Goal: Transaction & Acquisition: Purchase product/service

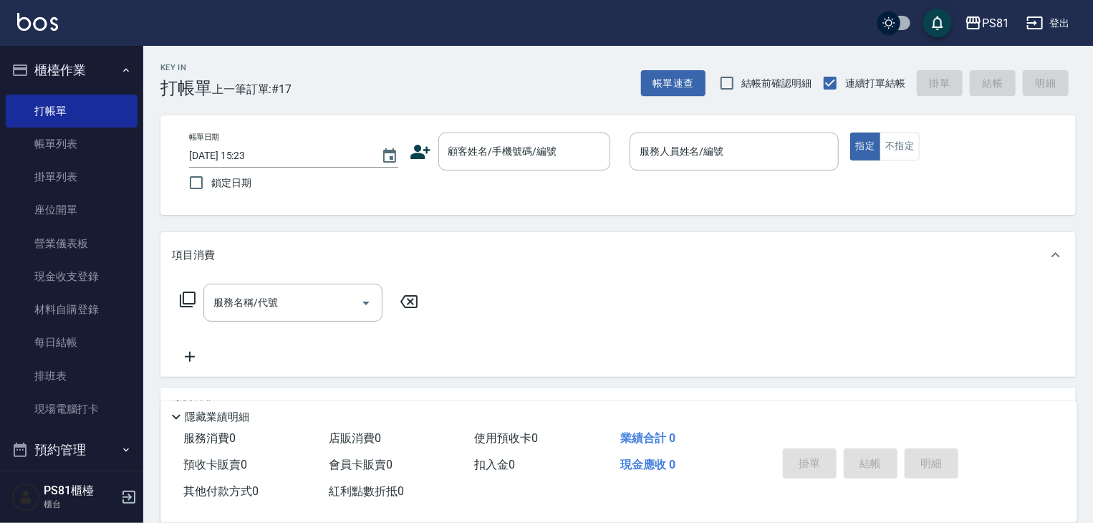
click at [427, 153] on icon at bounding box center [420, 151] width 21 height 21
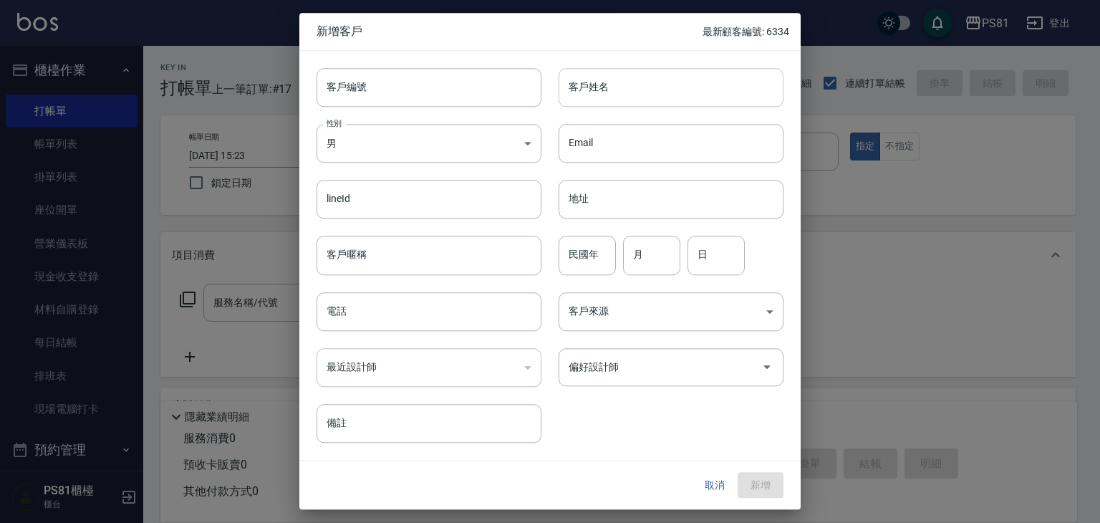
click at [627, 79] on input "客戶姓名" at bounding box center [671, 87] width 225 height 39
type input "鎮"
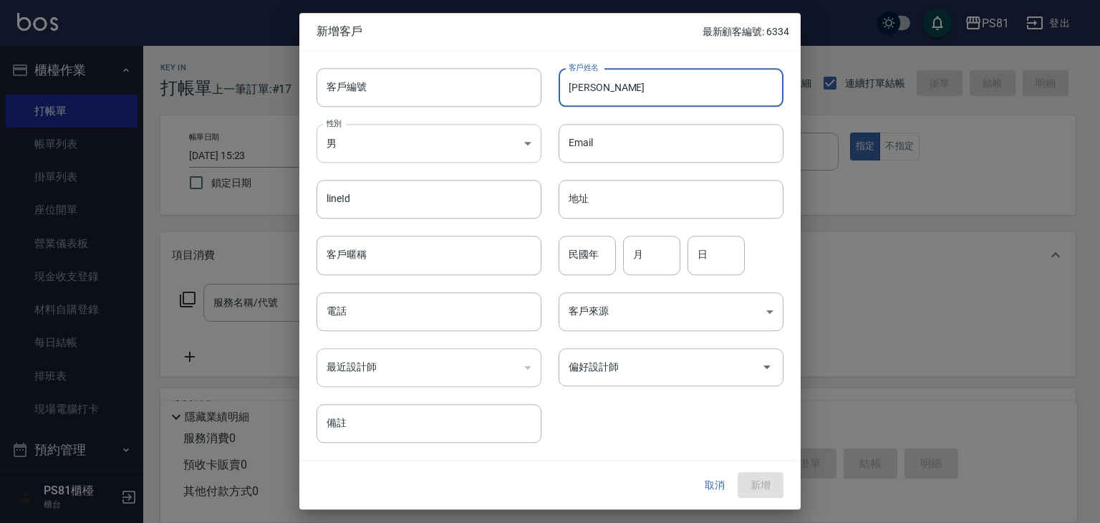
type input "[PERSON_NAME]"
click at [390, 148] on body "PS81 登出 櫃檯作業 打帳單 帳單列表 掛單列表 座位開單 營業儀表板 現金收支登錄 材料自購登錄 每日結帳 排班表 現場電腦打卡 預約管理 預約管理 單…" at bounding box center [550, 348] width 1100 height 696
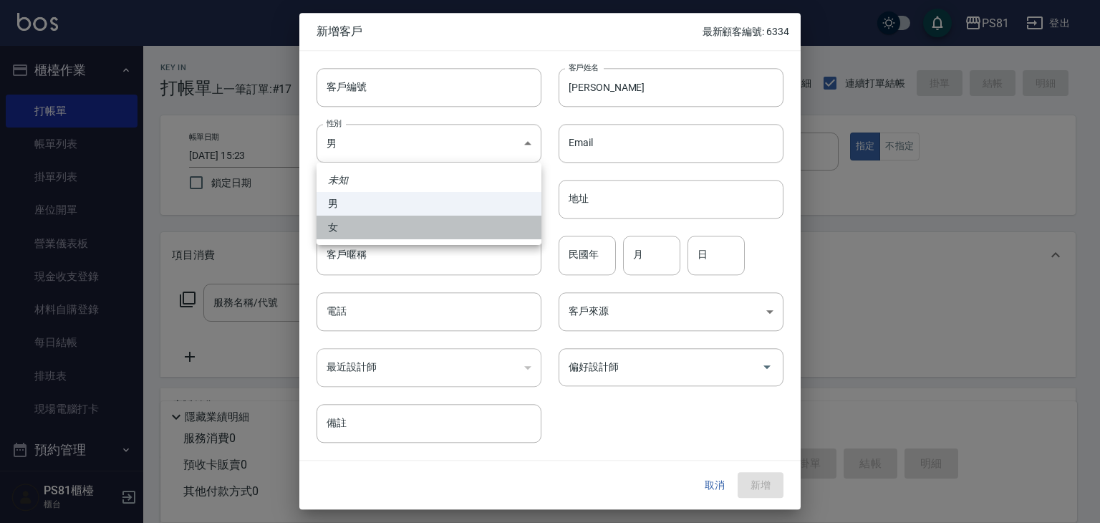
click at [357, 232] on li "女" at bounding box center [428, 228] width 225 height 24
type input "[DEMOGRAPHIC_DATA]"
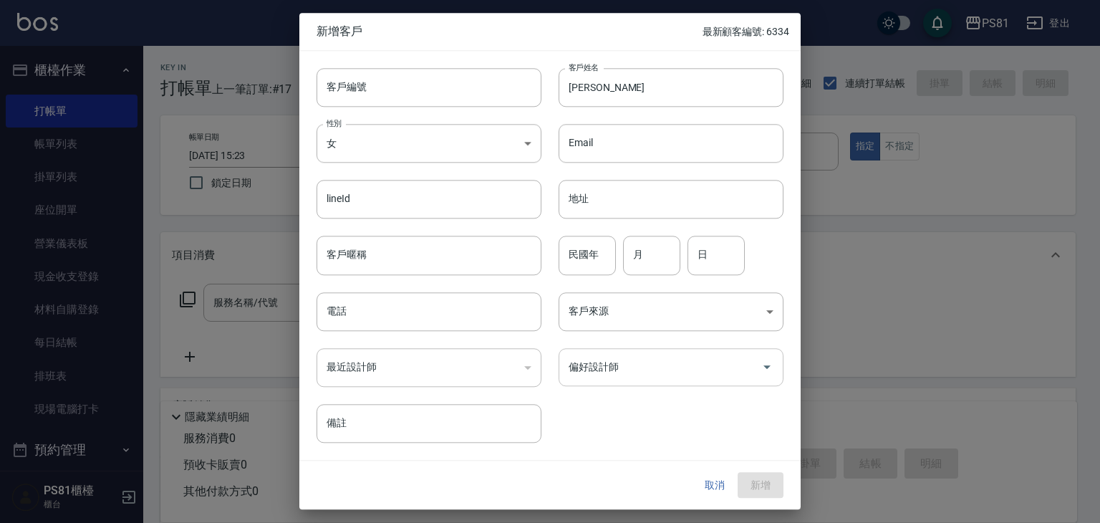
click at [664, 381] on div "偏好設計師" at bounding box center [671, 367] width 225 height 38
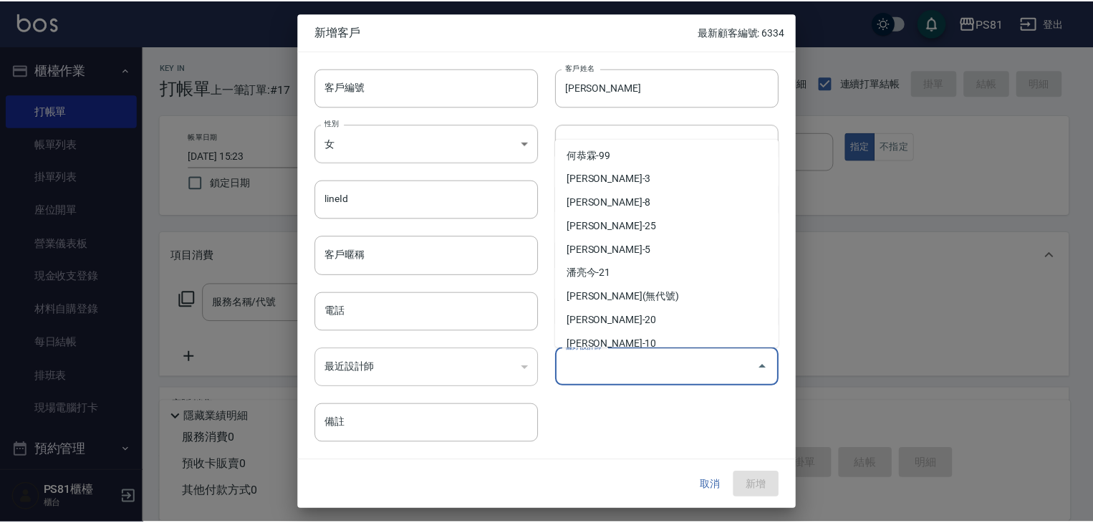
scroll to position [203, 0]
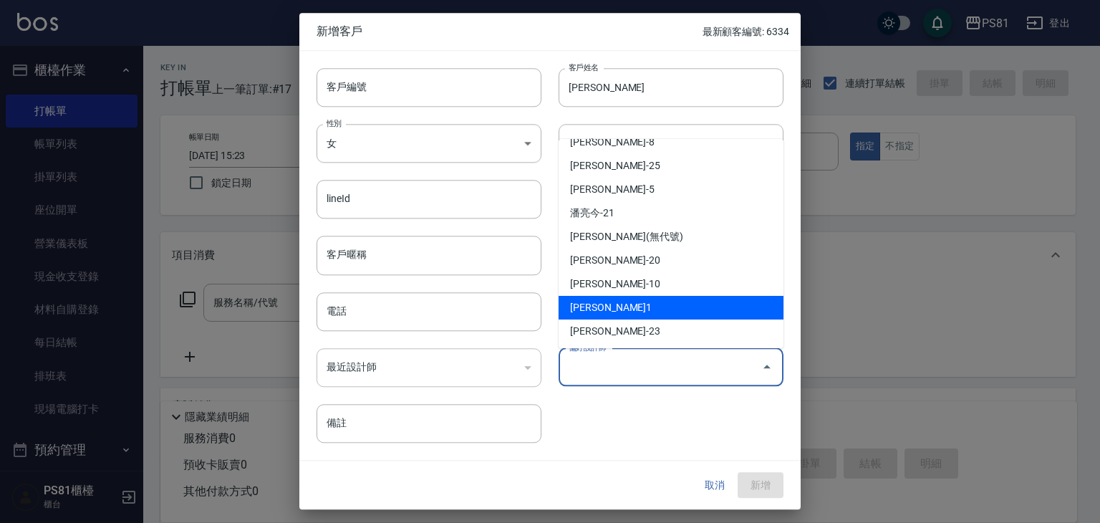
click at [592, 313] on li "李彥馳-1" at bounding box center [671, 308] width 225 height 24
type input "[PERSON_NAME]"
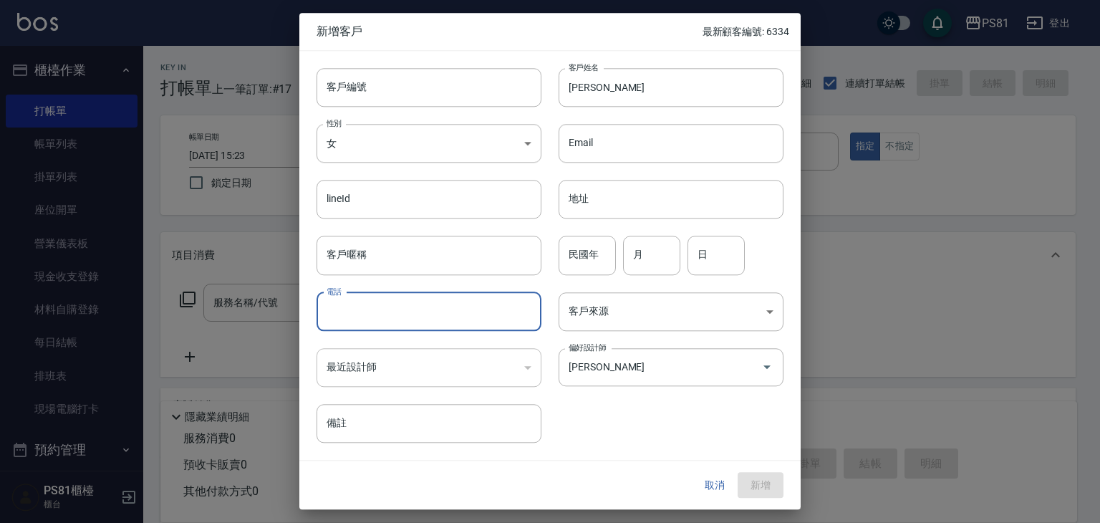
click at [421, 319] on input "電話" at bounding box center [428, 311] width 225 height 39
type input "0926438912"
click at [755, 484] on button "新增" at bounding box center [761, 485] width 46 height 26
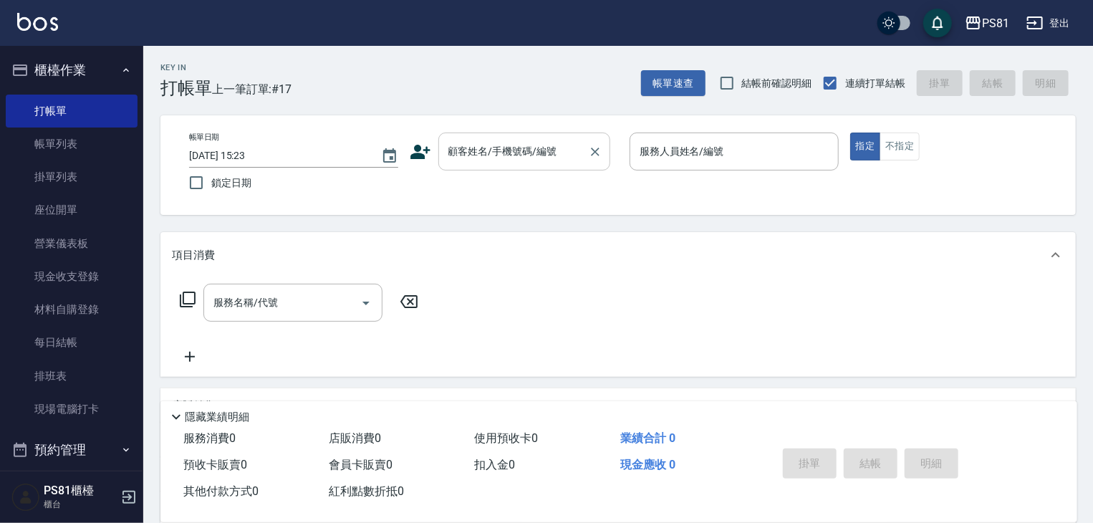
click at [504, 169] on div "帳單日期 2025/09/07 15:23 鎖定日期 顧客姓名/手機號碼/編號 顧客姓名/手機號碼/編號 服務人員姓名/編號 服務人員姓名/編號 指定 不指定" at bounding box center [618, 164] width 881 height 65
click at [504, 167] on div "顧客姓名/手機號碼/編號" at bounding box center [524, 151] width 172 height 38
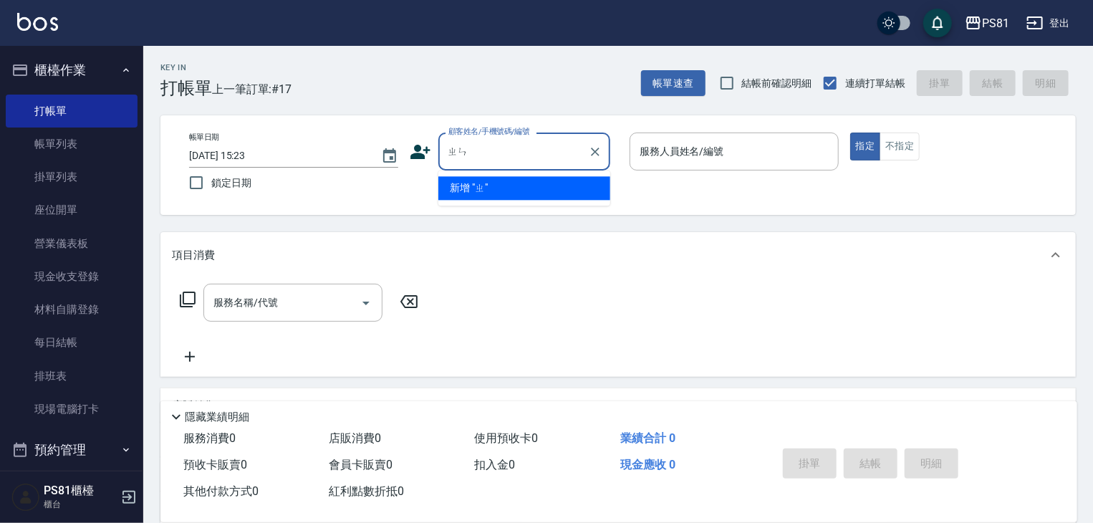
type input "鎮"
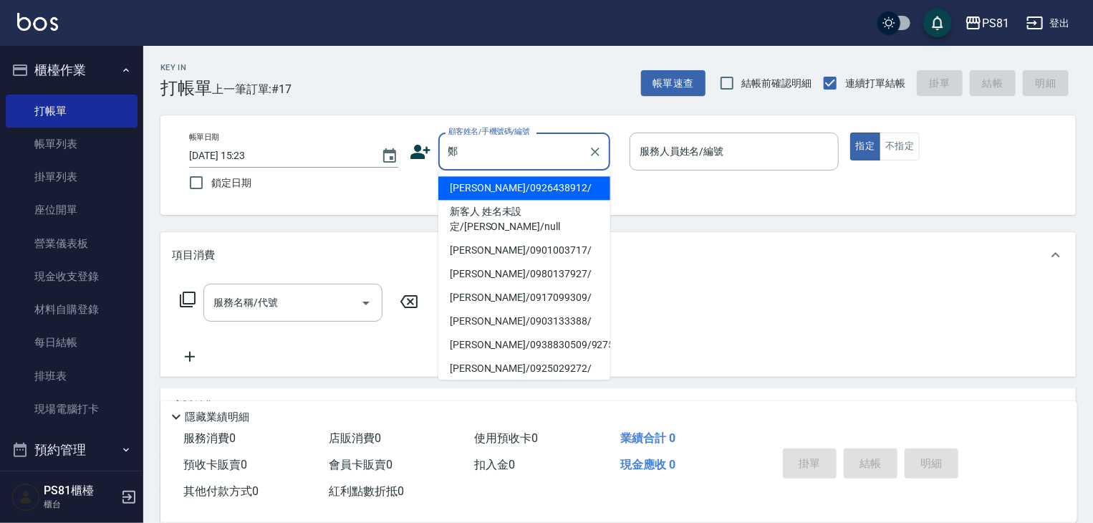
click at [536, 193] on li "鄭梓涵/0926438912/" at bounding box center [524, 188] width 172 height 24
type input "鄭梓涵/0926438912/"
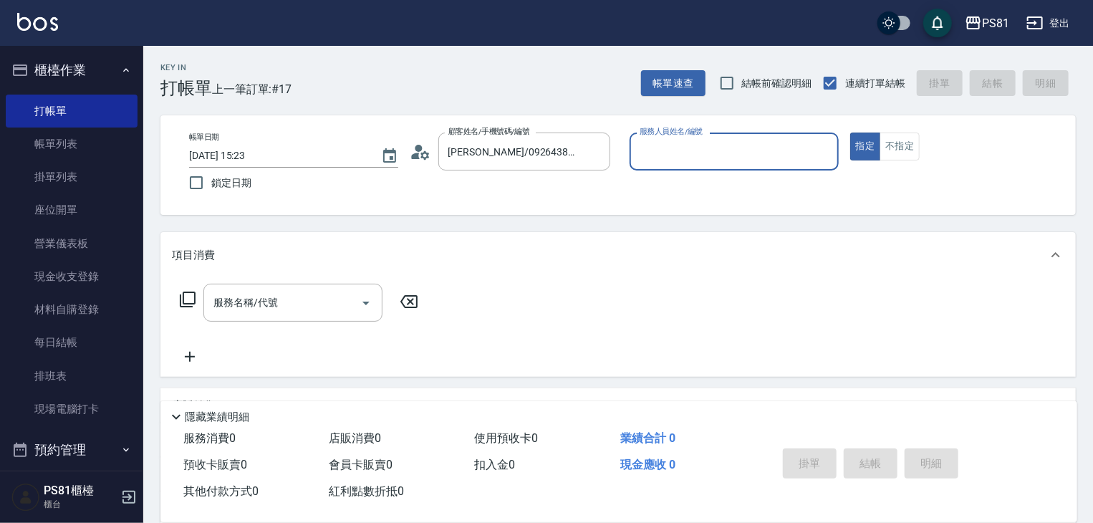
type input "Kevin-1"
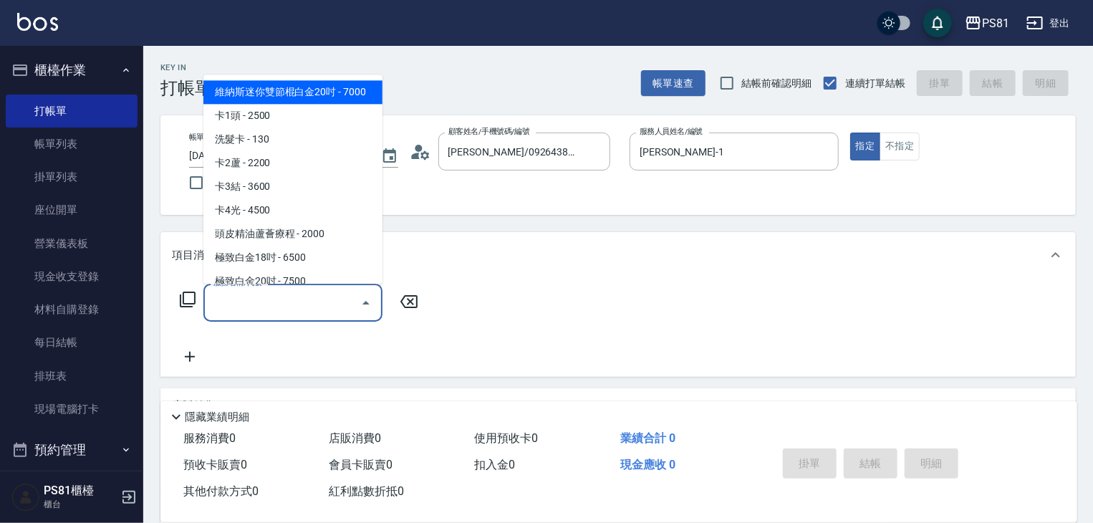
click at [281, 307] on input "服務名稱/代號" at bounding box center [282, 302] width 145 height 25
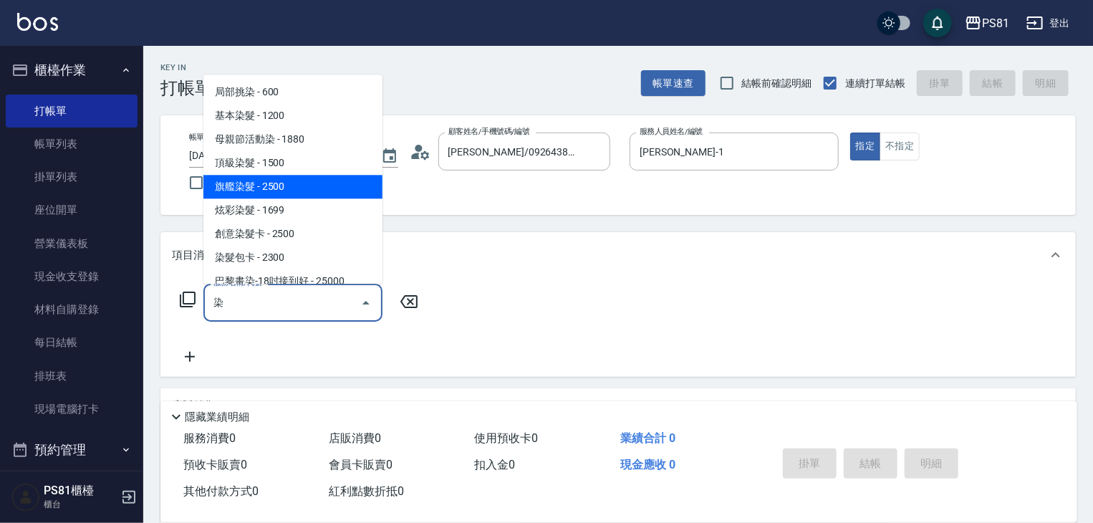
click at [295, 187] on span "旗艦染髮 - 2500" at bounding box center [292, 187] width 179 height 24
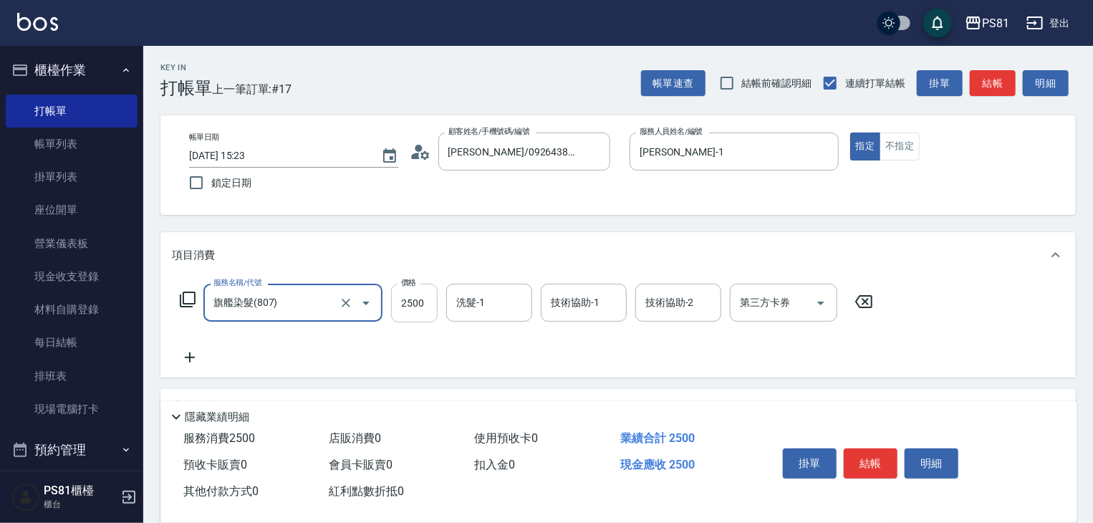
type input "旗艦染髮(807)"
click at [424, 298] on input "2500" at bounding box center [414, 303] width 47 height 39
type input "3500"
click at [181, 362] on icon at bounding box center [190, 357] width 36 height 17
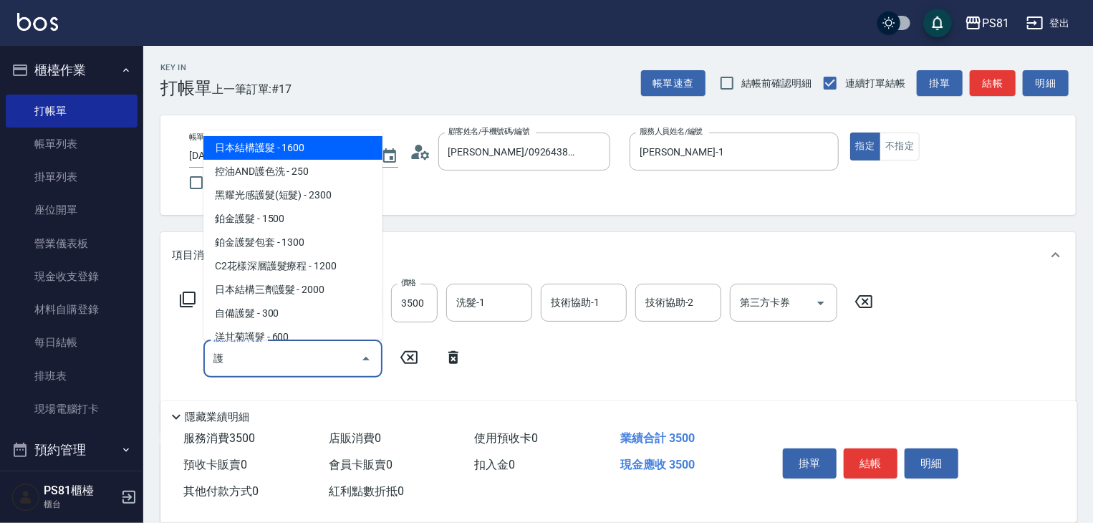
click at [227, 141] on span "日本結構護髮 - 1600" at bounding box center [292, 148] width 179 height 24
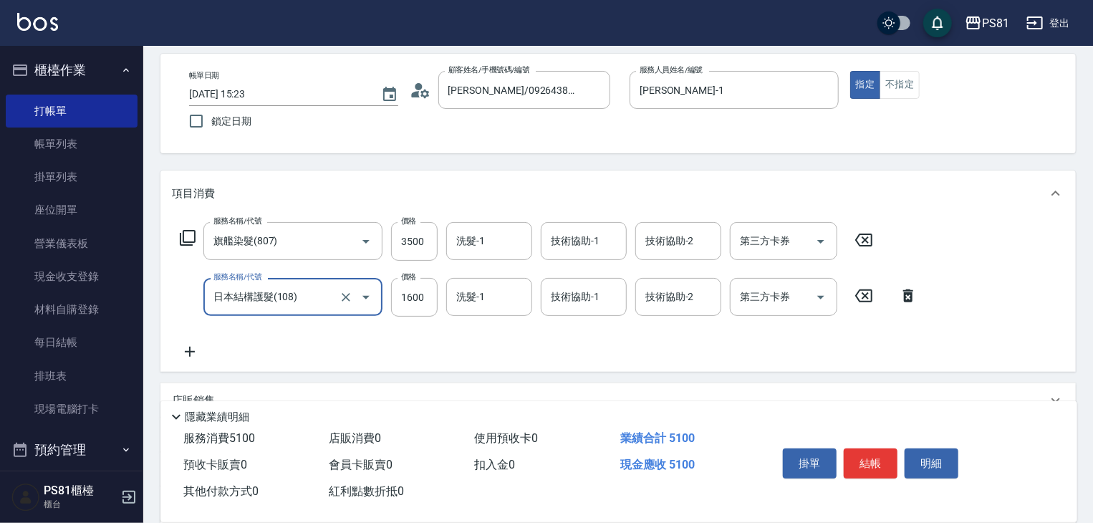
scroll to position [0, 0]
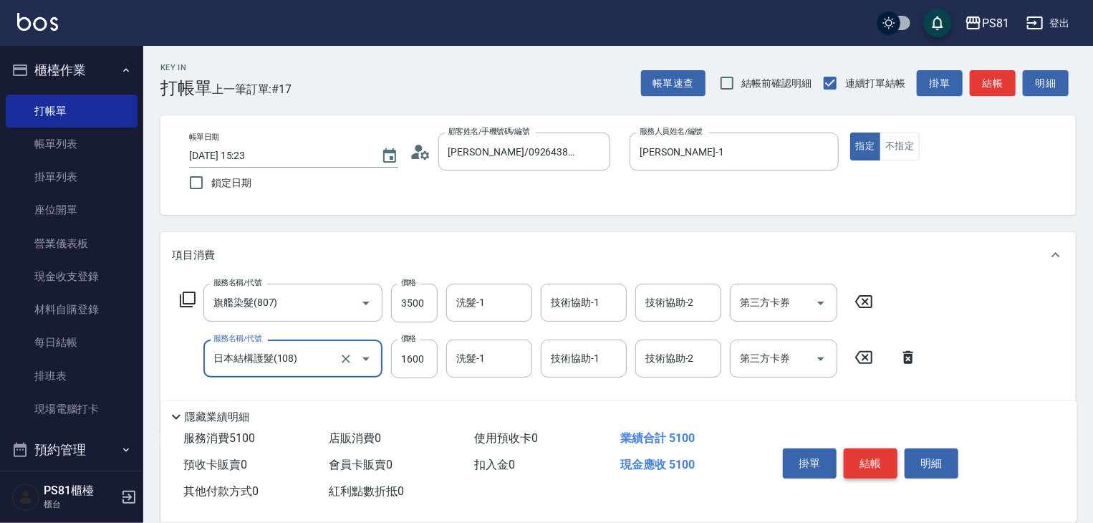
type input "日本結構護髮(108)"
click at [859, 451] on button "結帳" at bounding box center [871, 463] width 54 height 30
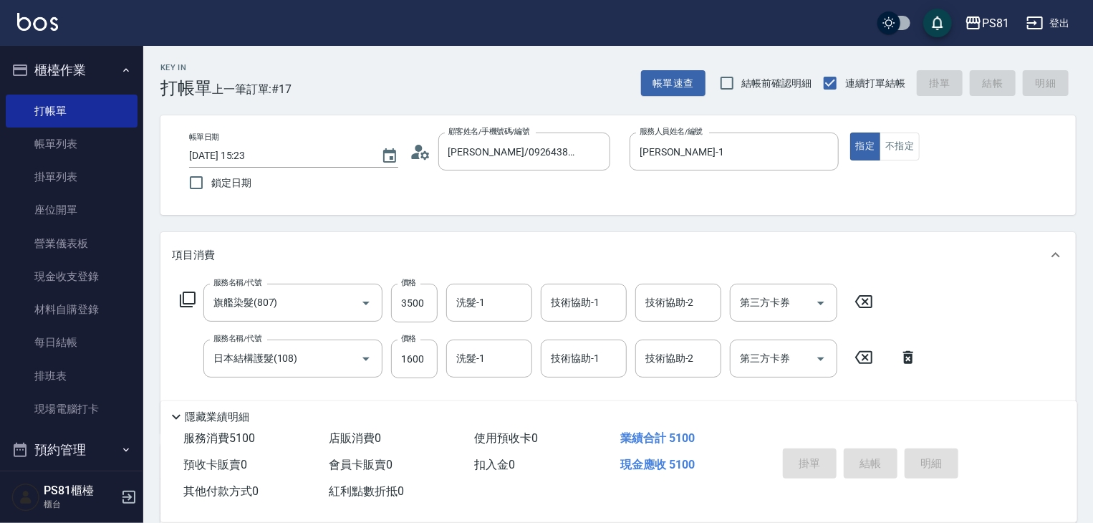
type input "2025/09/07 15:58"
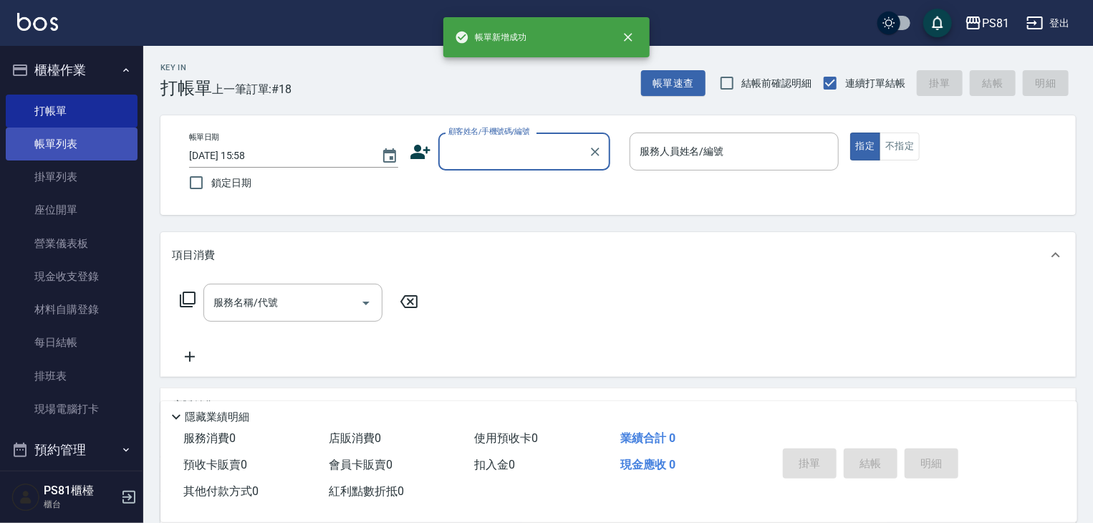
click at [50, 147] on link "帳單列表" at bounding box center [72, 143] width 132 height 33
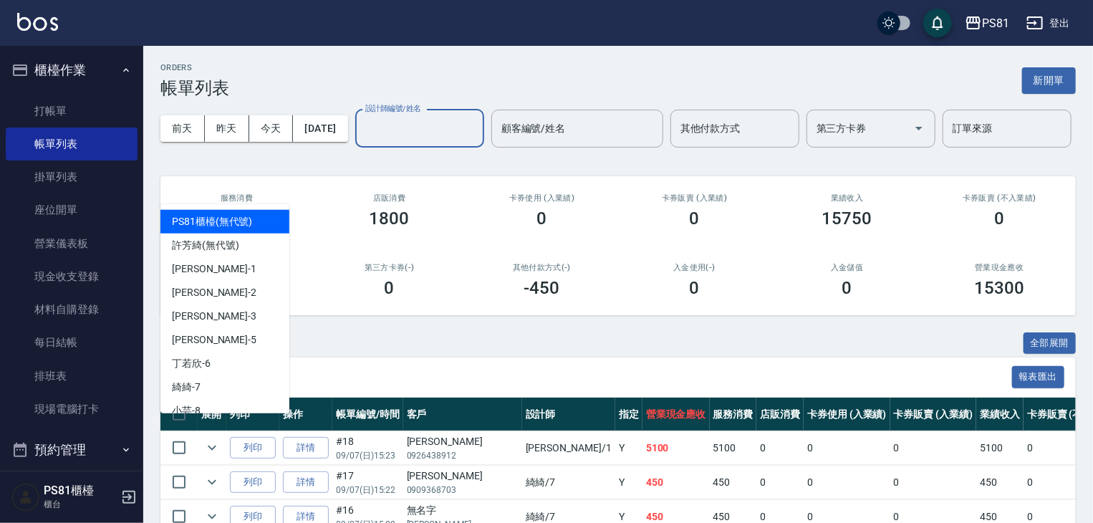
drag, startPoint x: 211, startPoint y: 185, endPoint x: 220, endPoint y: 222, distance: 37.7
click at [362, 141] on input "設計師編號/姓名" at bounding box center [420, 128] width 116 height 25
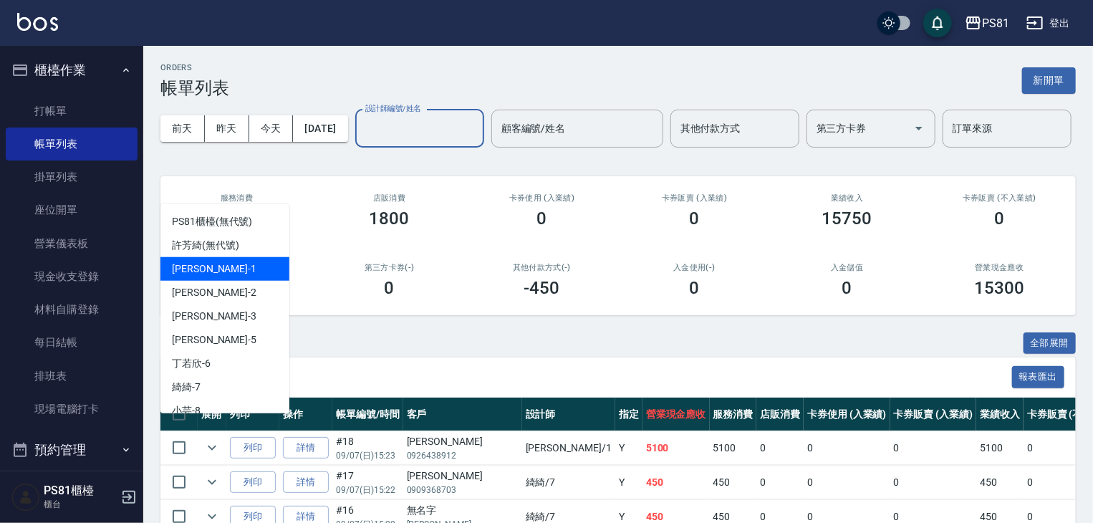
click at [218, 266] on div "Kevin -1" at bounding box center [224, 269] width 129 height 24
type input "Kevin-1"
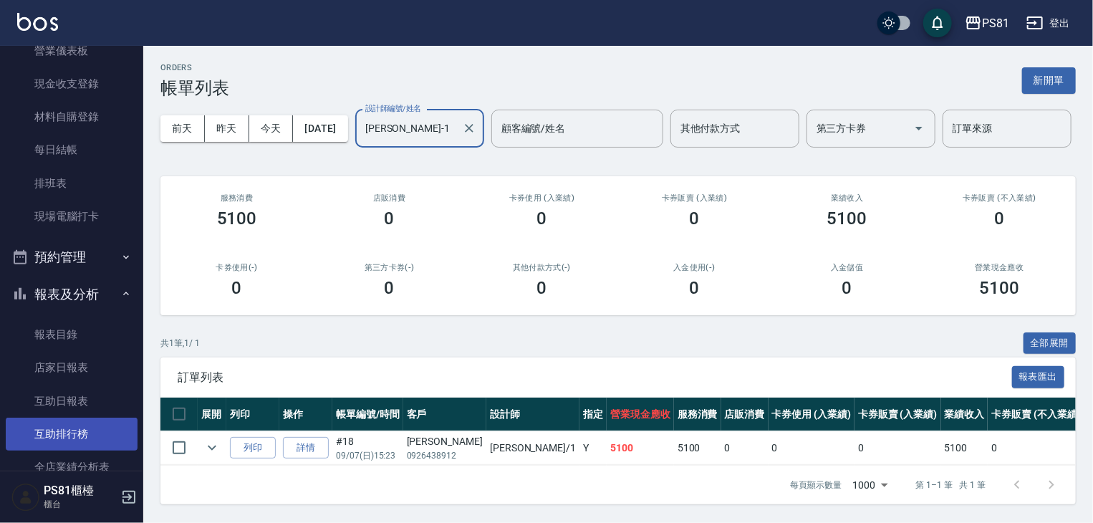
scroll to position [215, 0]
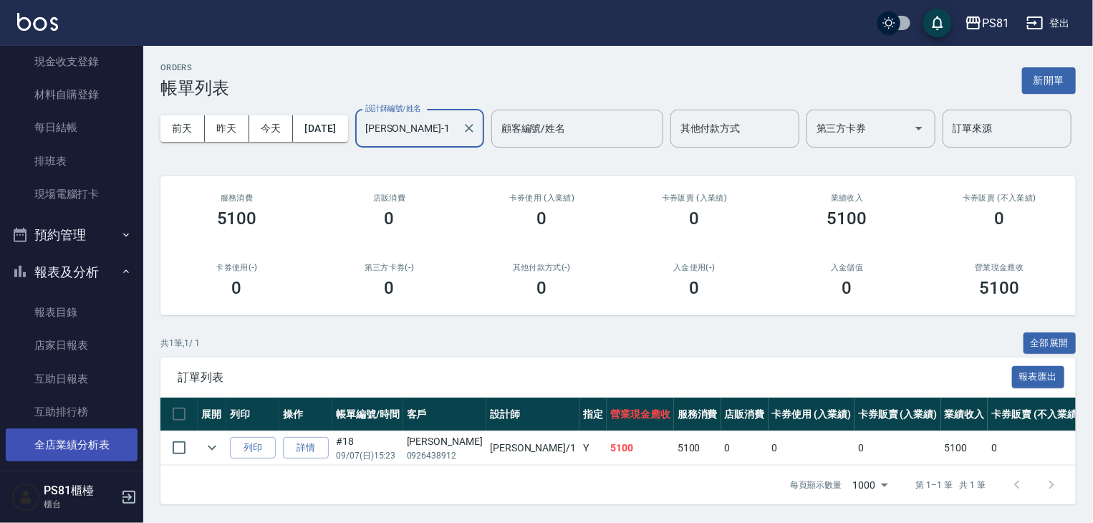
click at [94, 433] on link "全店業績分析表" at bounding box center [72, 444] width 132 height 33
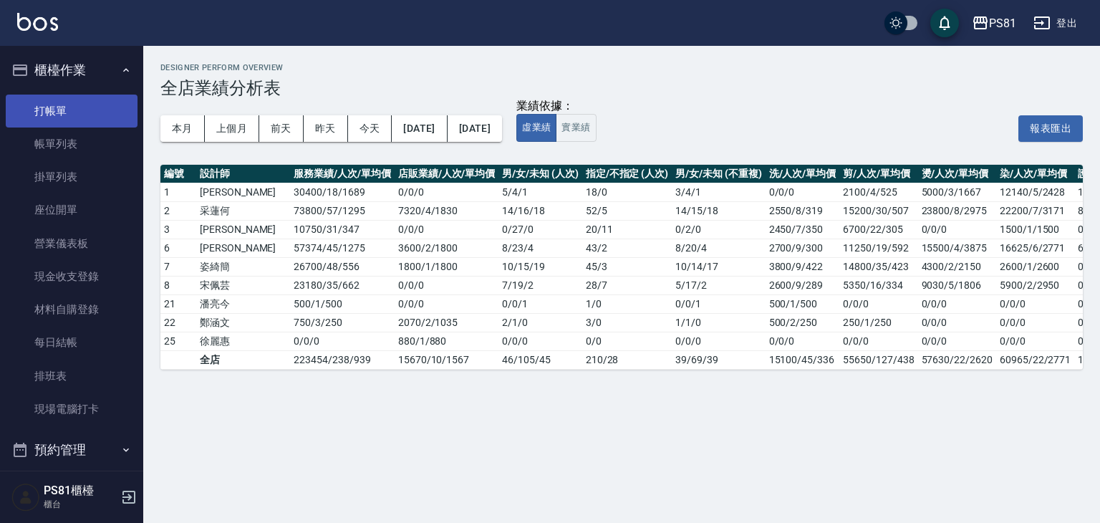
click at [77, 110] on link "打帳單" at bounding box center [72, 111] width 132 height 33
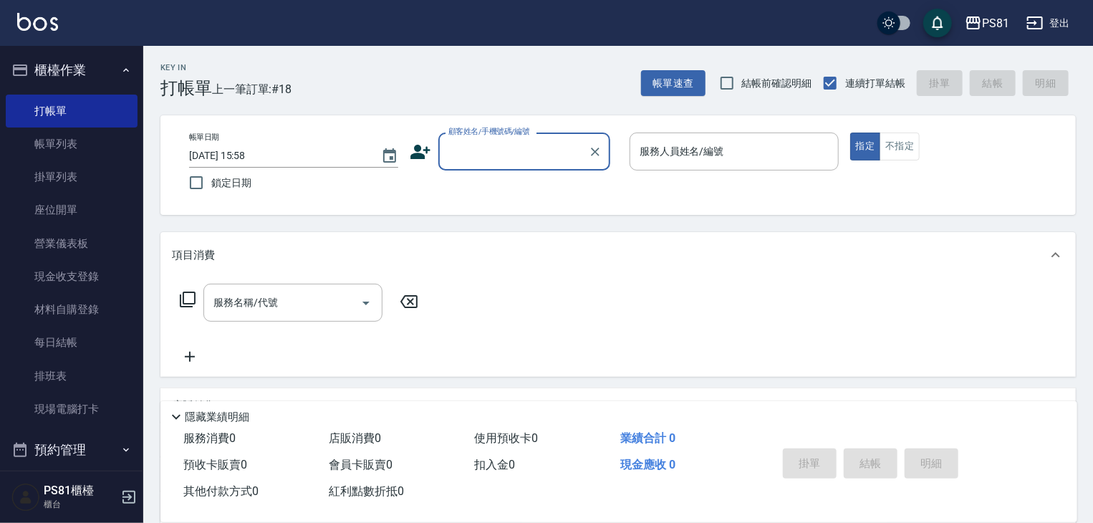
drag, startPoint x: 1060, startPoint y: 445, endPoint x: 931, endPoint y: 498, distance: 139.6
click at [1048, 440] on div "服務消費 0 店販消費 0 使用預收卡 0 業績合計 0 預收卡販賣 0 會員卡販賣 0 扣入金 0 現金應收 0 其他付款方式 0 紅利點數折抵 0 掛單 …" at bounding box center [618, 473] width 917 height 97
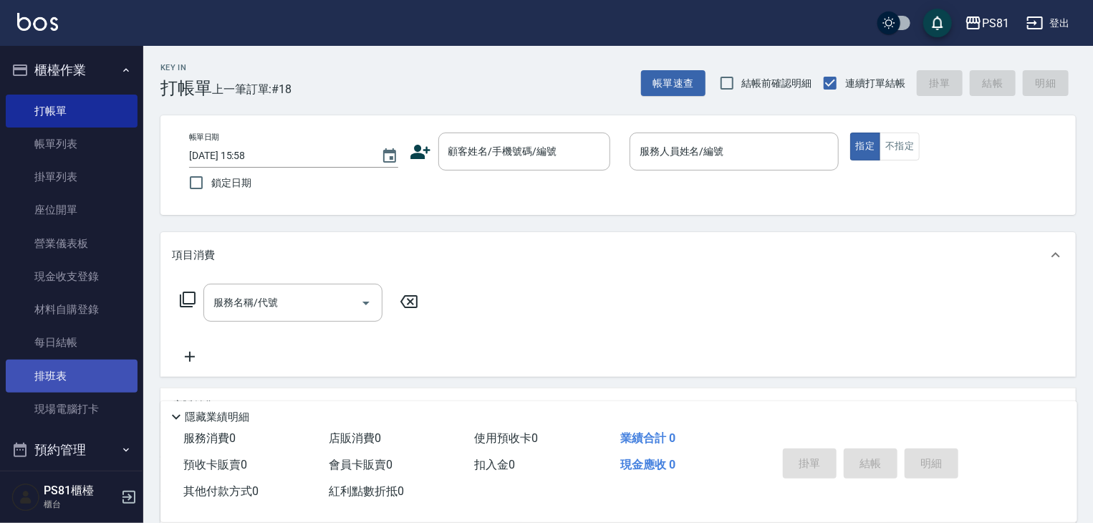
click at [59, 376] on link "排班表" at bounding box center [72, 375] width 132 height 33
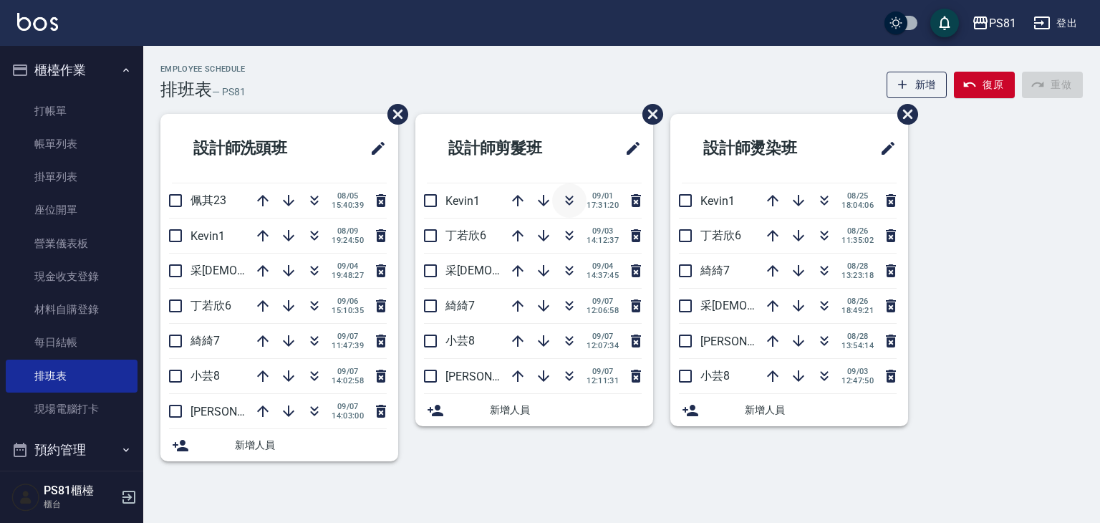
click at [569, 196] on icon "button" at bounding box center [569, 200] width 17 height 17
click at [576, 273] on icon "button" at bounding box center [569, 270] width 17 height 17
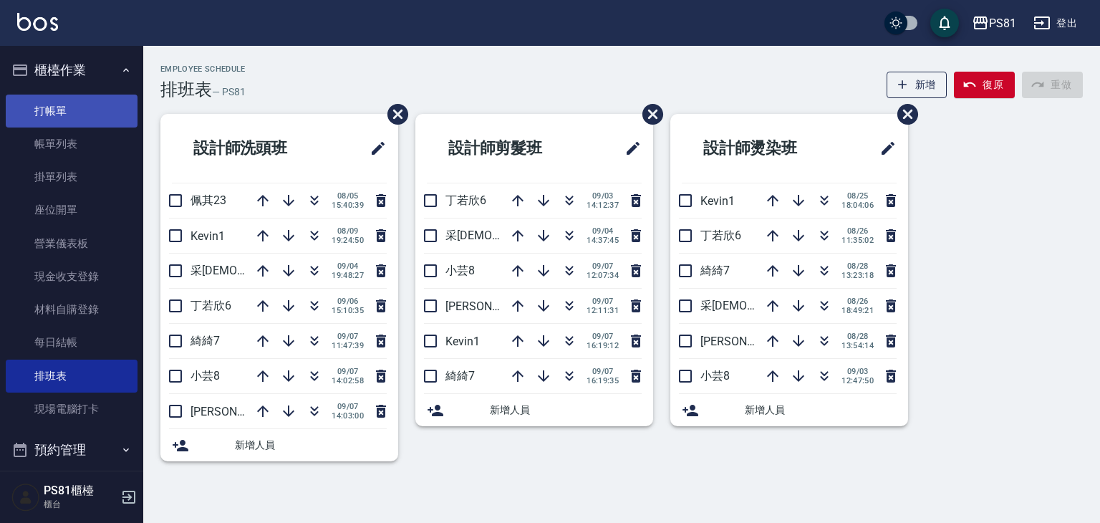
click at [80, 101] on link "打帳單" at bounding box center [72, 111] width 132 height 33
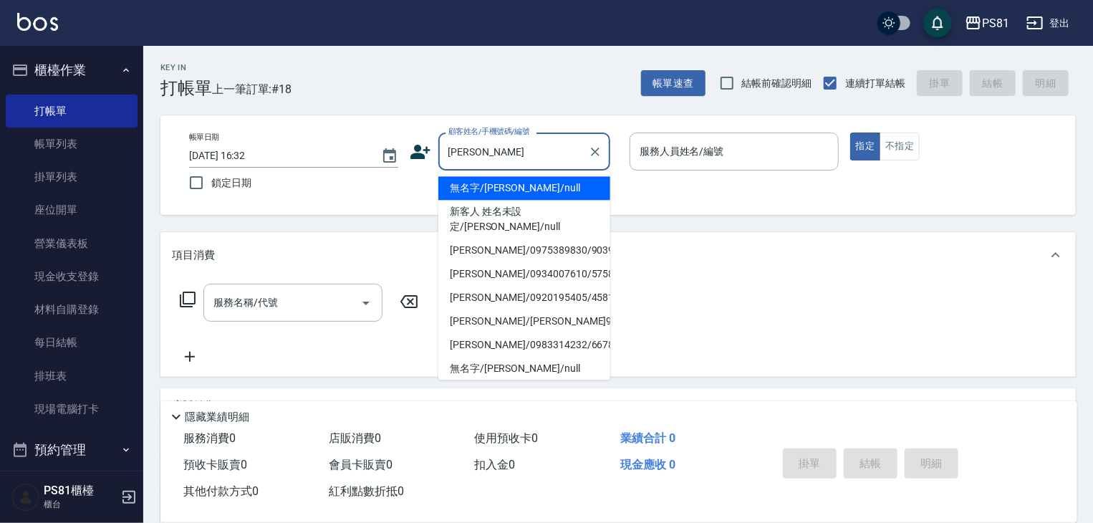
click at [509, 188] on li "無名字/李建翔/null" at bounding box center [524, 188] width 172 height 24
type input "無名字/李建翔/null"
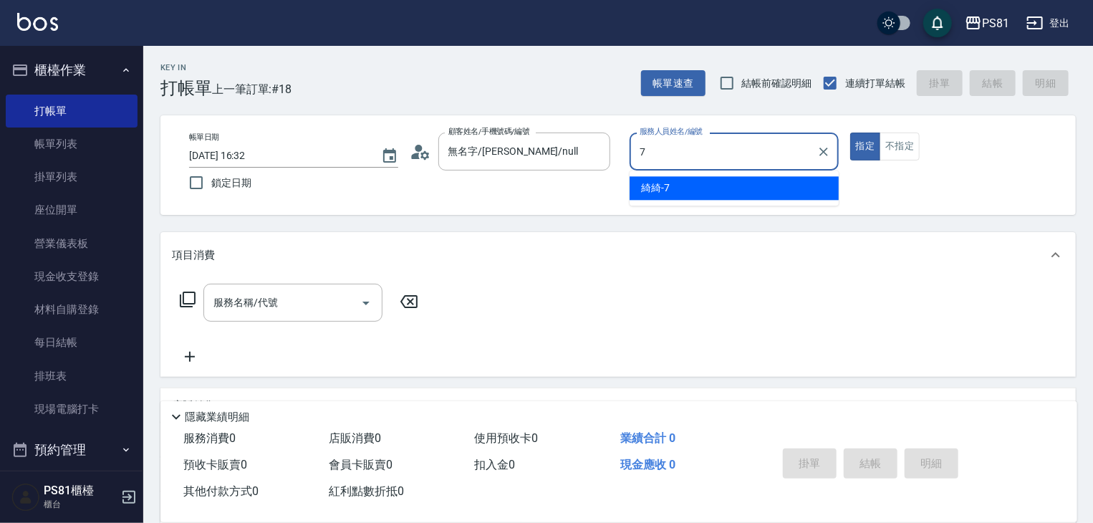
type input "綺綺-7"
type button "true"
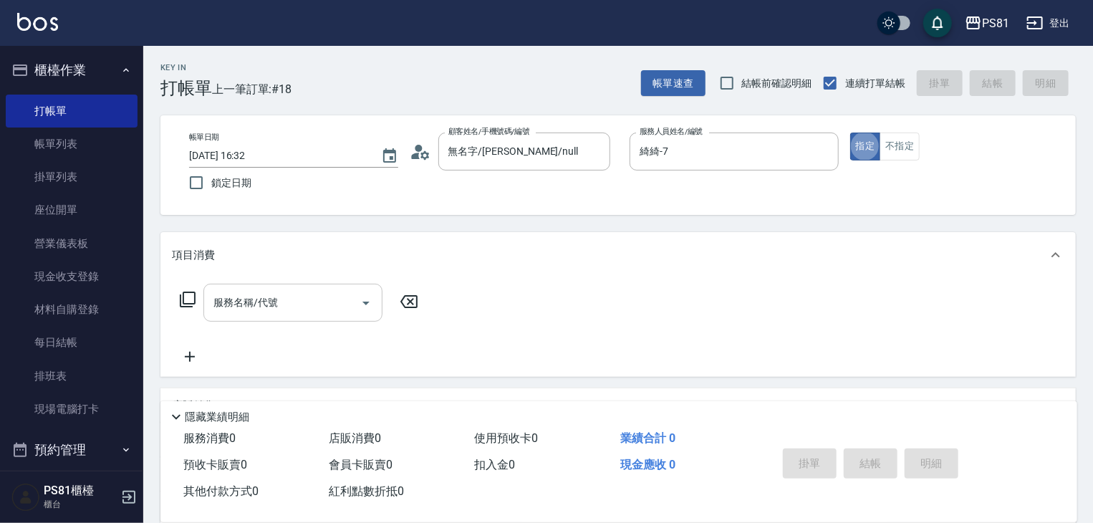
click at [284, 290] on input "服務名稱/代號" at bounding box center [282, 302] width 145 height 25
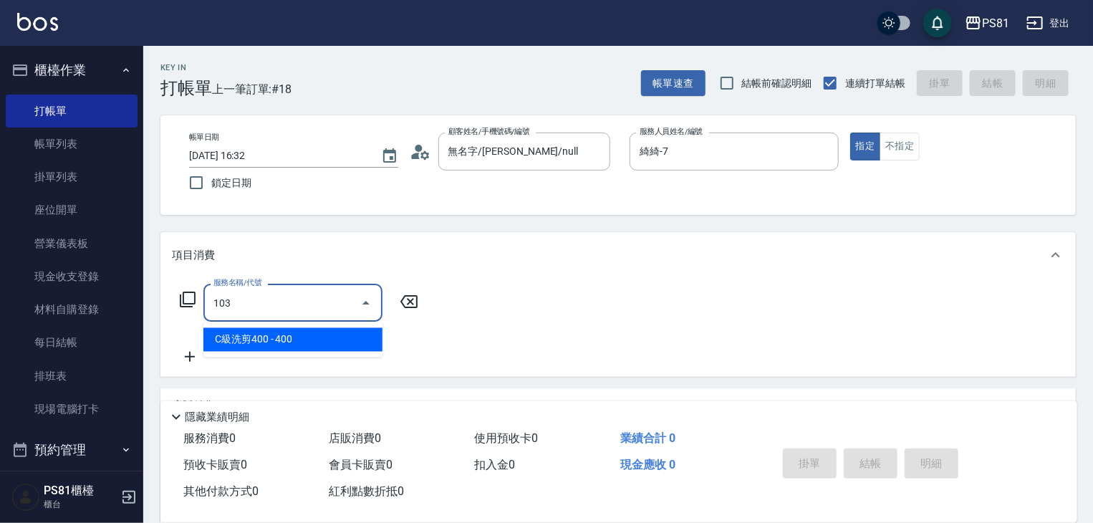
type input "C級洗剪400(103)"
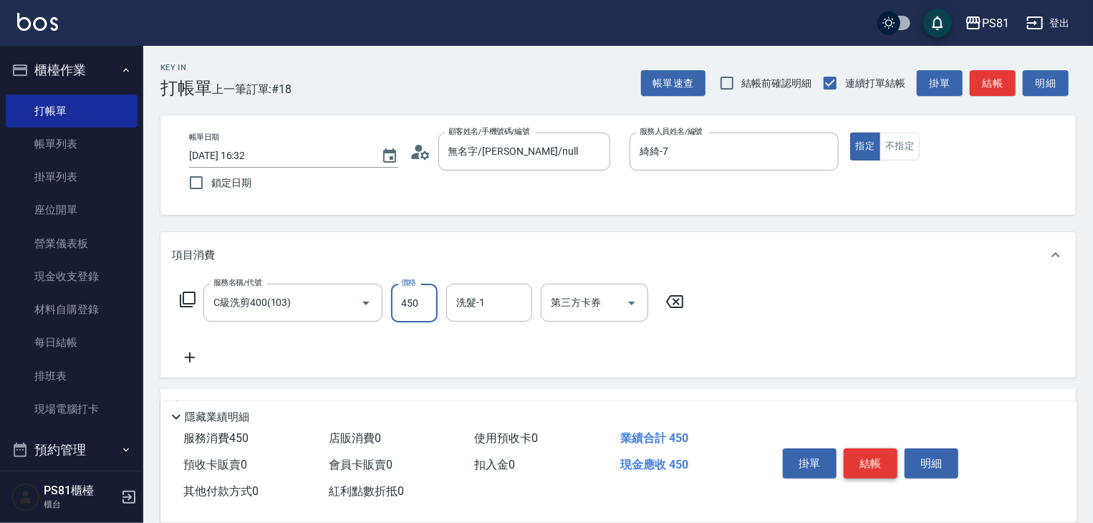
type input "450"
click at [857, 459] on button "結帳" at bounding box center [871, 463] width 54 height 30
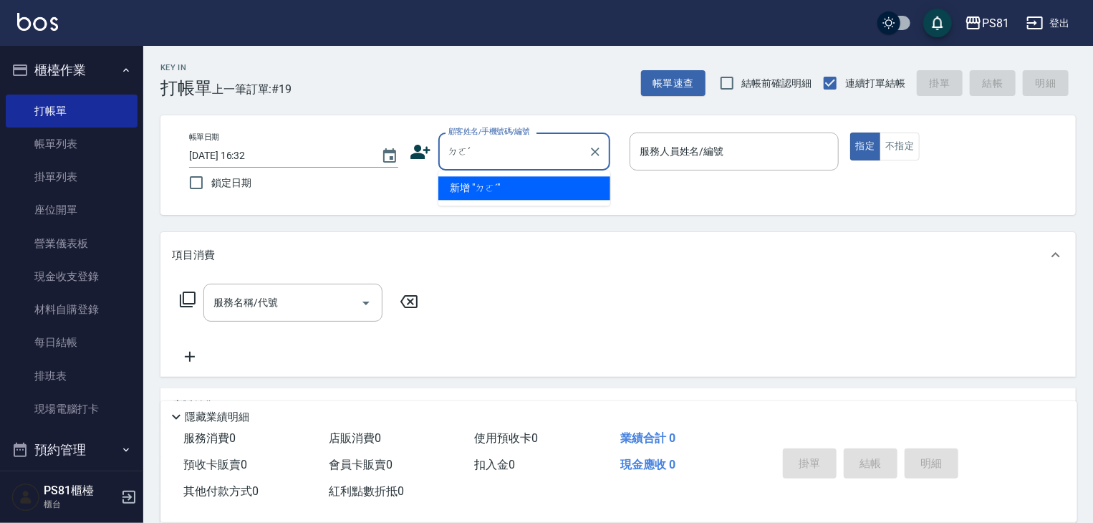
type input "ㄉ"
type input "往"
click at [539, 189] on li "新增 "王品筑"" at bounding box center [524, 188] width 172 height 24
type input "王品筑"
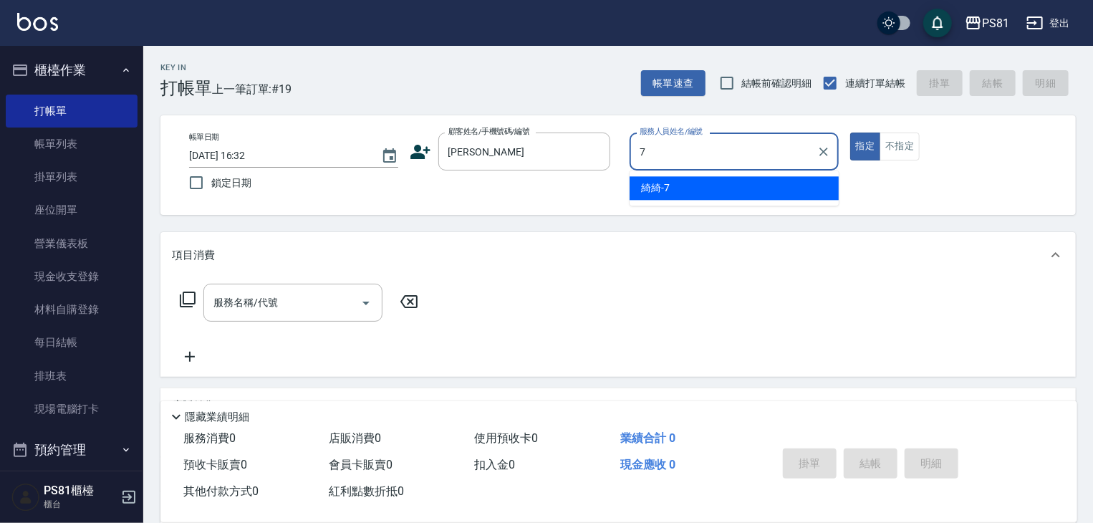
type input "綺綺-7"
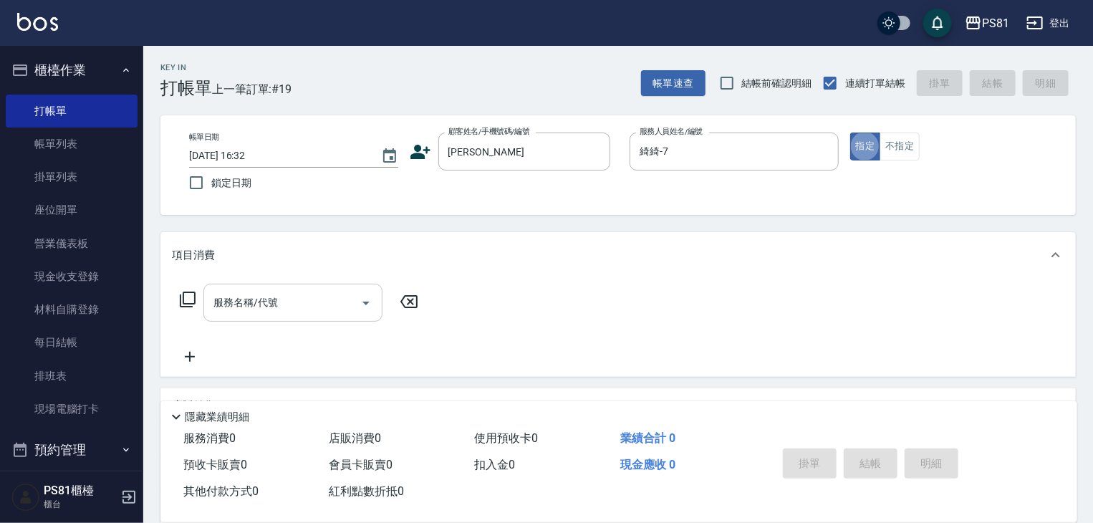
click at [327, 308] on input "服務名稱/代號" at bounding box center [282, 302] width 145 height 25
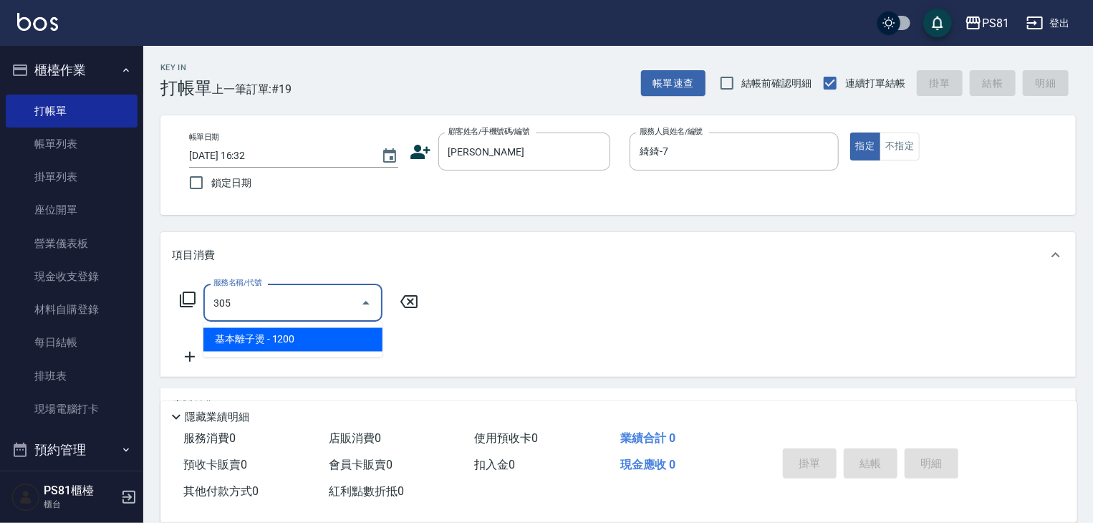
type input "基本離子燙(305)"
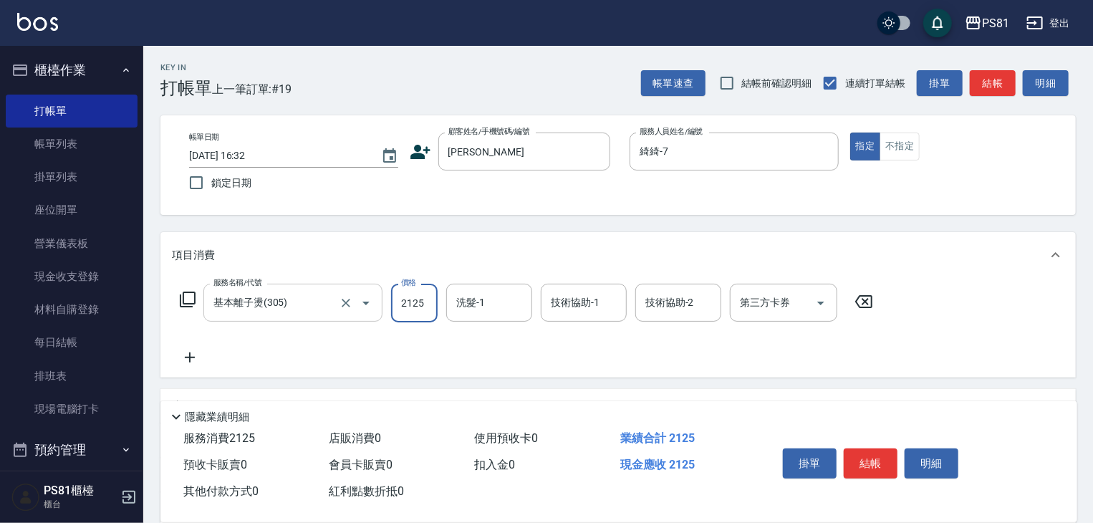
type input "2125"
type input "涵文-22"
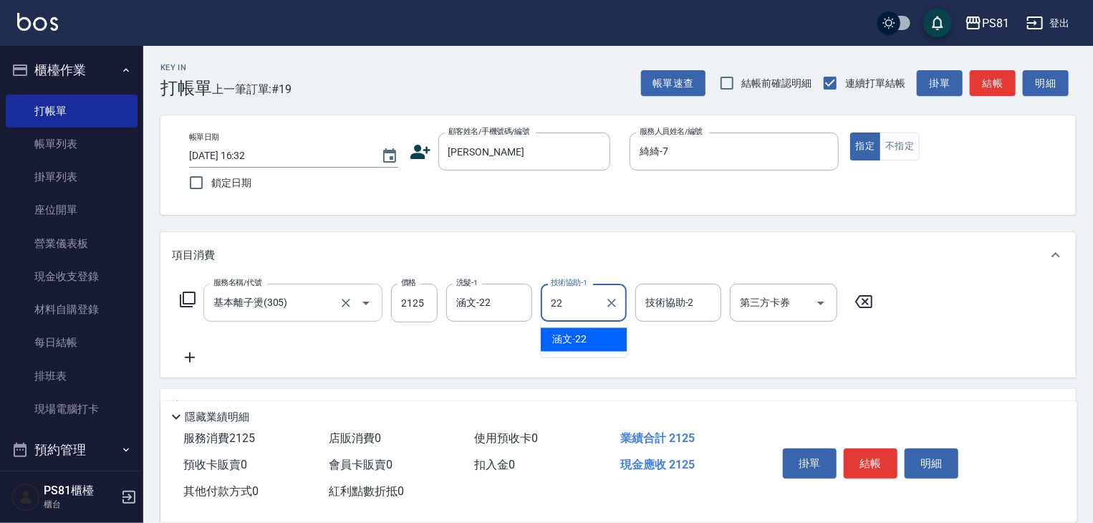
type input "涵文-22"
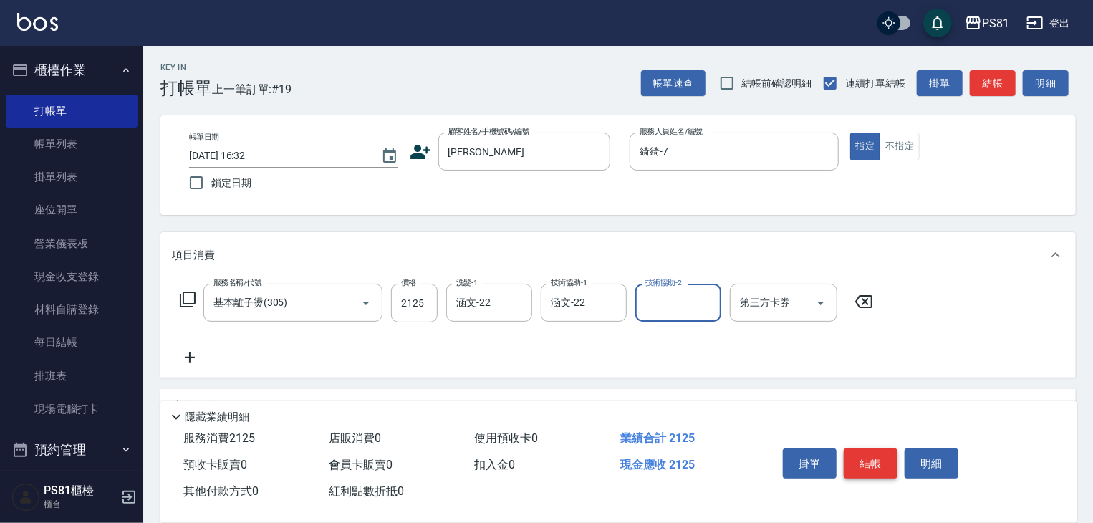
click at [879, 460] on button "結帳" at bounding box center [871, 463] width 54 height 30
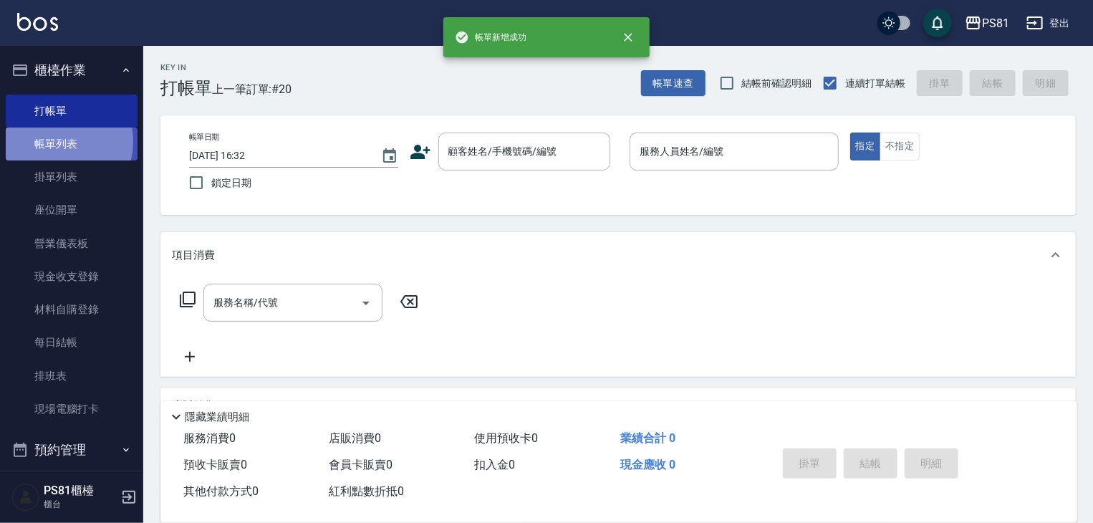
click at [55, 142] on link "帳單列表" at bounding box center [72, 143] width 132 height 33
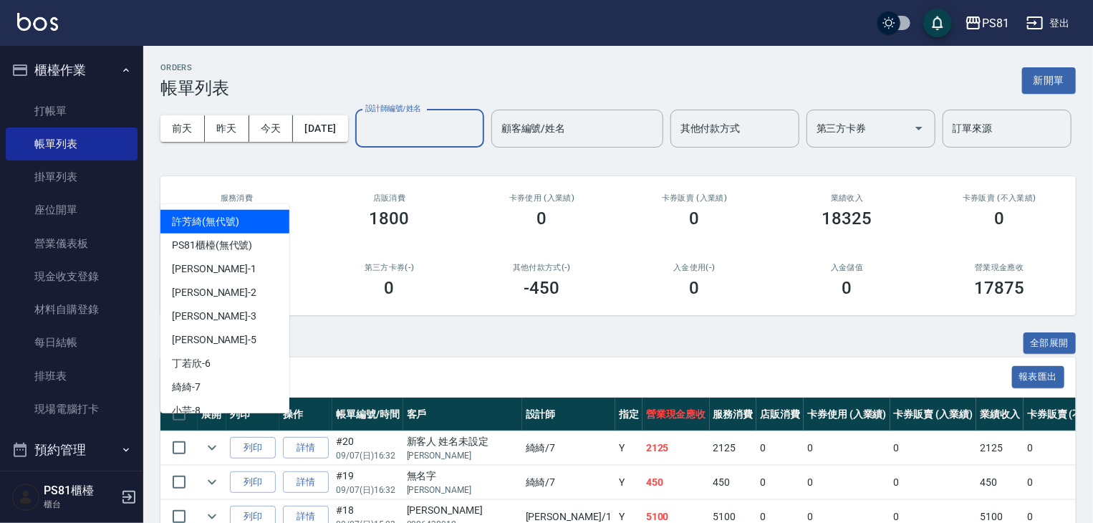
click at [362, 141] on input "設計師編號/姓名" at bounding box center [420, 128] width 116 height 25
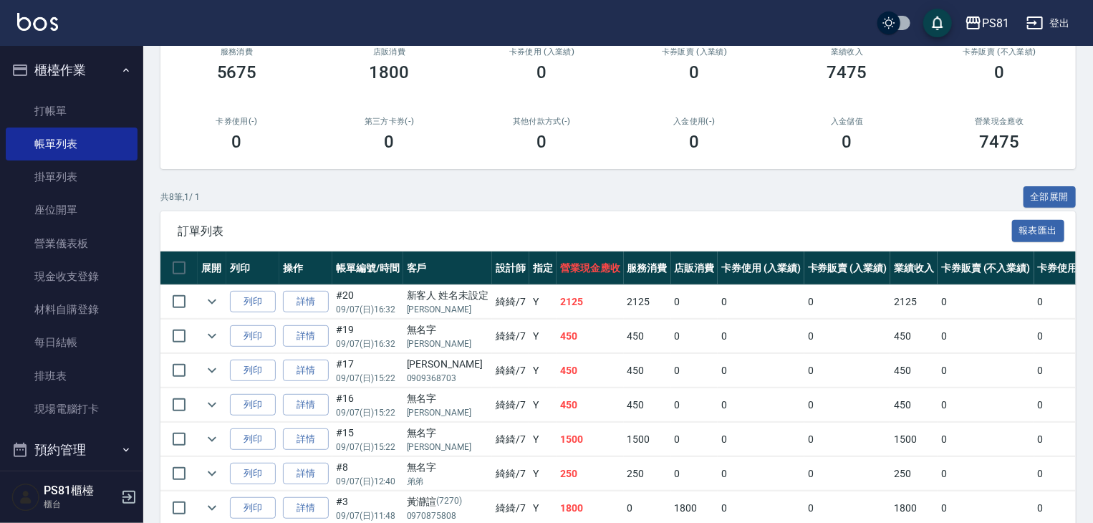
scroll to position [72, 0]
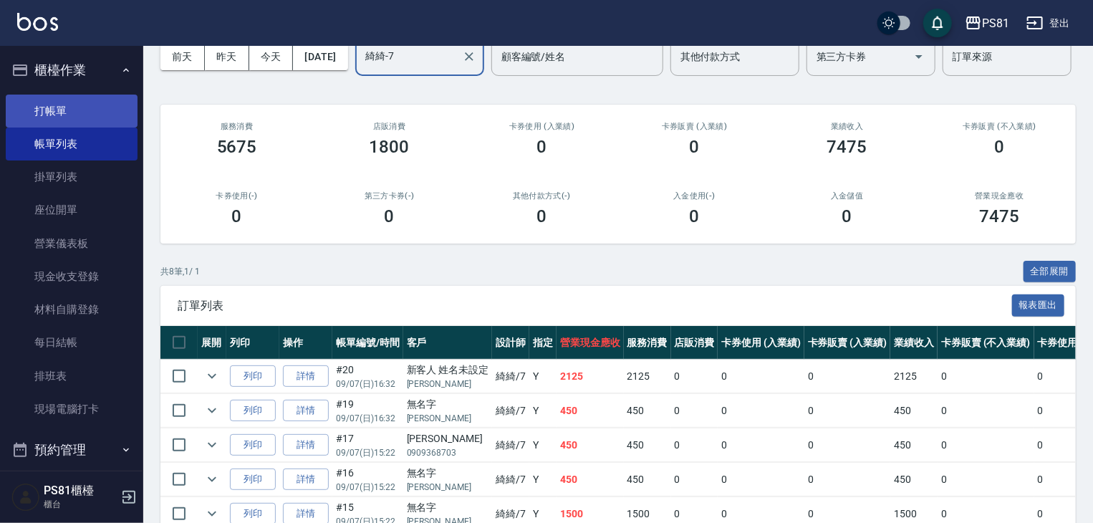
type input "綺綺-7"
click at [29, 105] on link "打帳單" at bounding box center [72, 111] width 132 height 33
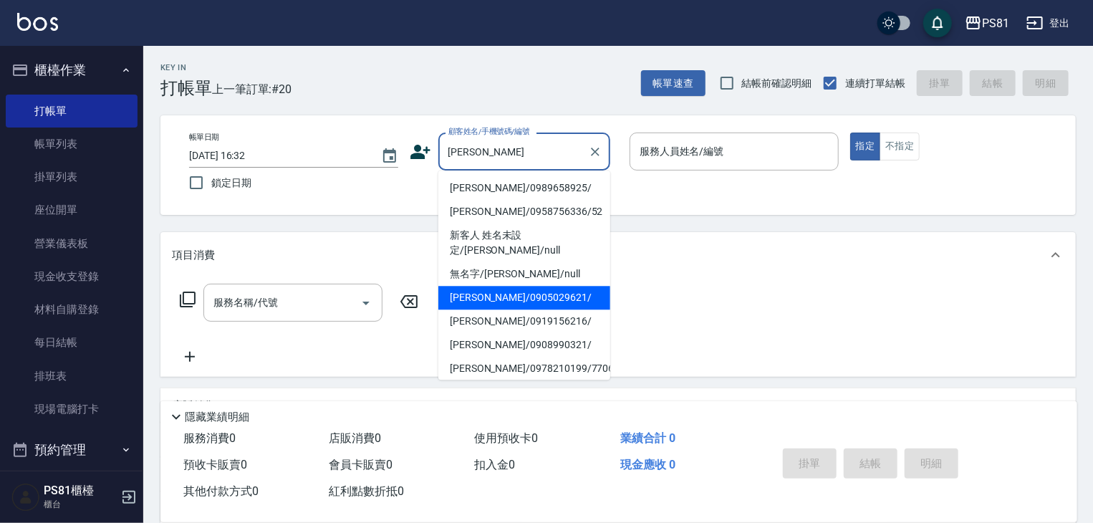
click at [539, 293] on li "黃子玲/0905029621/" at bounding box center [524, 298] width 172 height 24
type input "黃子玲/0905029621/"
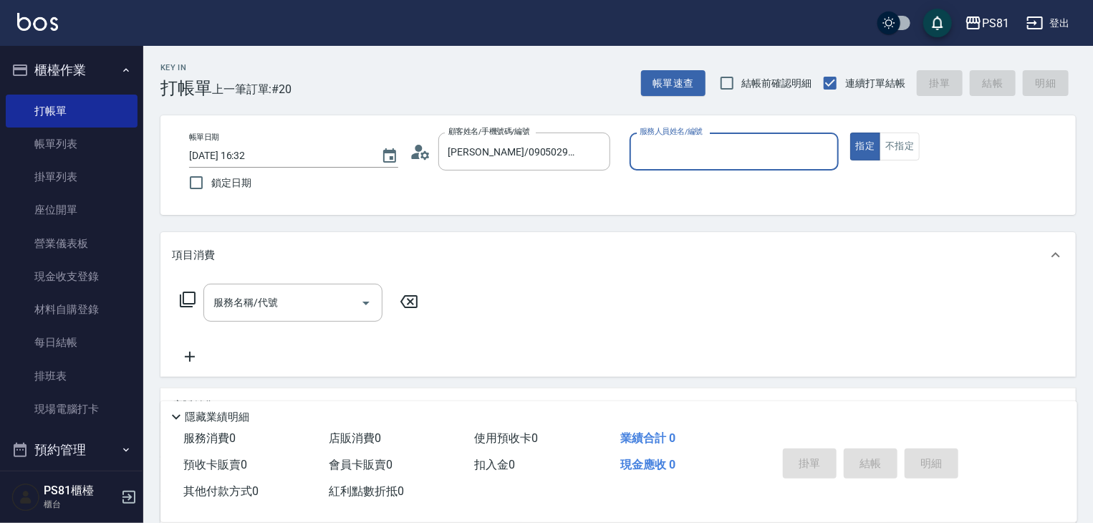
type input "綺綺-7"
click at [325, 302] on input "服務名稱/代號" at bounding box center [282, 302] width 145 height 25
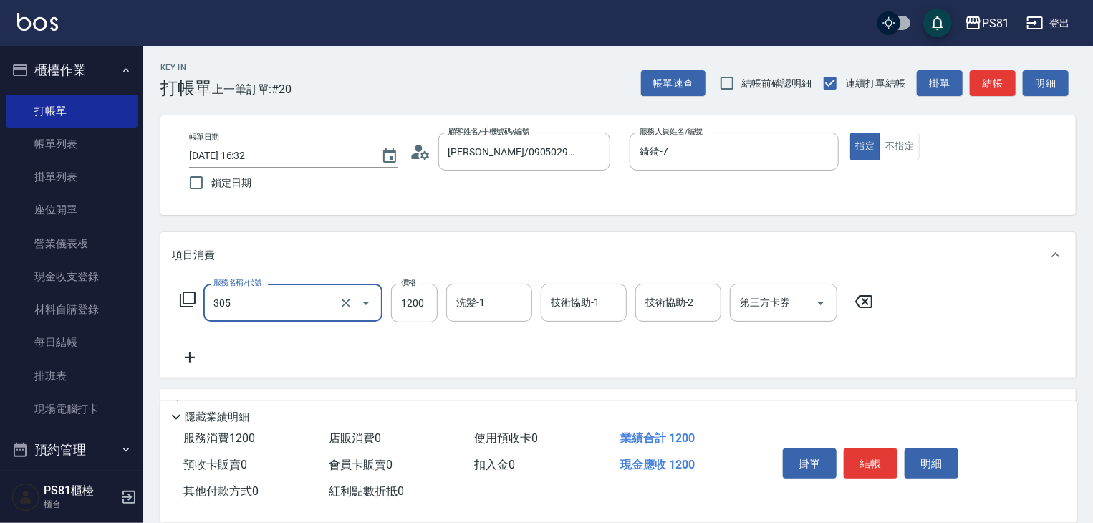
type input "基本離子燙(305)"
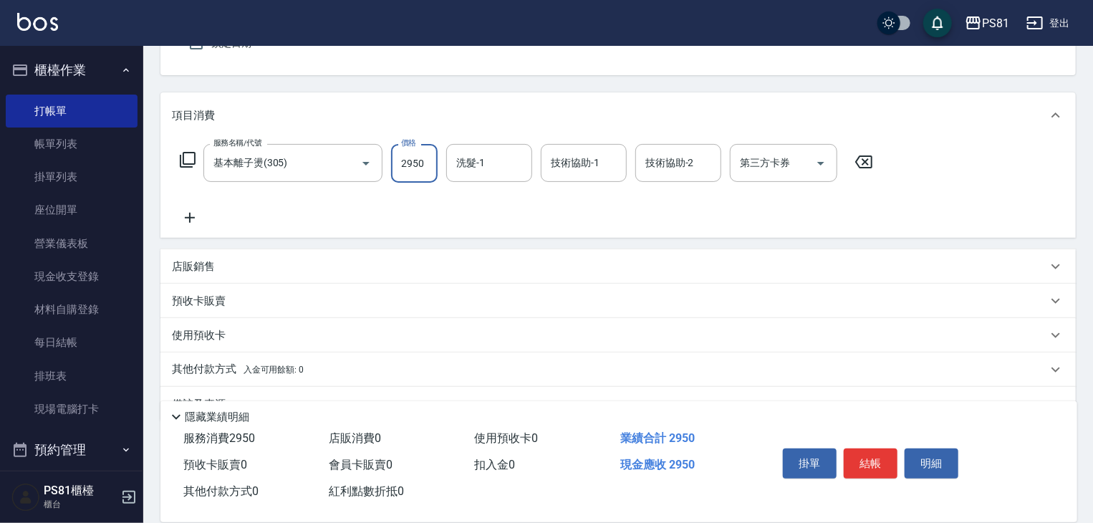
scroll to position [143, 0]
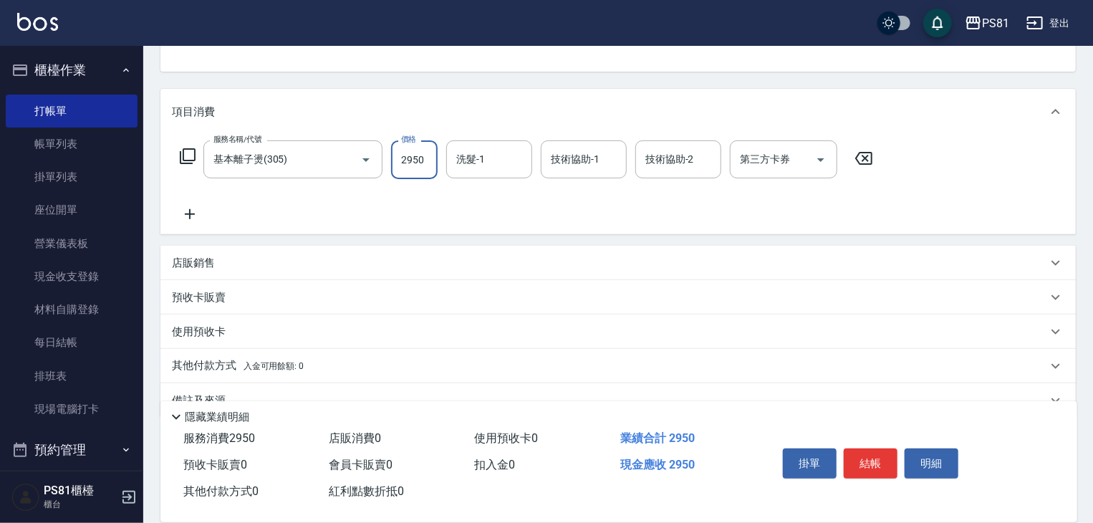
type input "2950"
click at [199, 216] on icon at bounding box center [190, 214] width 36 height 17
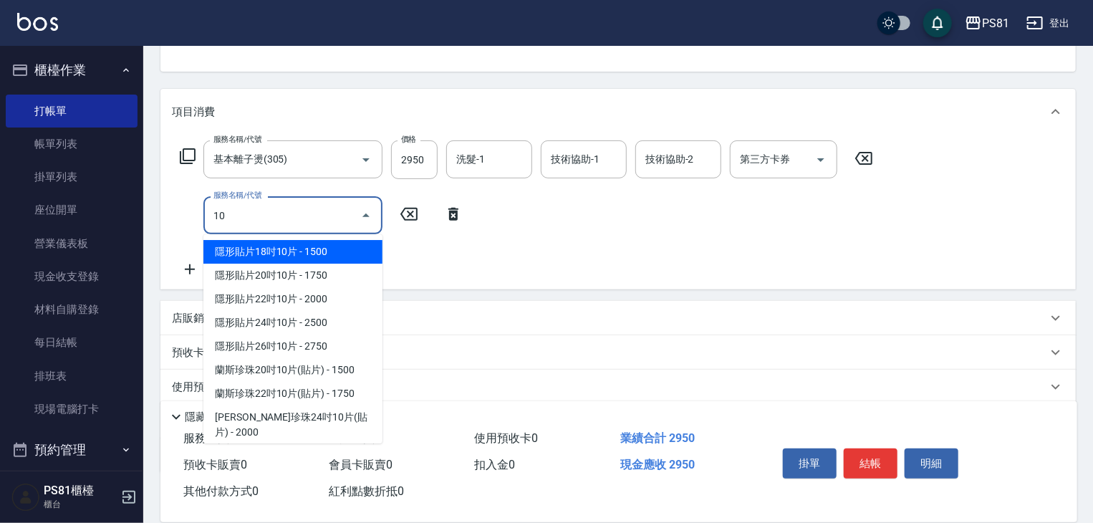
type input "1"
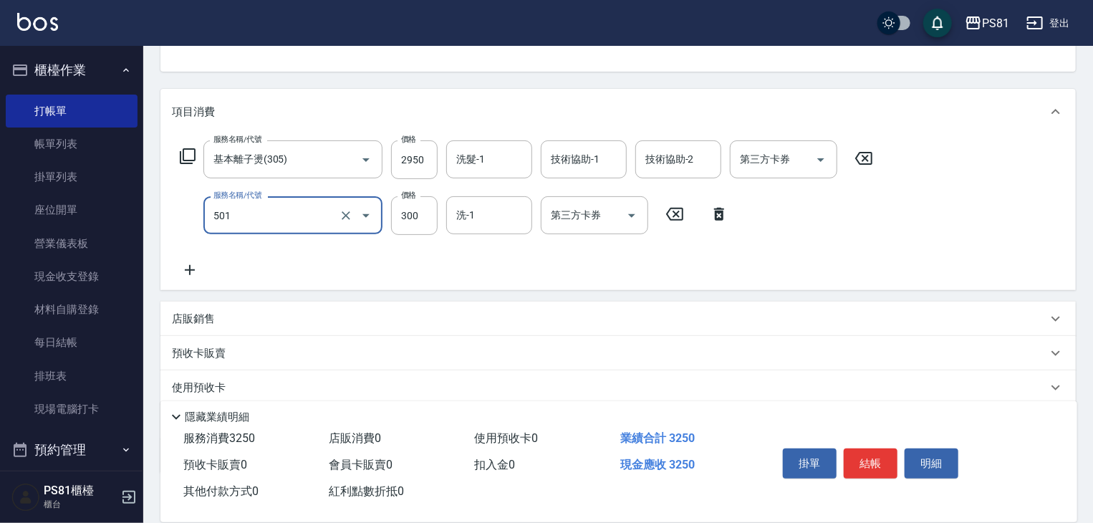
type input "自備護髮(501)"
type input "0"
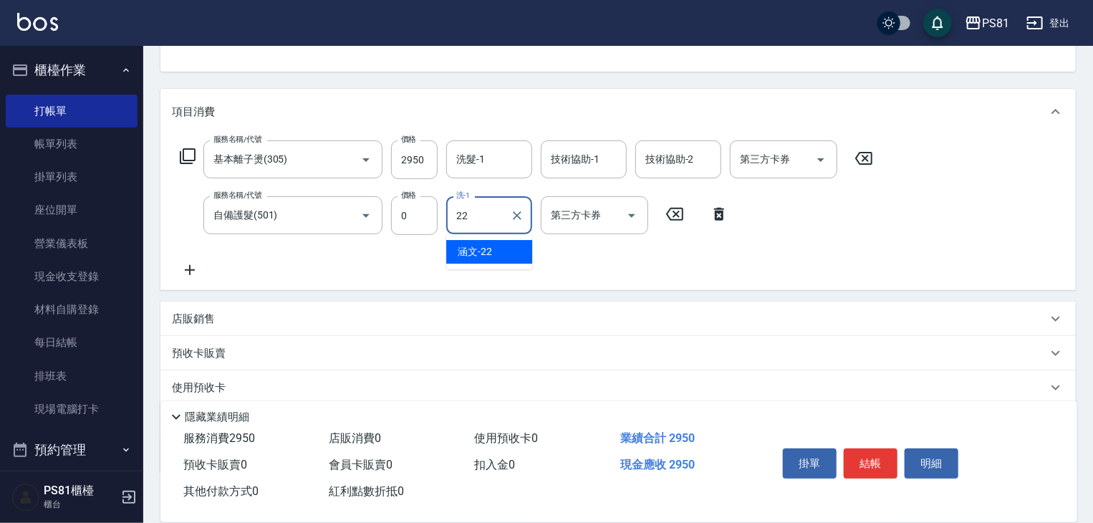
type input "涵文-22"
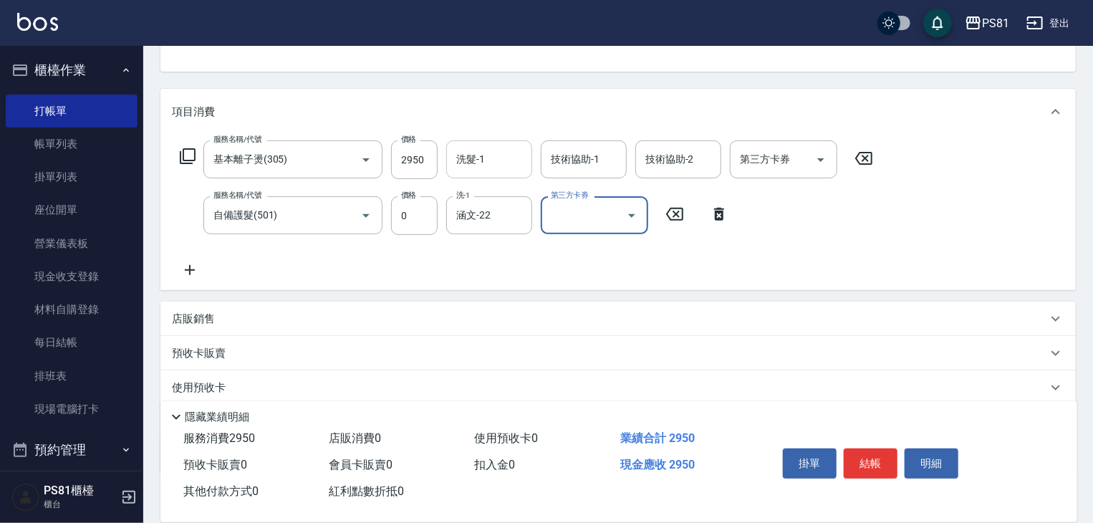
click at [475, 155] on input "洗髮-1" at bounding box center [489, 159] width 73 height 25
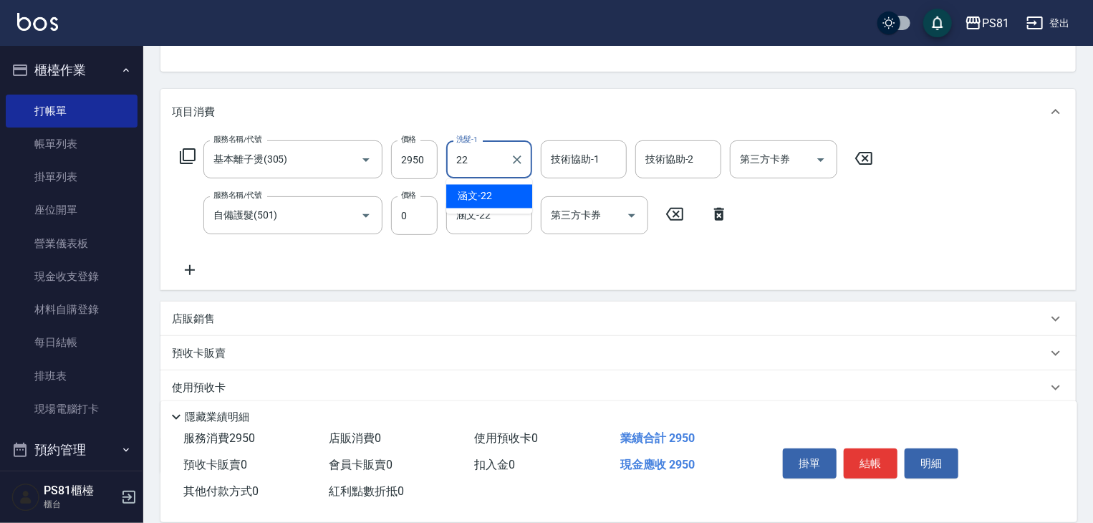
type input "涵文-22"
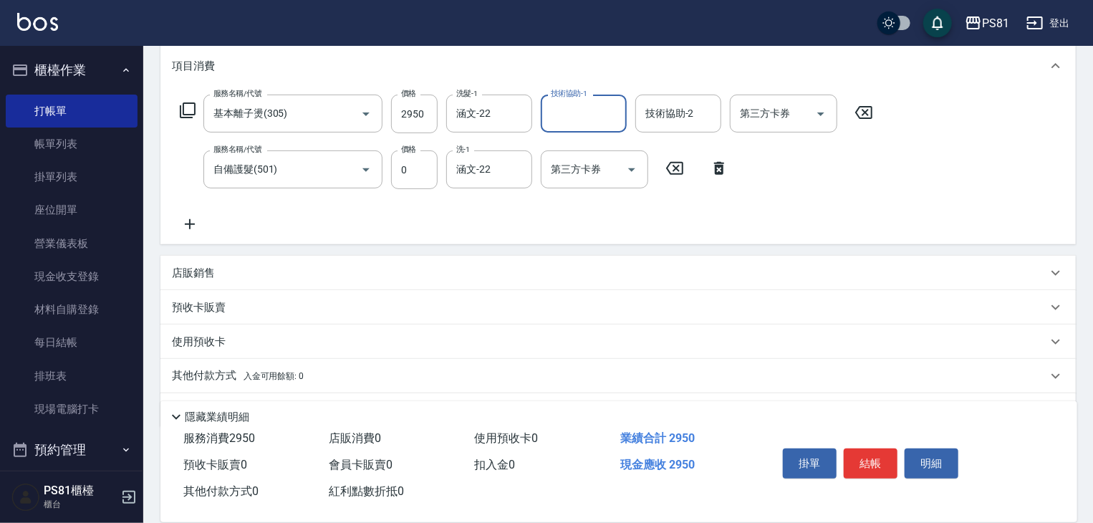
scroll to position [215, 0]
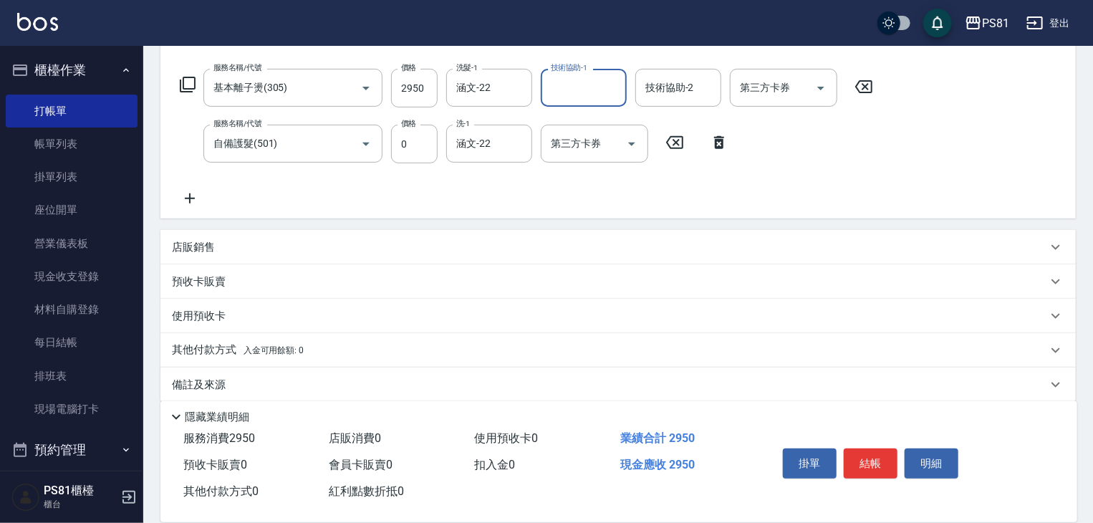
click at [195, 203] on icon at bounding box center [190, 198] width 36 height 17
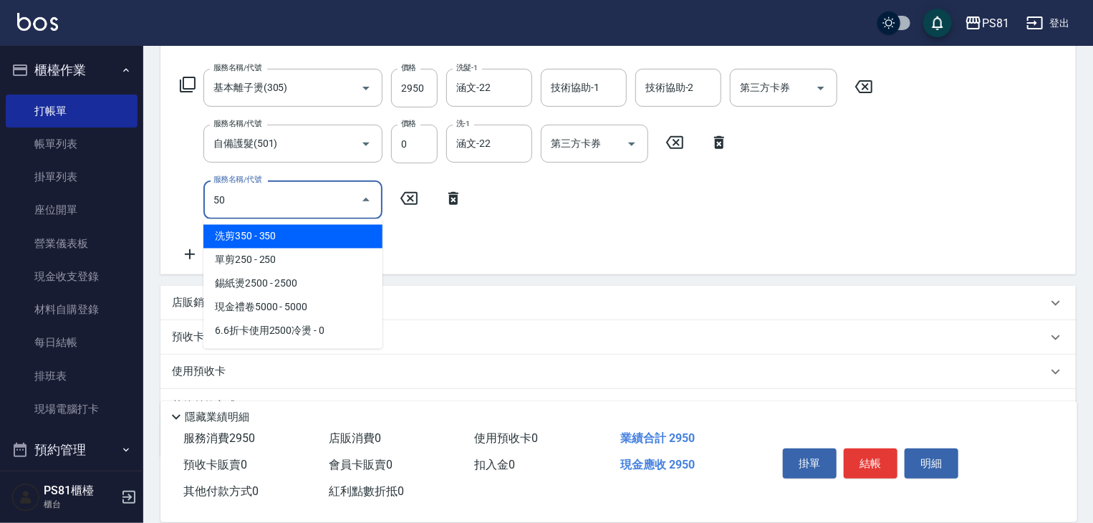
type input "5"
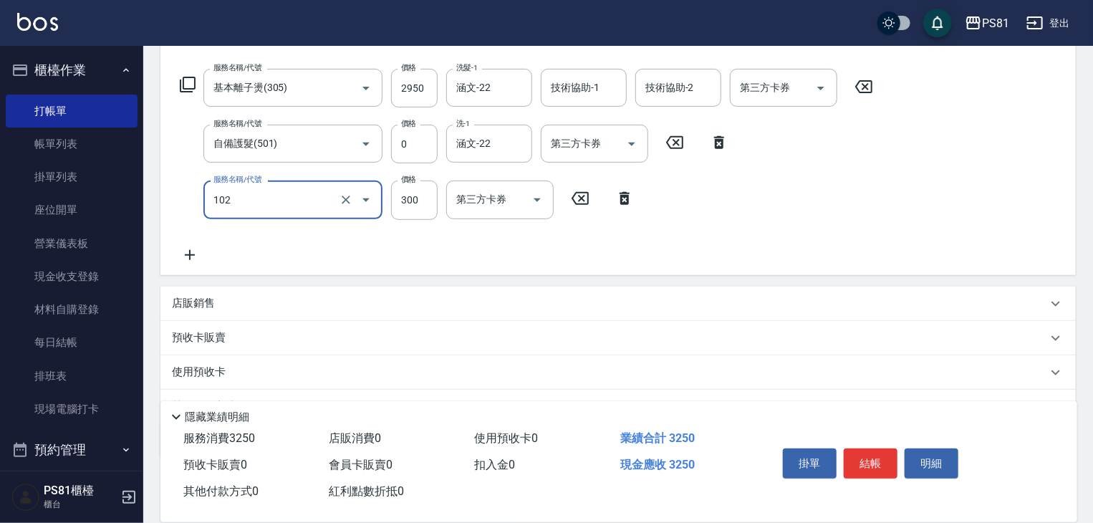
type input "保濕洗(102)"
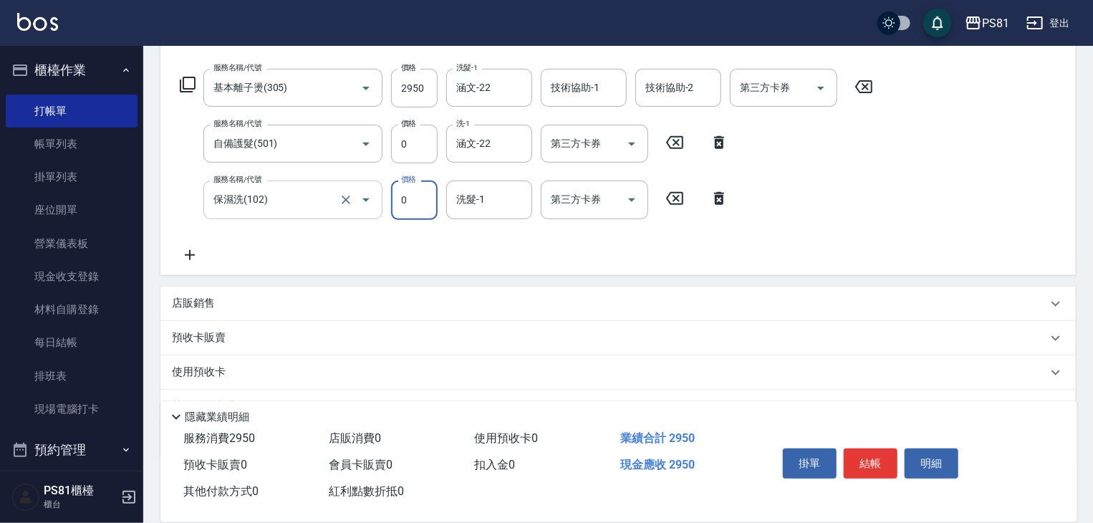
type input "0"
type input "涵文-22"
click at [221, 92] on input "基本離子燙(305)" at bounding box center [273, 87] width 126 height 25
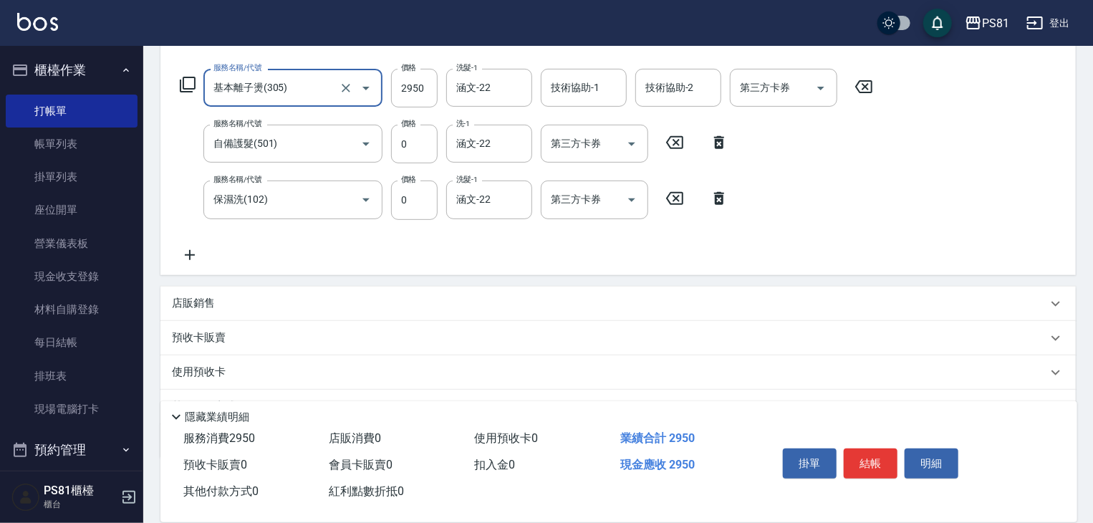
click at [186, 256] on icon at bounding box center [190, 254] width 36 height 17
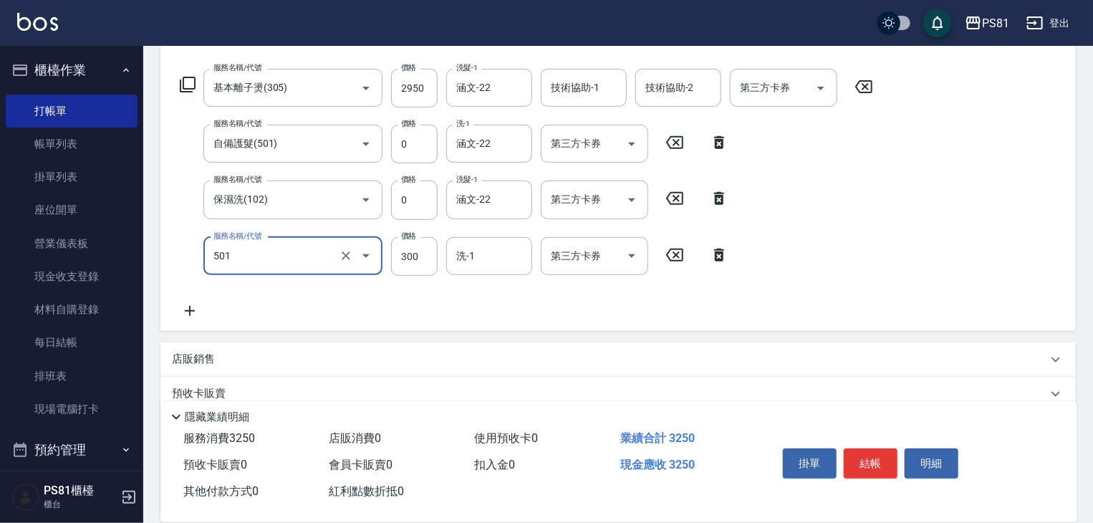
type input "自備護髮(501)"
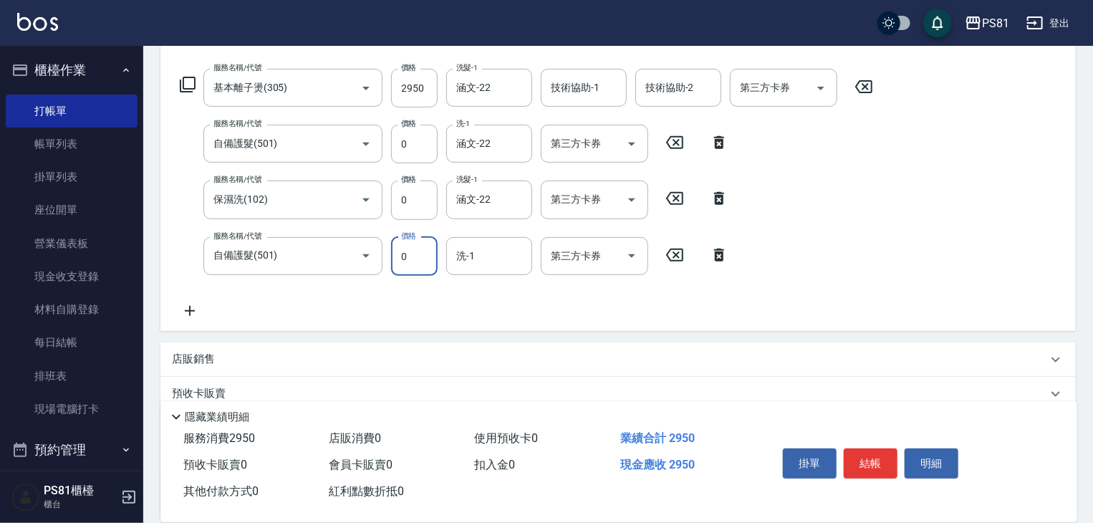
type input "0"
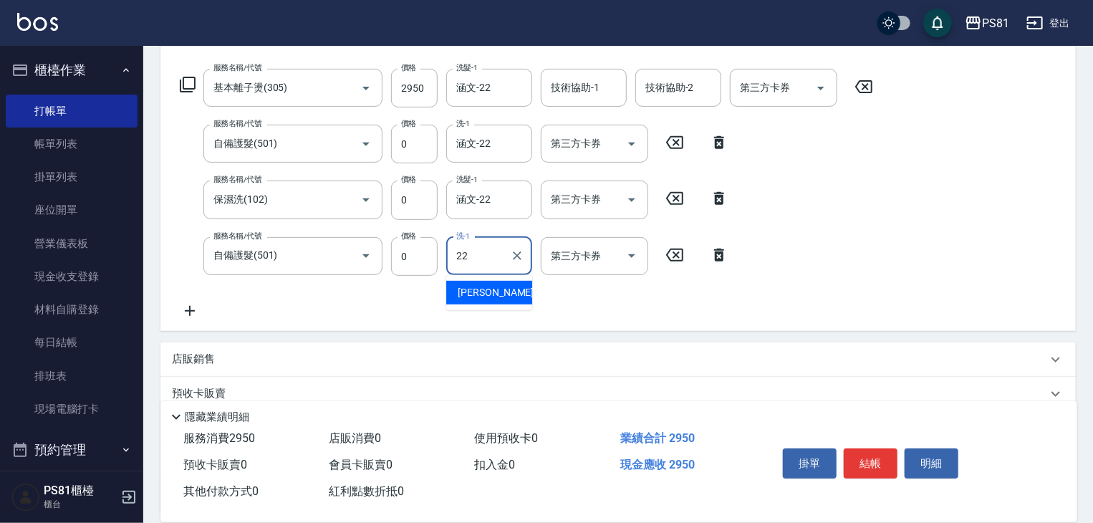
type input "涵文-22"
click at [200, 305] on icon at bounding box center [190, 310] width 36 height 17
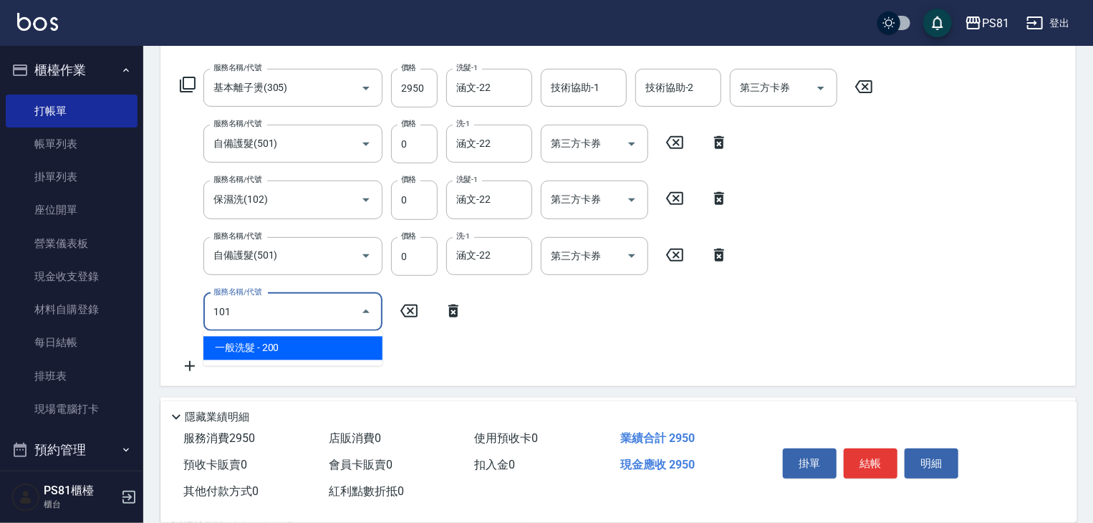
type input "一般洗髮(101)"
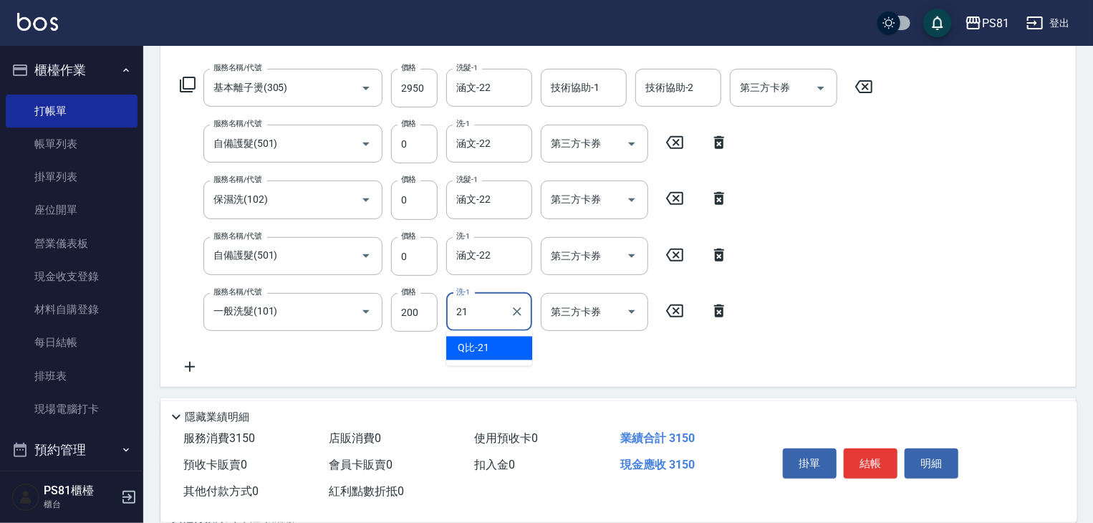
type input "Q比-21"
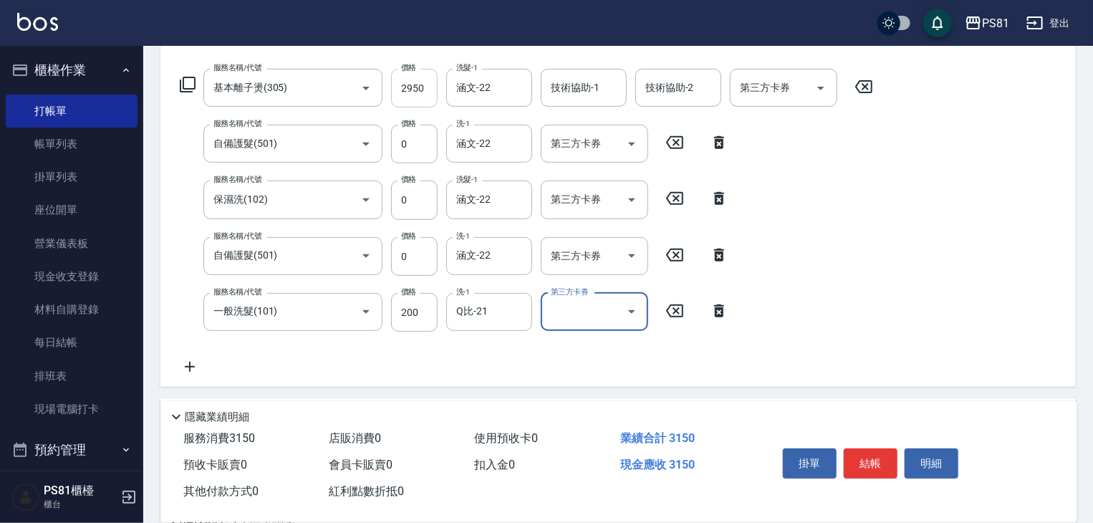
click at [415, 97] on input "2950" at bounding box center [414, 88] width 47 height 39
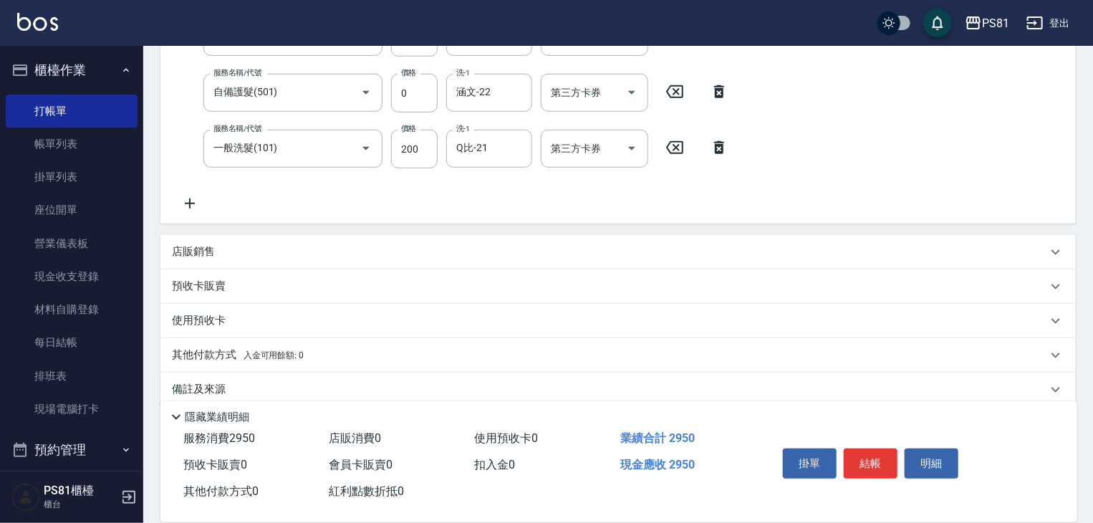
scroll to position [398, 0]
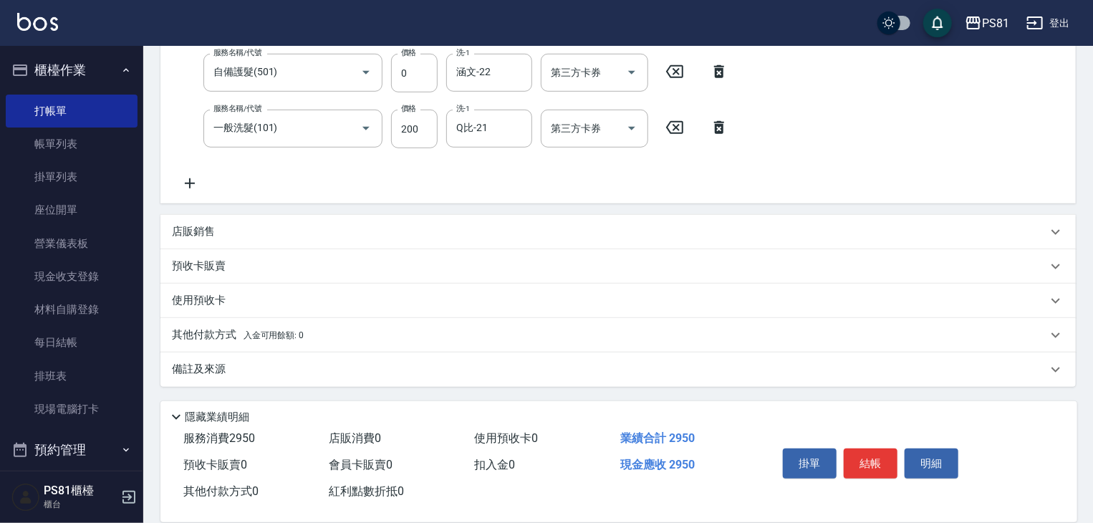
type input "2750"
click at [206, 335] on p "其他付款方式 入金可用餘額: 0" at bounding box center [238, 335] width 132 height 16
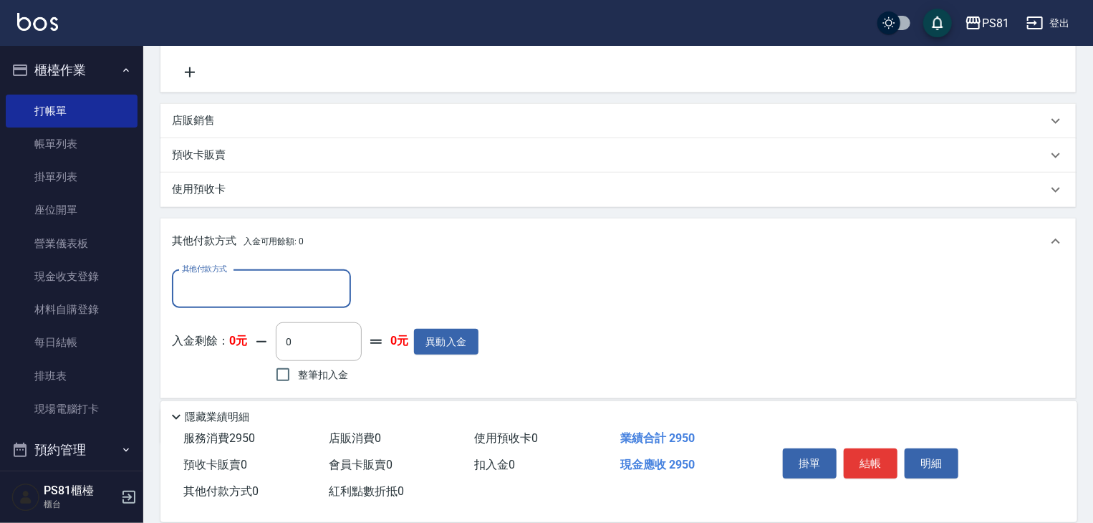
scroll to position [541, 0]
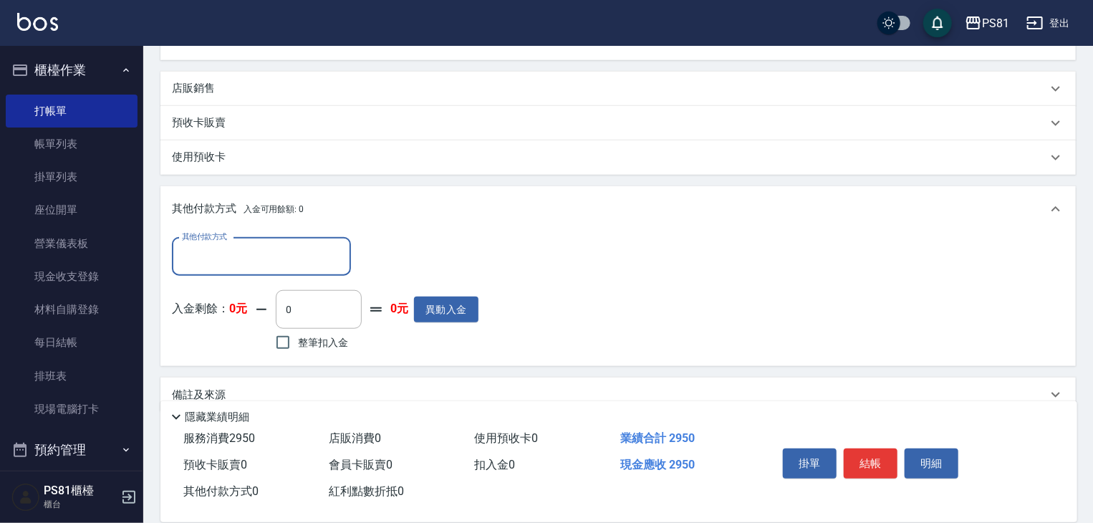
click at [227, 257] on input "其他付款方式" at bounding box center [261, 256] width 166 height 25
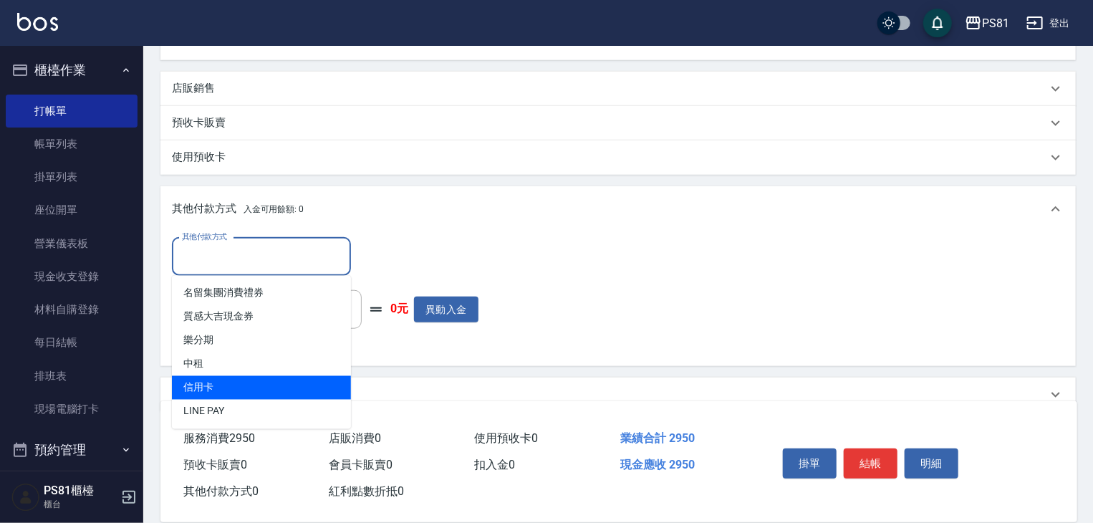
click at [233, 391] on span "信用卡" at bounding box center [261, 388] width 179 height 24
type input "信用卡"
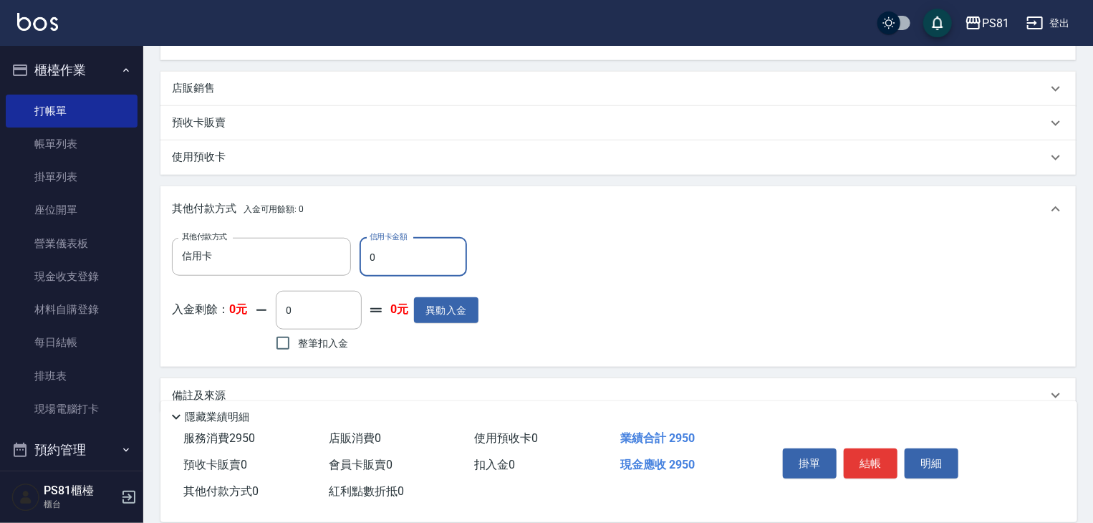
click at [384, 241] on label "信用卡金額" at bounding box center [387, 236] width 37 height 11
click at [384, 241] on input "0" at bounding box center [412, 257] width 107 height 39
drag, startPoint x: 384, startPoint y: 241, endPoint x: 388, endPoint y: 260, distance: 19.1
click at [387, 248] on div "信用卡金額 0 信用卡金額" at bounding box center [412, 257] width 107 height 39
click at [388, 260] on input "0" at bounding box center [412, 257] width 107 height 39
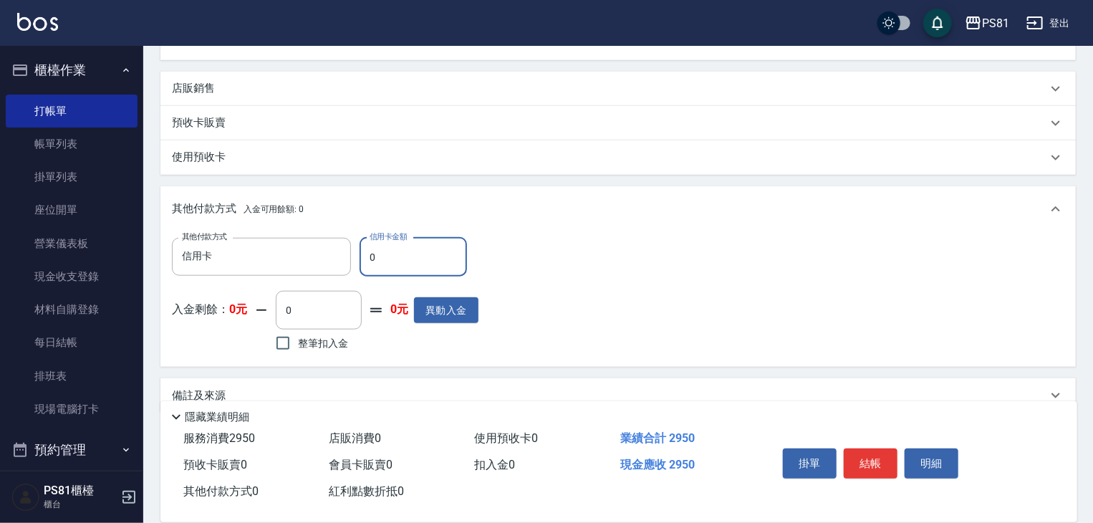
click at [390, 260] on input "0" at bounding box center [412, 257] width 107 height 39
type input "2950"
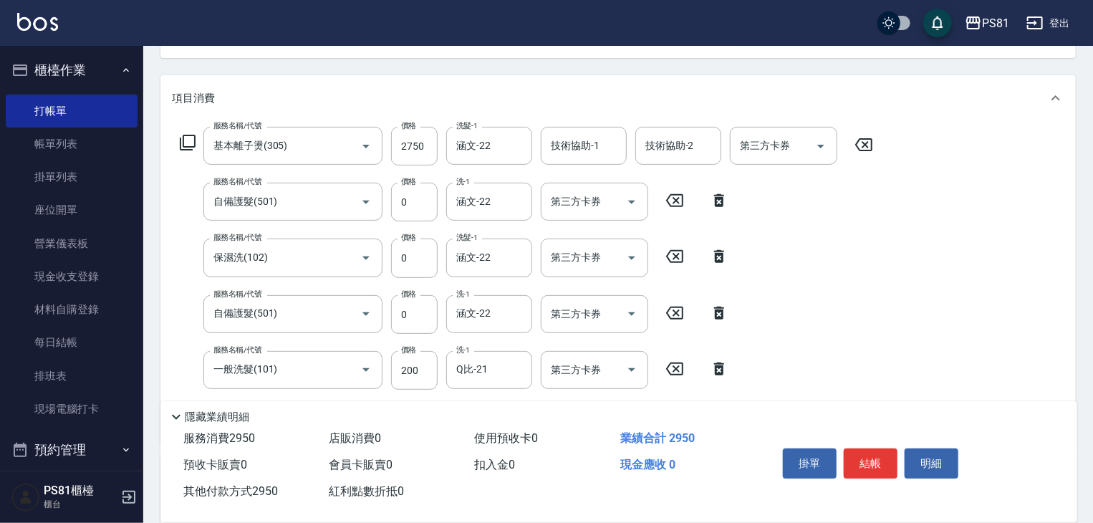
scroll to position [0, 0]
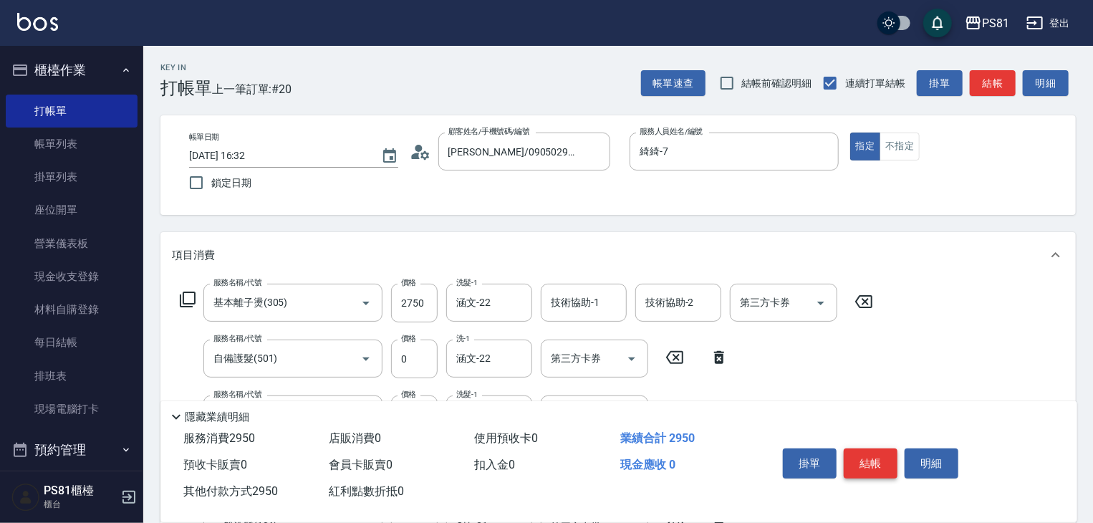
click at [857, 449] on button "結帳" at bounding box center [871, 463] width 54 height 30
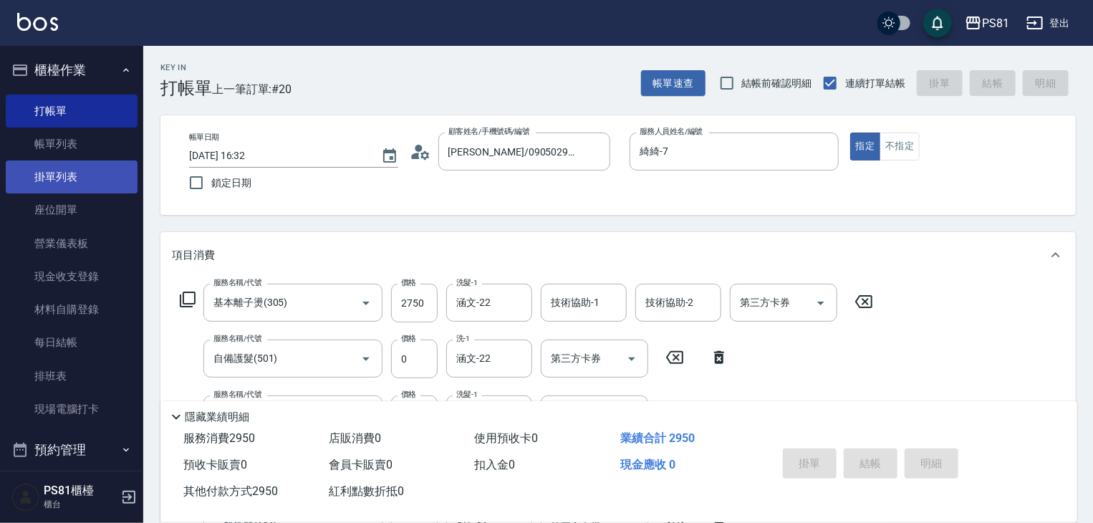
type input "2025/09/07 17:03"
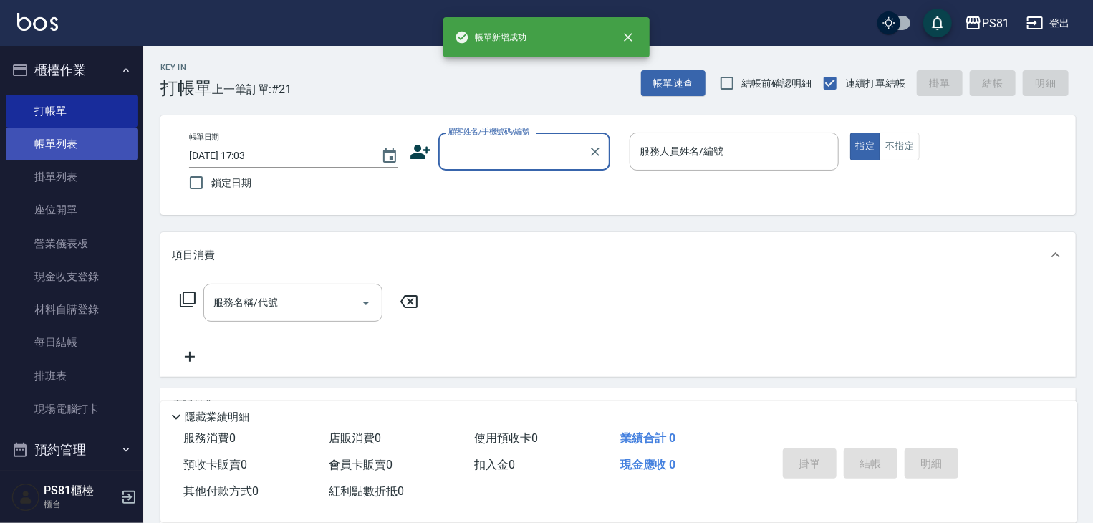
click at [102, 132] on link "帳單列表" at bounding box center [72, 143] width 132 height 33
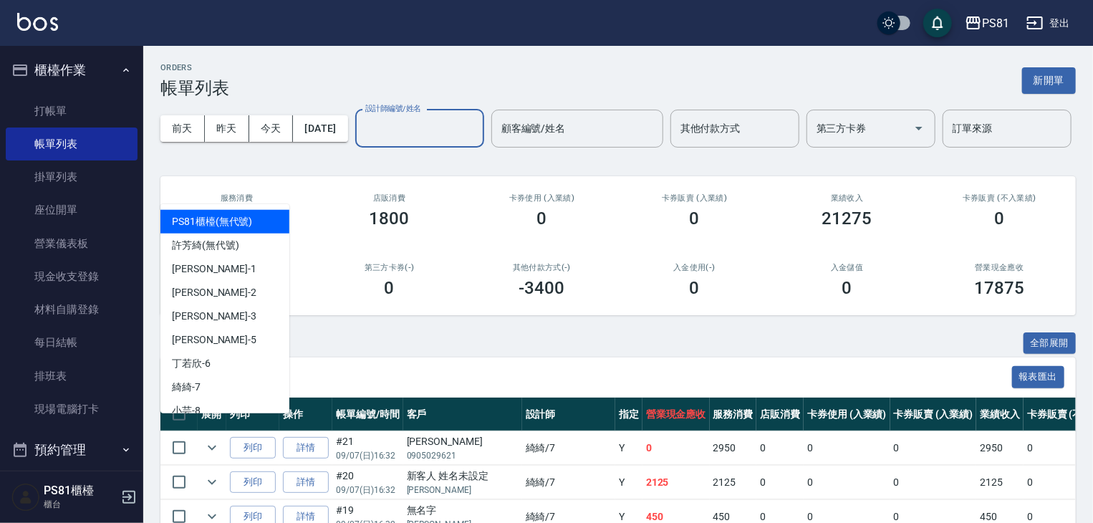
click at [362, 141] on input "設計師編號/姓名" at bounding box center [420, 128] width 116 height 25
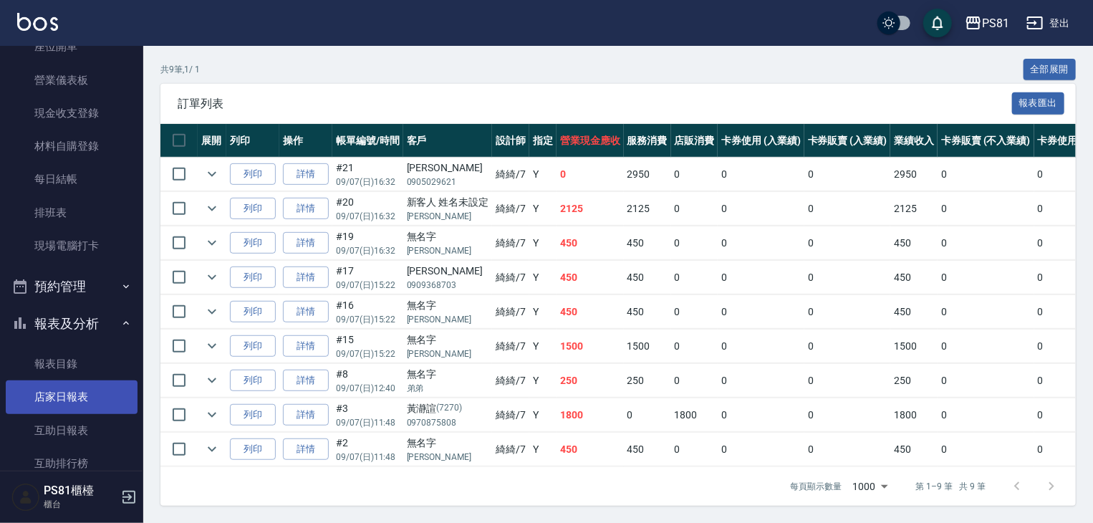
scroll to position [286, 0]
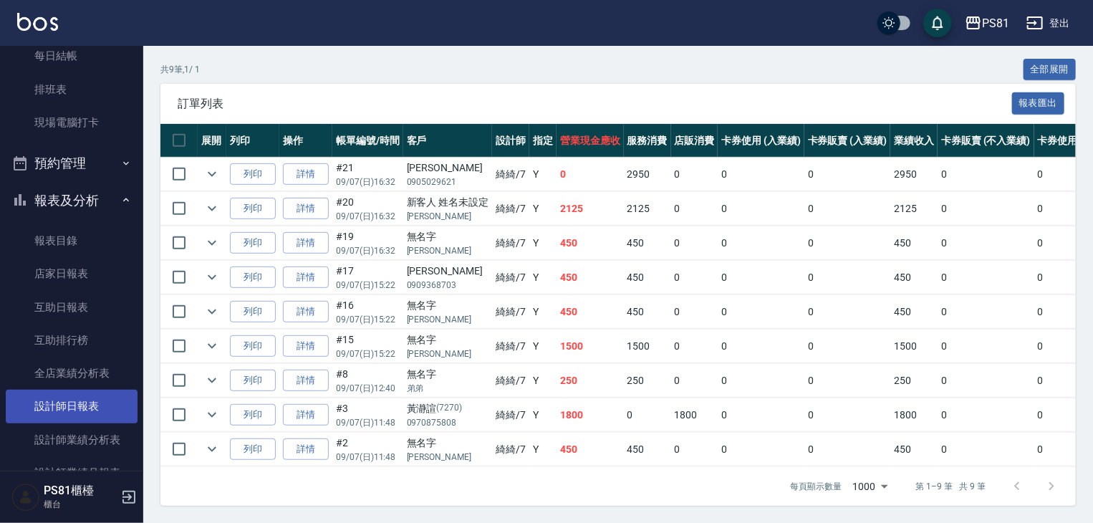
type input "綺綺-7"
click at [95, 399] on link "設計師日報表" at bounding box center [72, 406] width 132 height 33
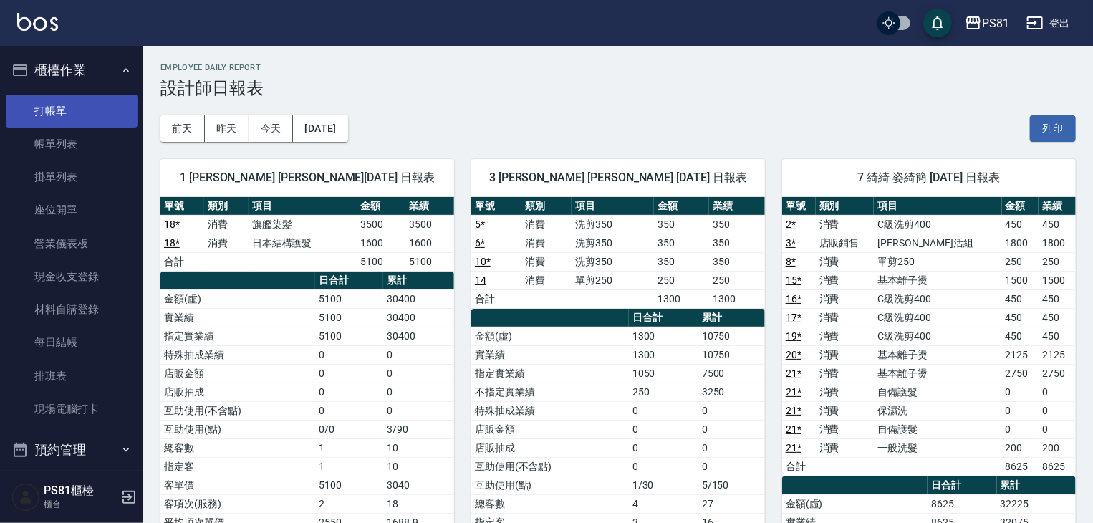
click at [50, 113] on link "打帳單" at bounding box center [72, 111] width 132 height 33
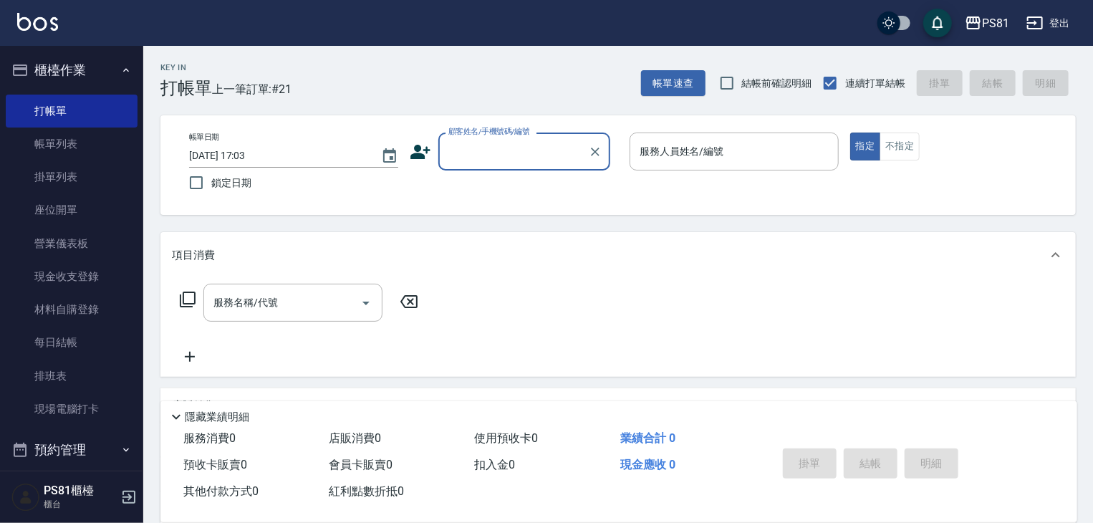
click at [473, 150] on input "顧客姓名/手機號碼/編號" at bounding box center [513, 151] width 137 height 25
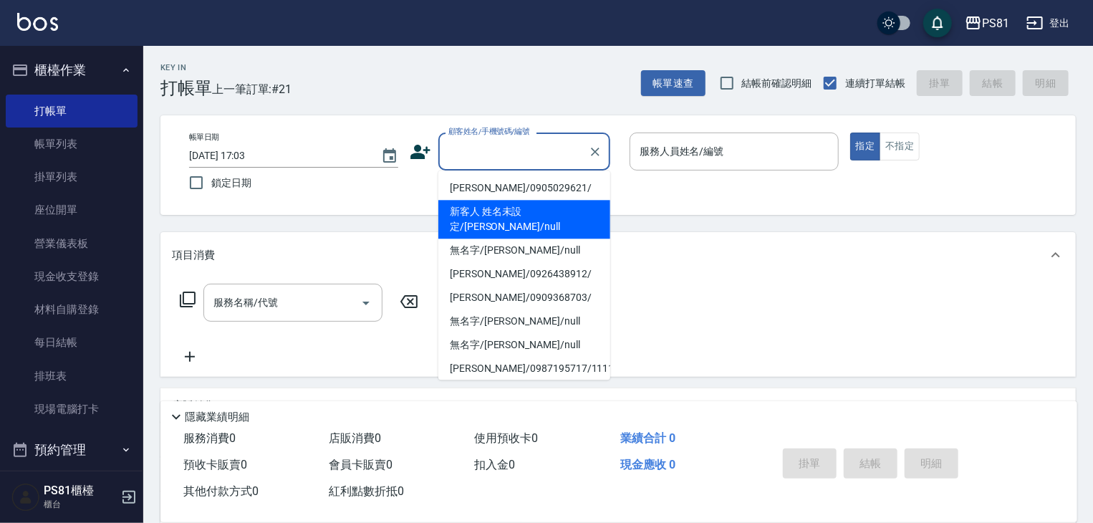
click at [507, 222] on li "新客人 姓名未設定/王品筑/null" at bounding box center [524, 219] width 172 height 39
type input "新客人 姓名未設定/王品筑/null"
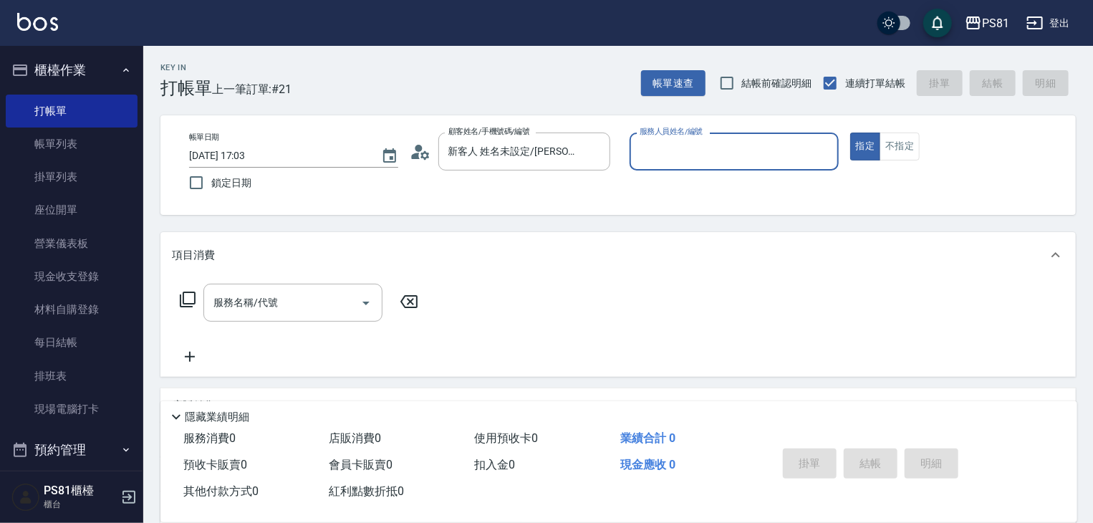
click at [672, 149] on input "服務人員姓名/編號" at bounding box center [734, 151] width 196 height 25
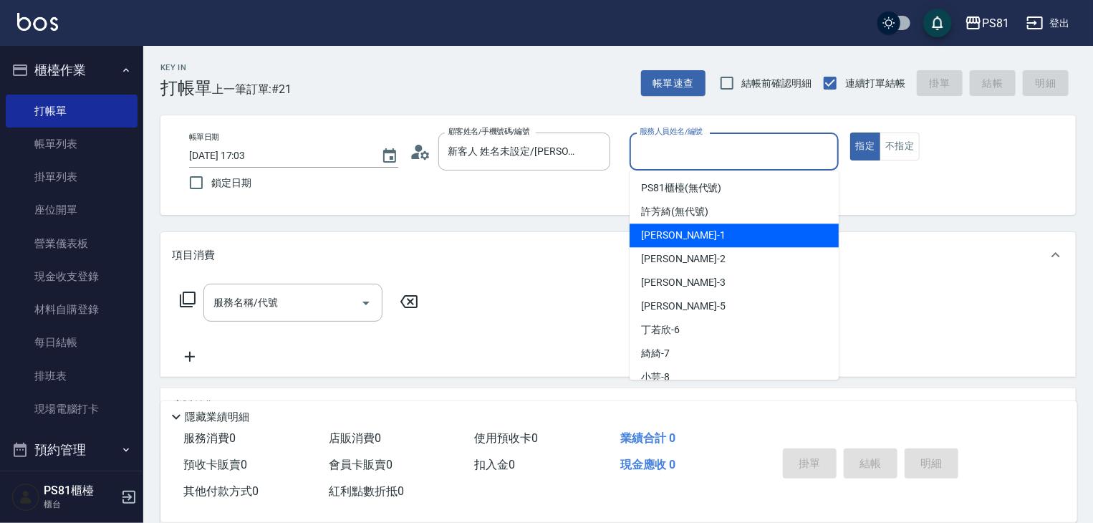
click at [685, 241] on div "Kevin -1" at bounding box center [733, 235] width 209 height 24
type input "Kevin-1"
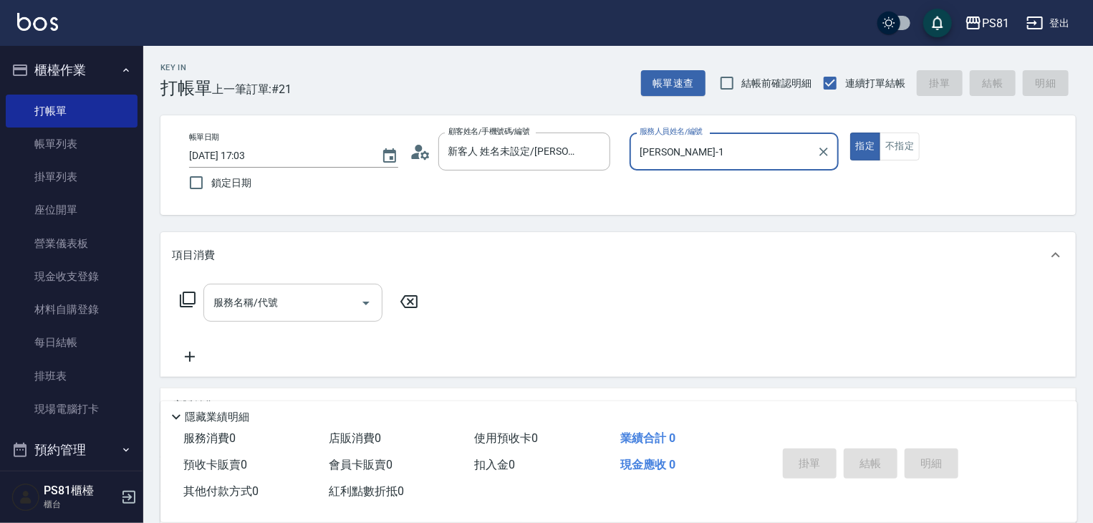
click at [260, 311] on input "服務名稱/代號" at bounding box center [282, 302] width 145 height 25
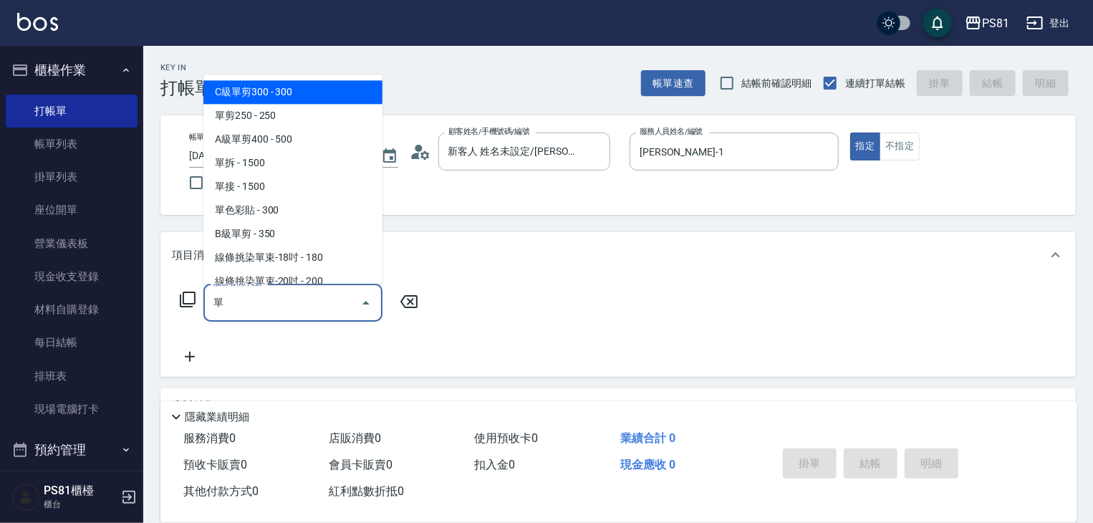
click at [224, 109] on span "單剪250 - 250" at bounding box center [292, 116] width 179 height 24
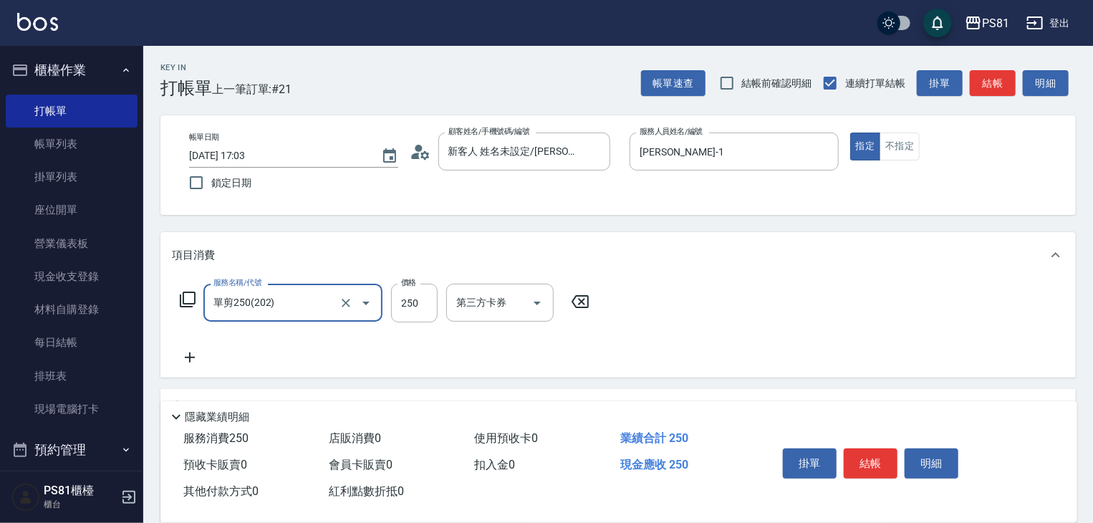
type input "單剪250(202)"
drag, startPoint x: 702, startPoint y: 238, endPoint x: 994, endPoint y: 196, distance: 295.1
click at [994, 191] on div "帳單日期 2025/09/07 17:03 鎖定日期 顧客姓名/手機號碼/編號 新客人 姓名未設定/王品筑/null 顧客姓名/手機號碼/編號 服務人員姓名/…" at bounding box center [618, 164] width 881 height 65
click at [888, 145] on button "不指定" at bounding box center [899, 146] width 40 height 28
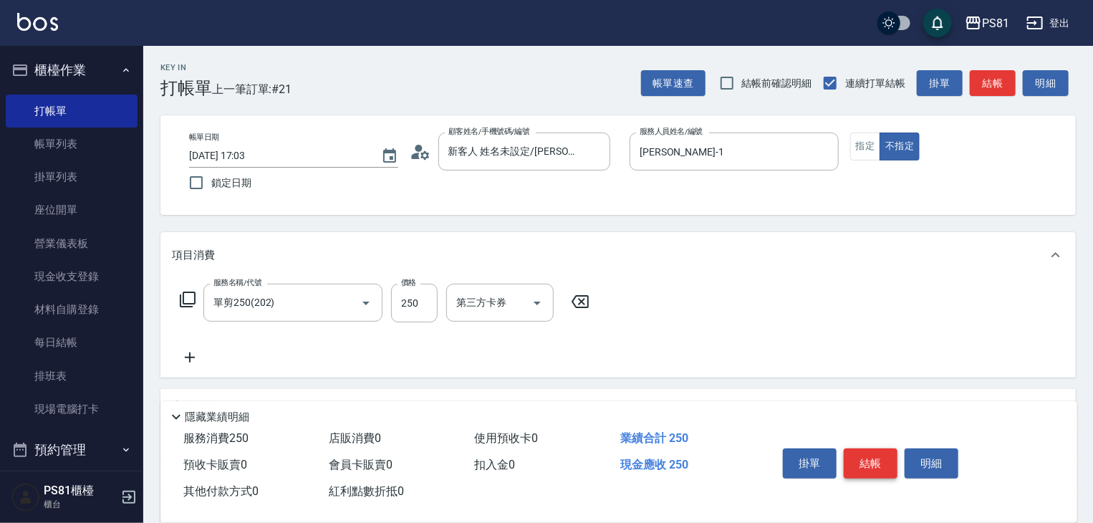
click at [888, 464] on button "結帳" at bounding box center [871, 463] width 54 height 30
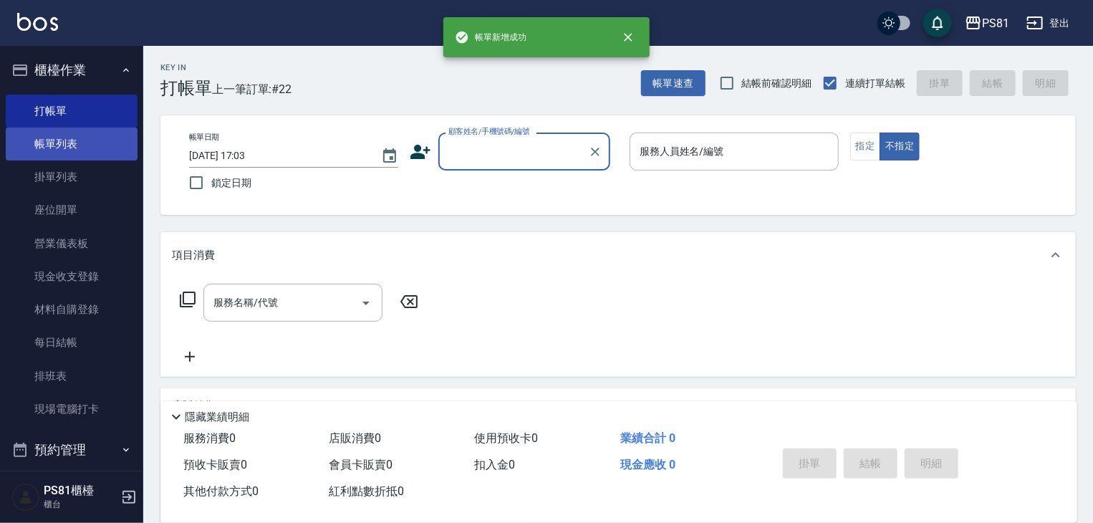
click at [64, 150] on link "帳單列表" at bounding box center [72, 143] width 132 height 33
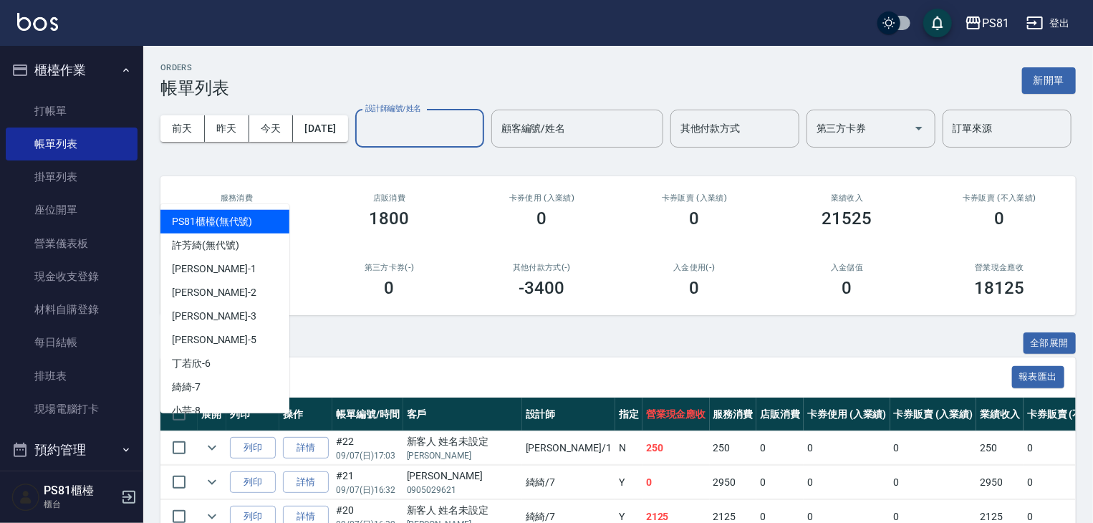
click at [362, 141] on input "設計師編號/姓名" at bounding box center [420, 128] width 116 height 25
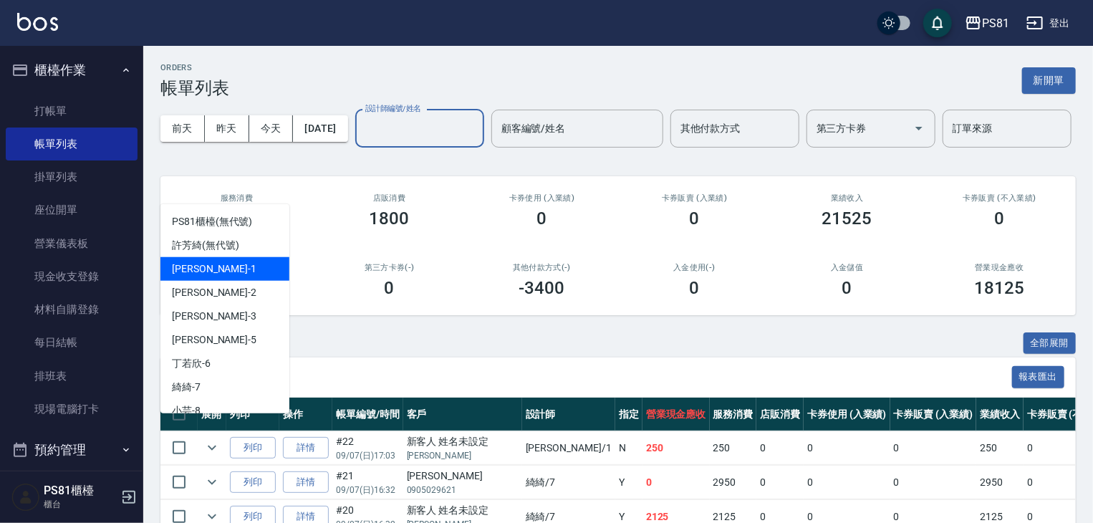
click at [212, 267] on div "Kevin -1" at bounding box center [224, 269] width 129 height 24
type input "Kevin-1"
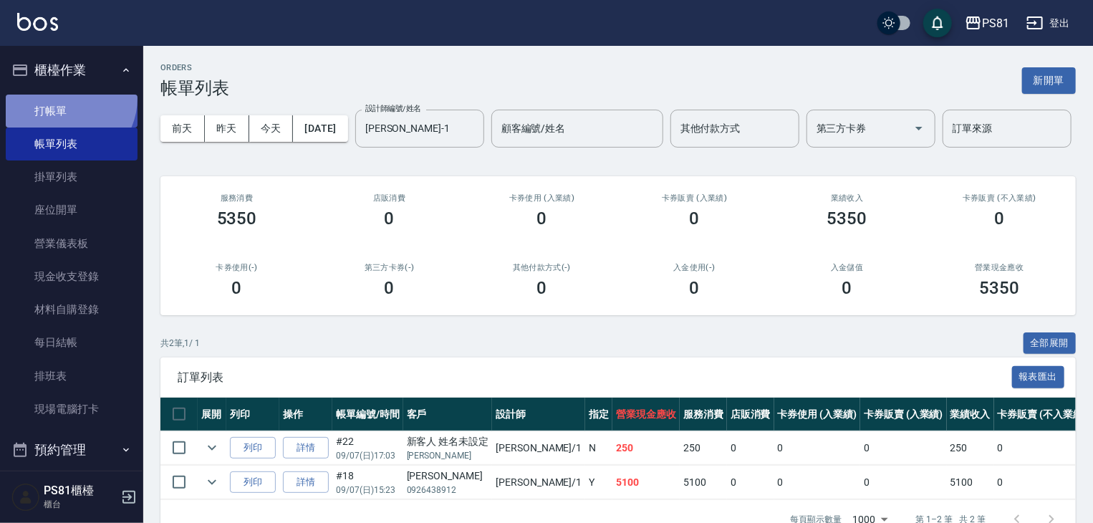
click at [65, 98] on link "打帳單" at bounding box center [72, 111] width 132 height 33
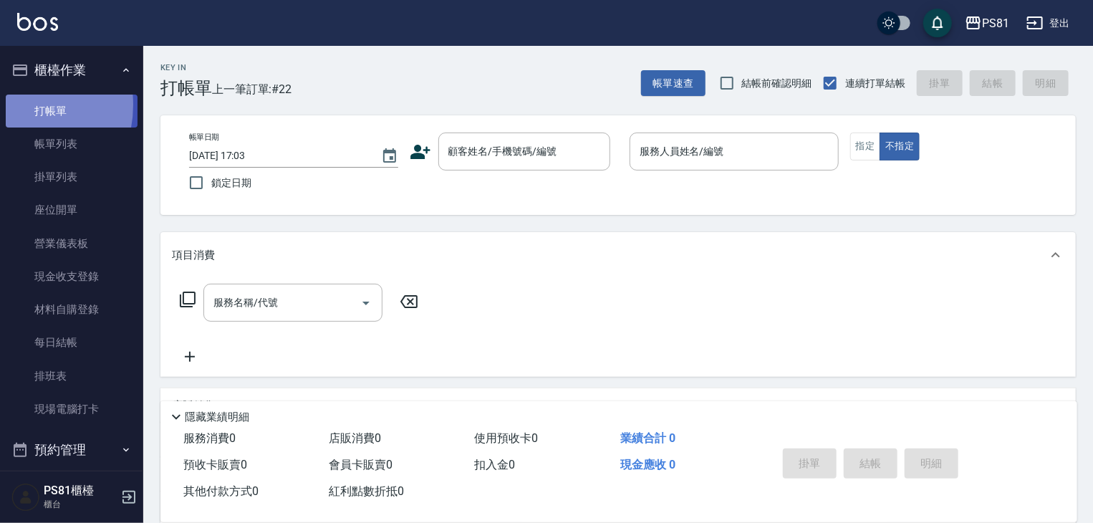
click at [11, 105] on link "打帳單" at bounding box center [72, 111] width 132 height 33
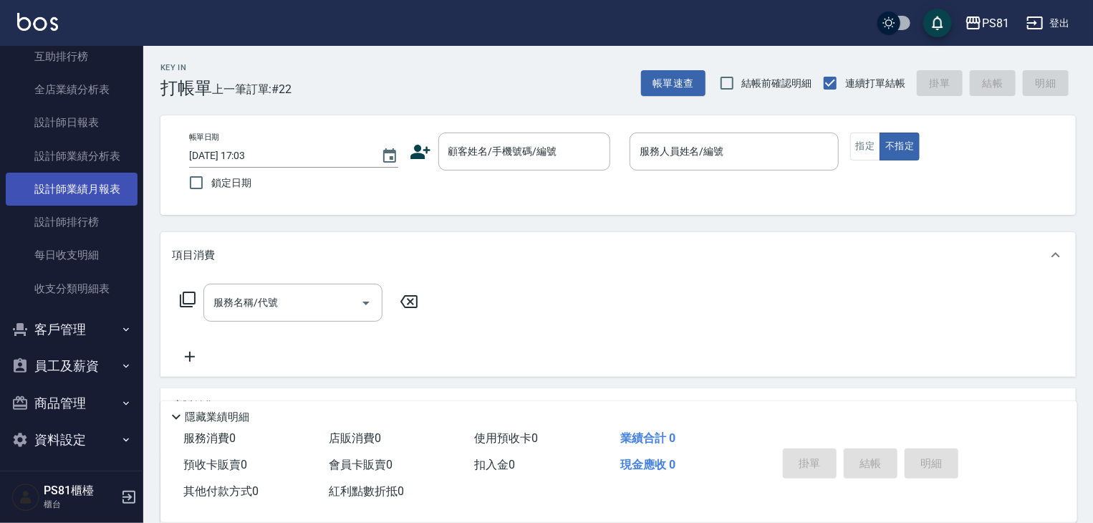
scroll to position [575, 0]
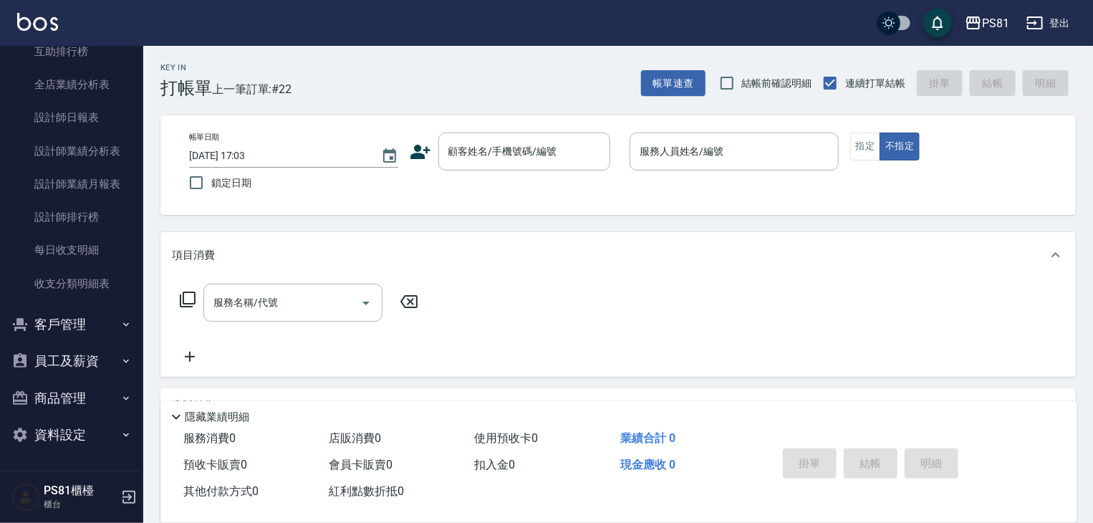
drag, startPoint x: 627, startPoint y: 32, endPoint x: 622, endPoint y: 26, distance: 7.6
click at [622, 26] on div "PS81 登出" at bounding box center [546, 23] width 1093 height 46
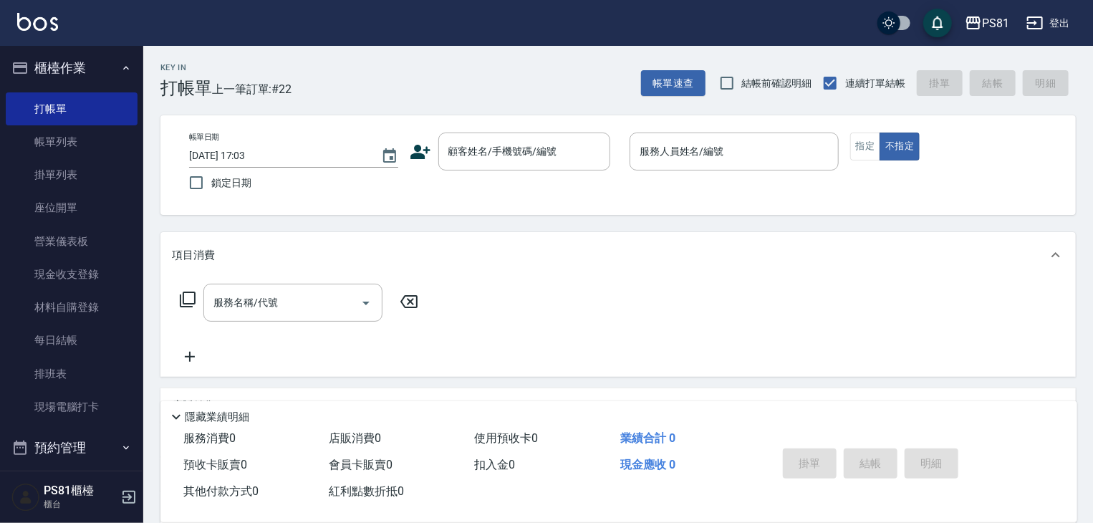
scroll to position [0, 0]
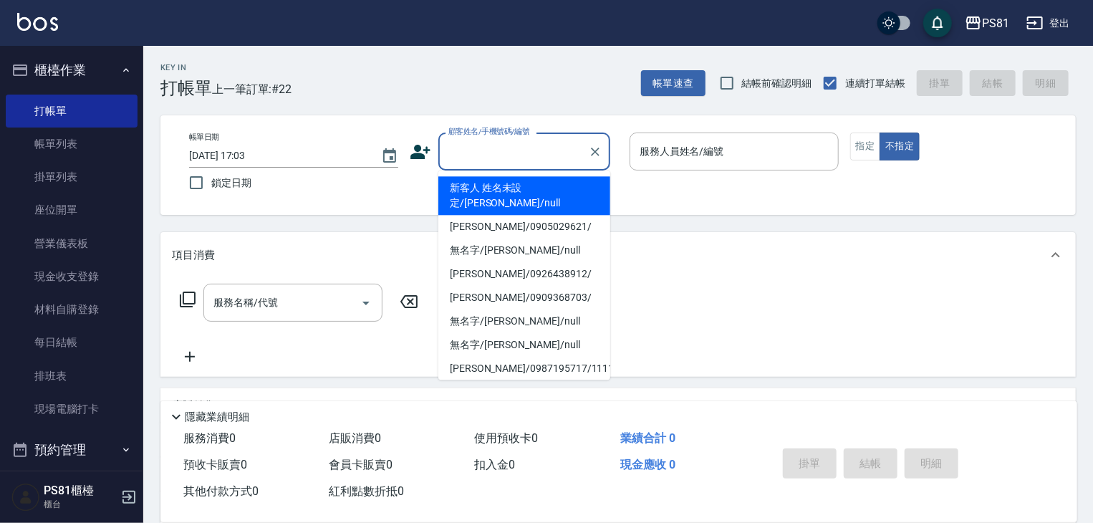
click at [498, 158] on input "顧客姓名/手機號碼/編號" at bounding box center [513, 151] width 137 height 25
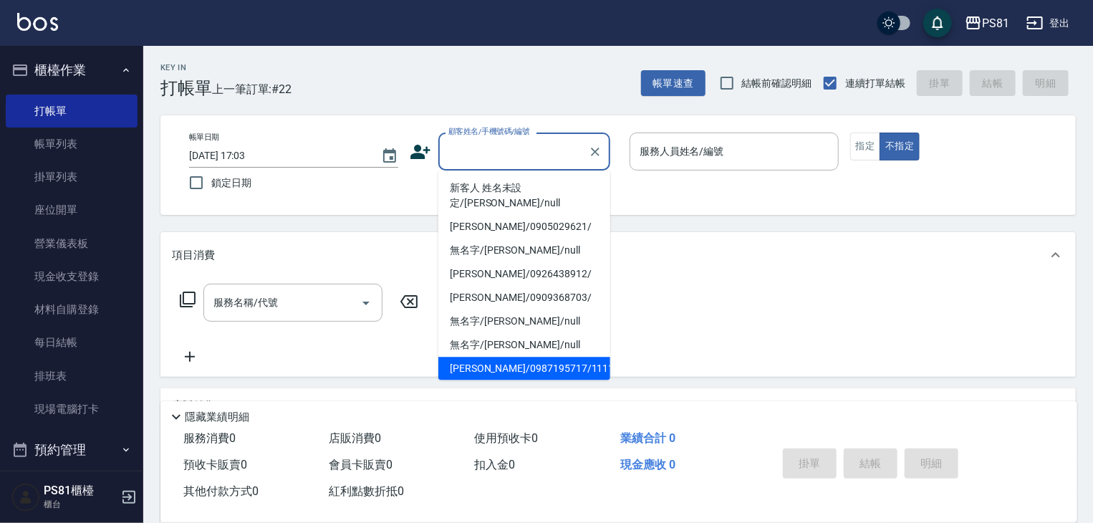
drag, startPoint x: 507, startPoint y: 347, endPoint x: 652, endPoint y: 316, distance: 148.0
click at [507, 357] on li "張晏菱/0987195717/111111" at bounding box center [524, 369] width 172 height 24
type input "張晏菱/0987195717/111111"
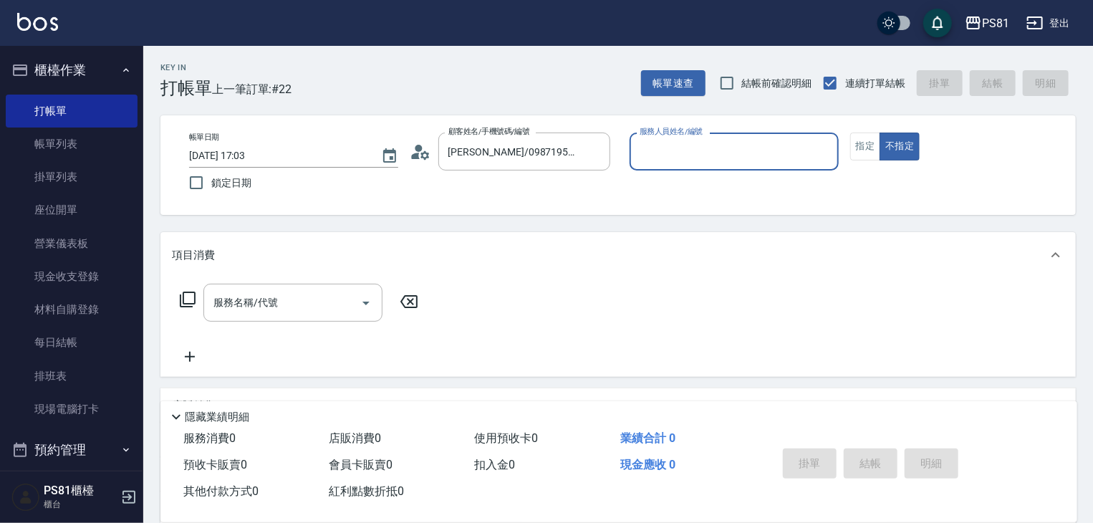
drag, startPoint x: 656, startPoint y: 133, endPoint x: 657, endPoint y: 154, distance: 20.8
click at [654, 141] on div "服務人員姓名/編號 服務人員姓名/編號" at bounding box center [733, 151] width 209 height 38
click at [662, 163] on input "服務人員姓名/編號" at bounding box center [734, 151] width 196 height 25
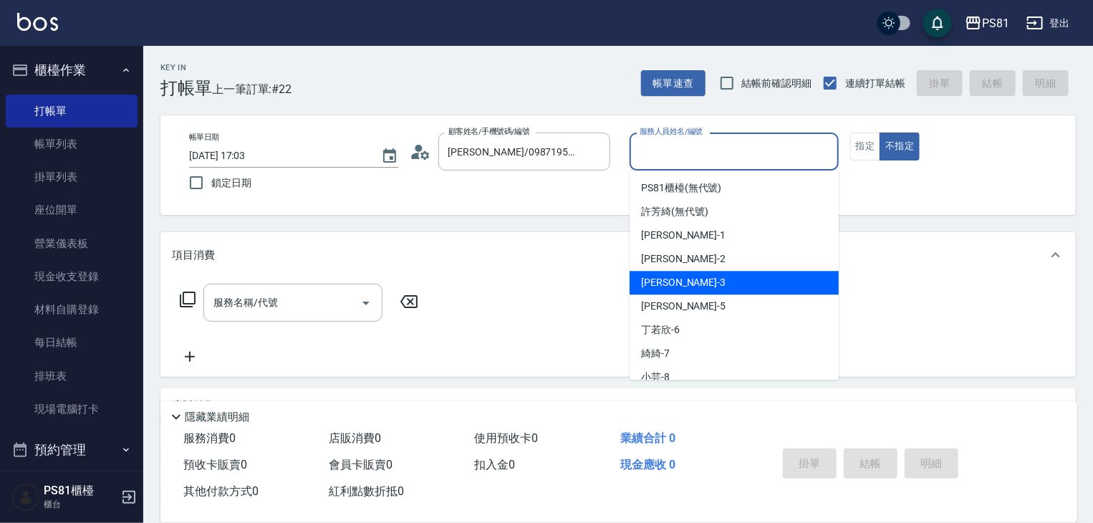
click at [650, 289] on span "晏菱 -3" at bounding box center [683, 282] width 84 height 15
type input "晏菱-3"
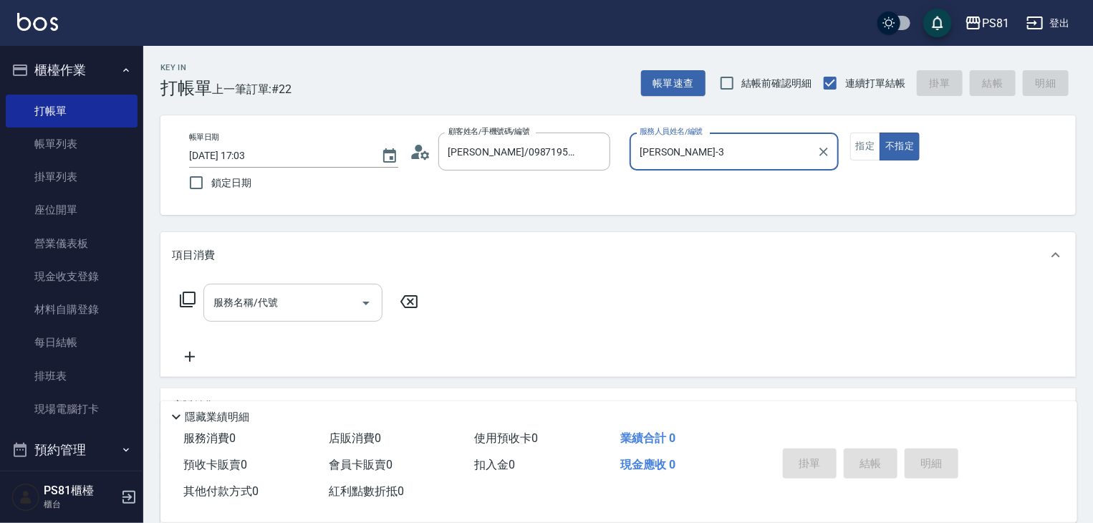
click at [257, 294] on div "服務名稱/代號" at bounding box center [292, 303] width 179 height 38
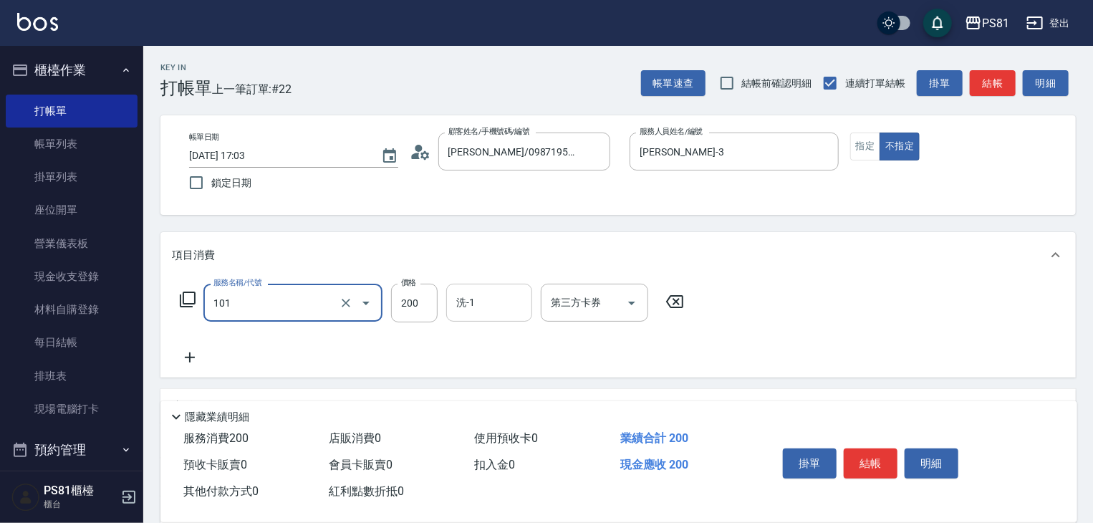
click at [508, 319] on div "洗-1" at bounding box center [489, 303] width 86 height 38
type input "一般洗髮(101)"
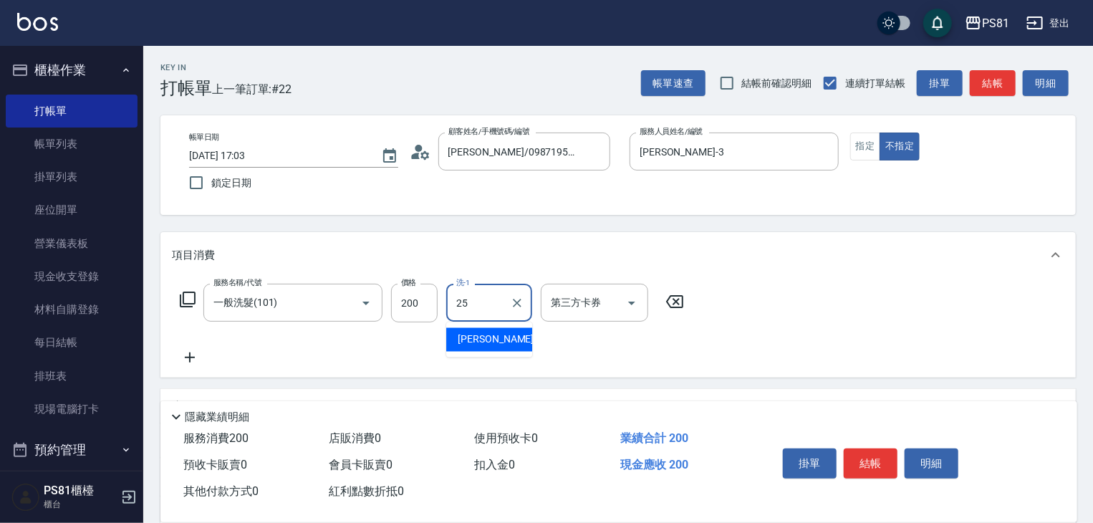
type input "妮可-25"
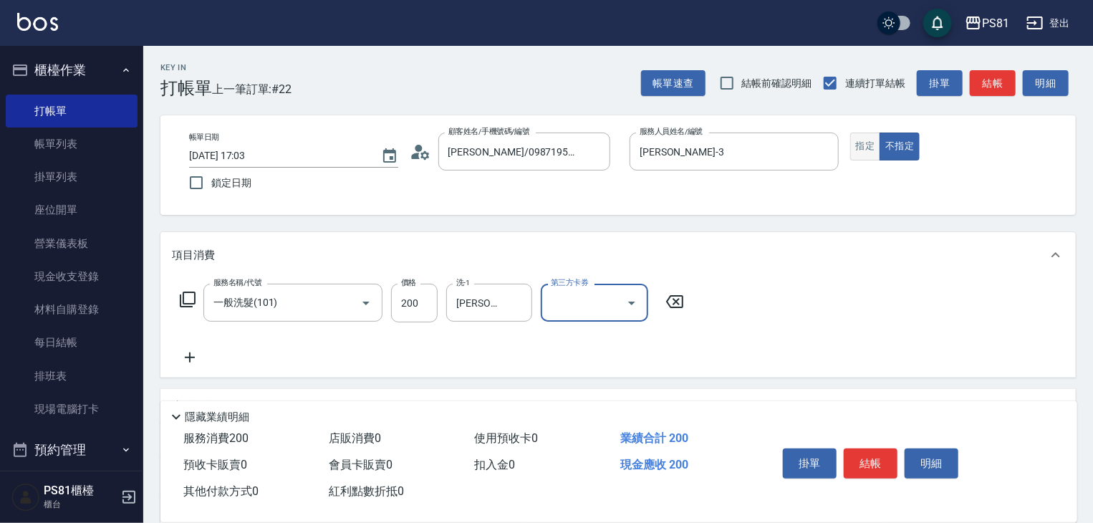
drag, startPoint x: 879, startPoint y: 138, endPoint x: 871, endPoint y: 141, distance: 9.1
click at [870, 143] on div "指定 不指定" at bounding box center [954, 146] width 209 height 28
click at [871, 141] on button "指定" at bounding box center [865, 146] width 31 height 28
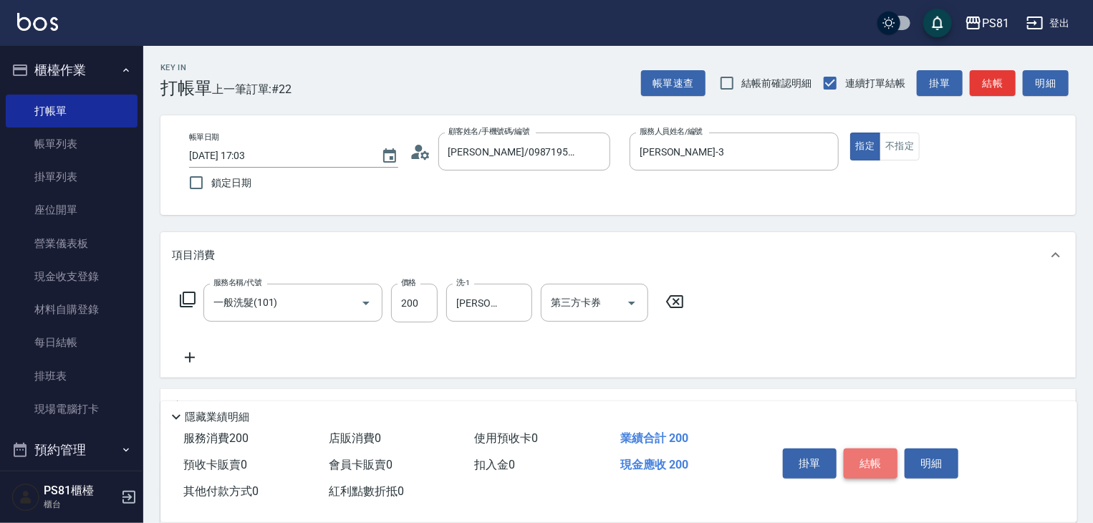
click at [879, 448] on button "結帳" at bounding box center [871, 463] width 54 height 30
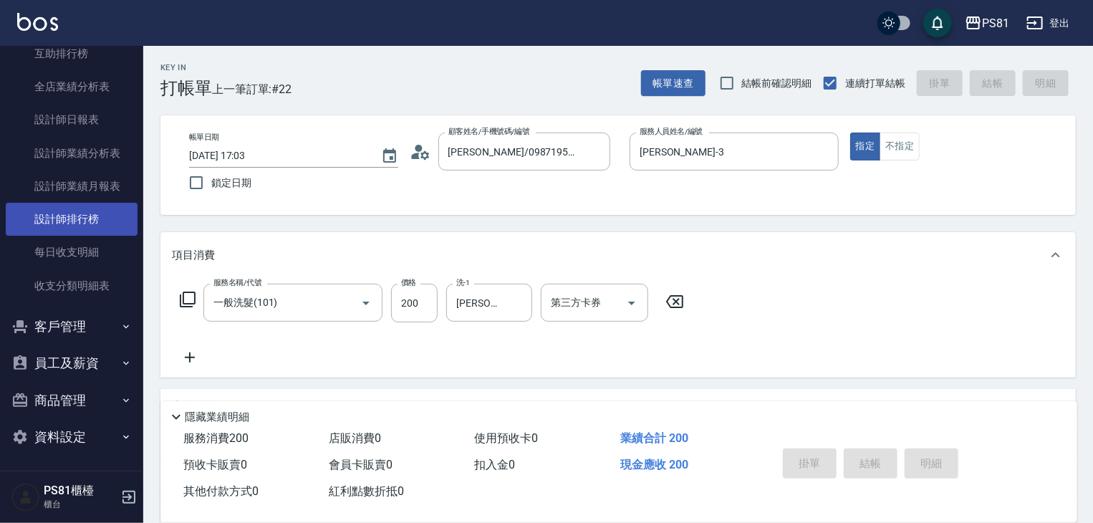
scroll to position [575, 0]
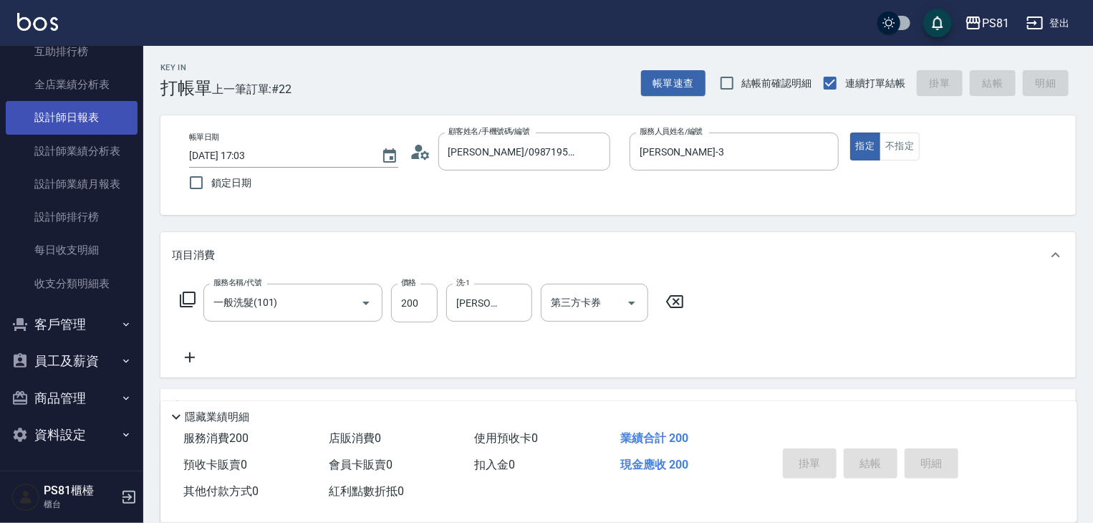
type input "2025/09/07 17:17"
click at [88, 121] on link "設計師日報表" at bounding box center [72, 117] width 132 height 33
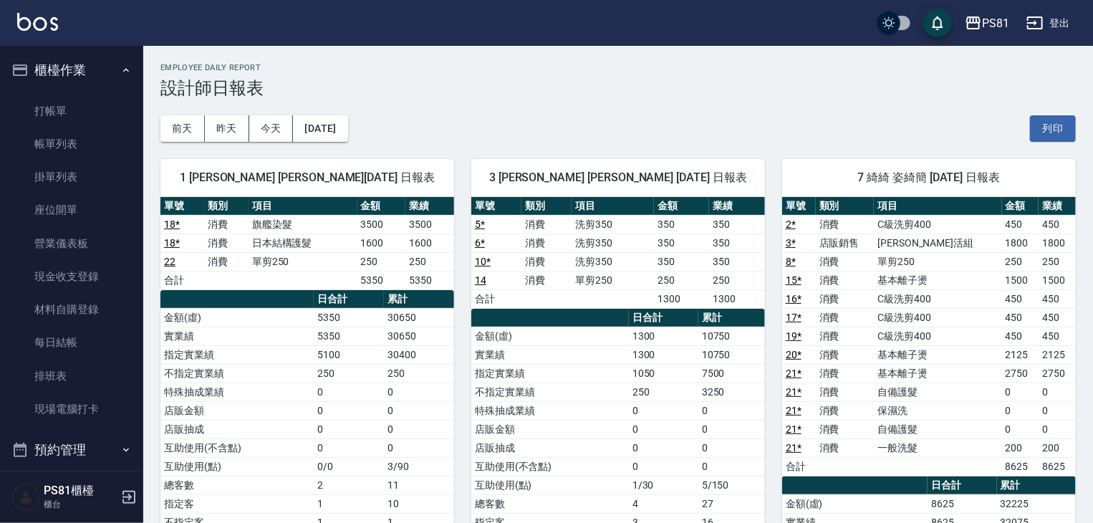
click at [92, 79] on button "櫃檯作業" at bounding box center [72, 70] width 132 height 37
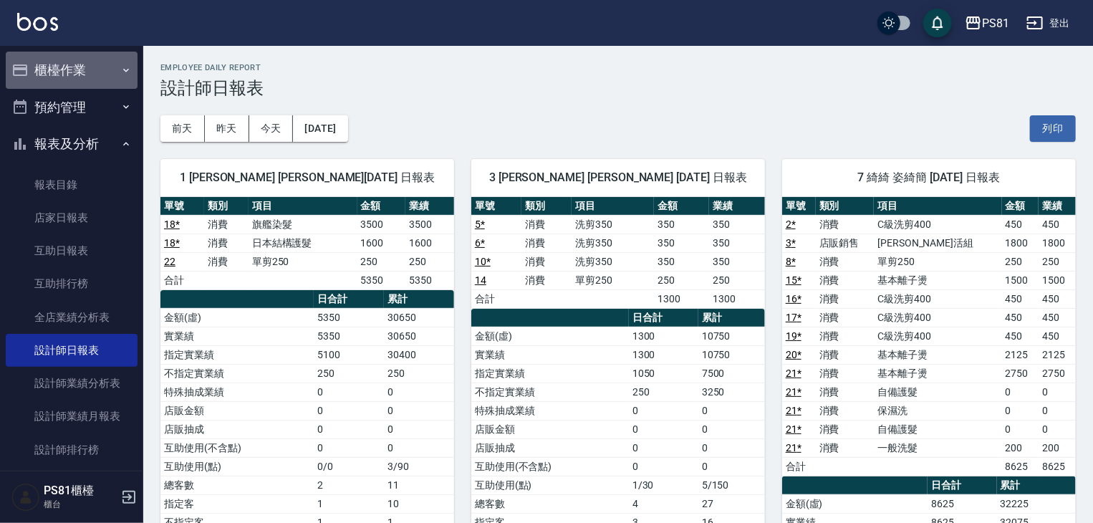
click at [97, 84] on button "櫃檯作業" at bounding box center [72, 70] width 132 height 37
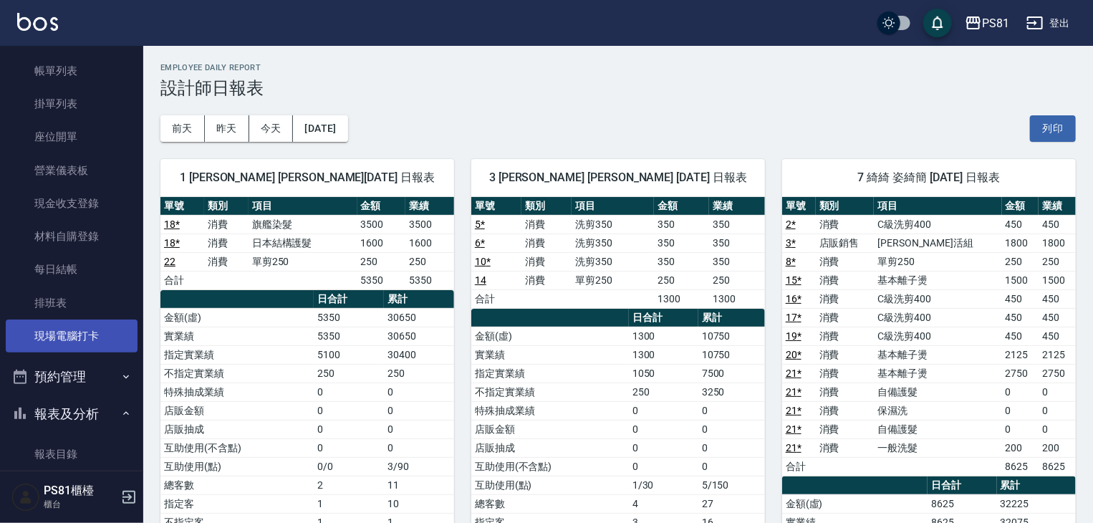
scroll to position [143, 0]
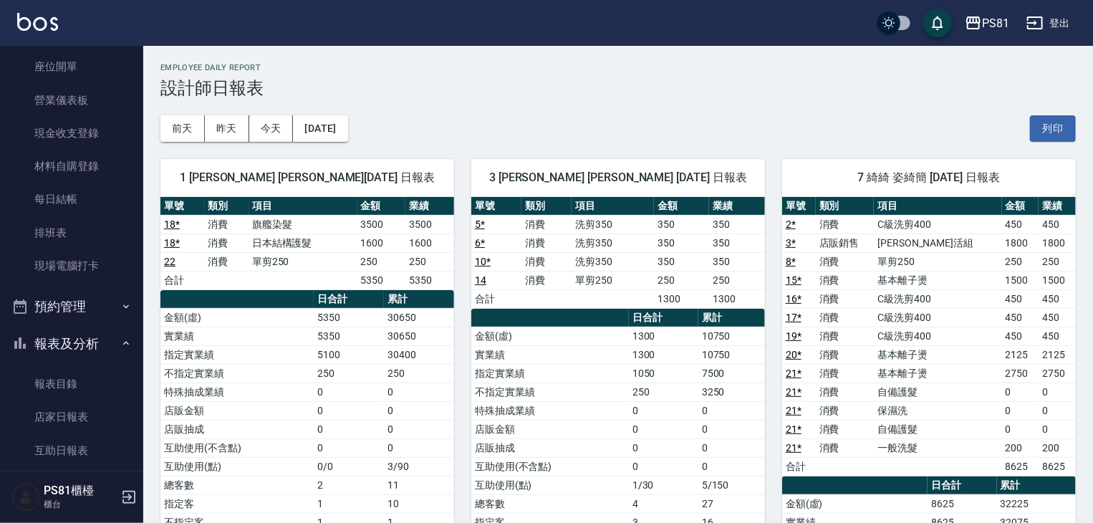
click at [89, 309] on button "預約管理" at bounding box center [72, 306] width 132 height 37
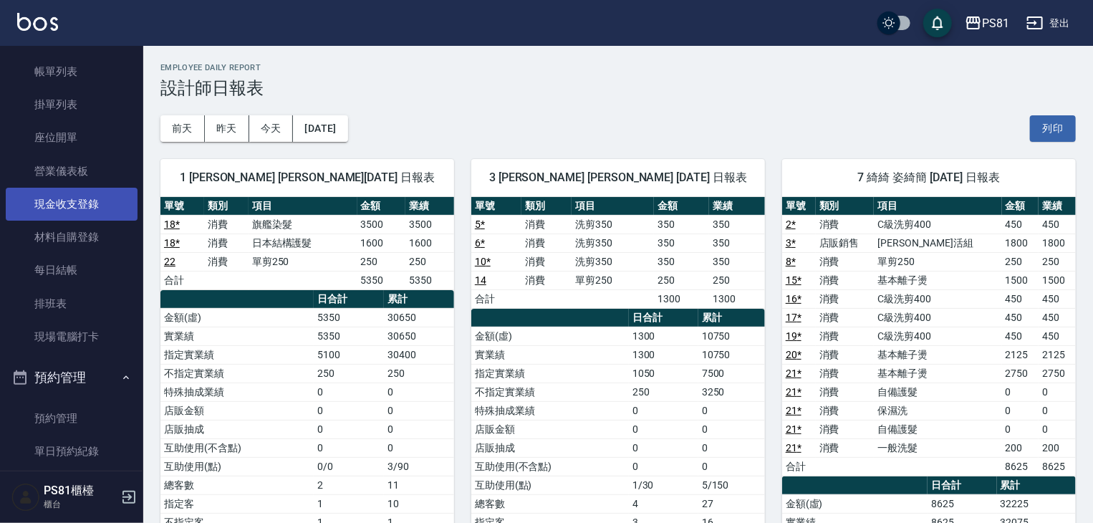
scroll to position [0, 0]
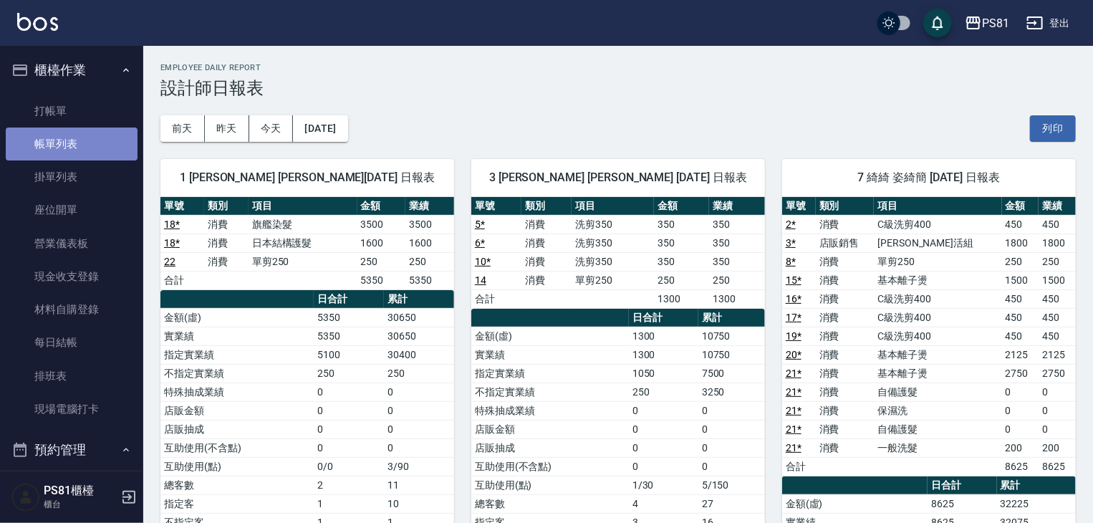
click at [115, 150] on link "帳單列表" at bounding box center [72, 143] width 132 height 33
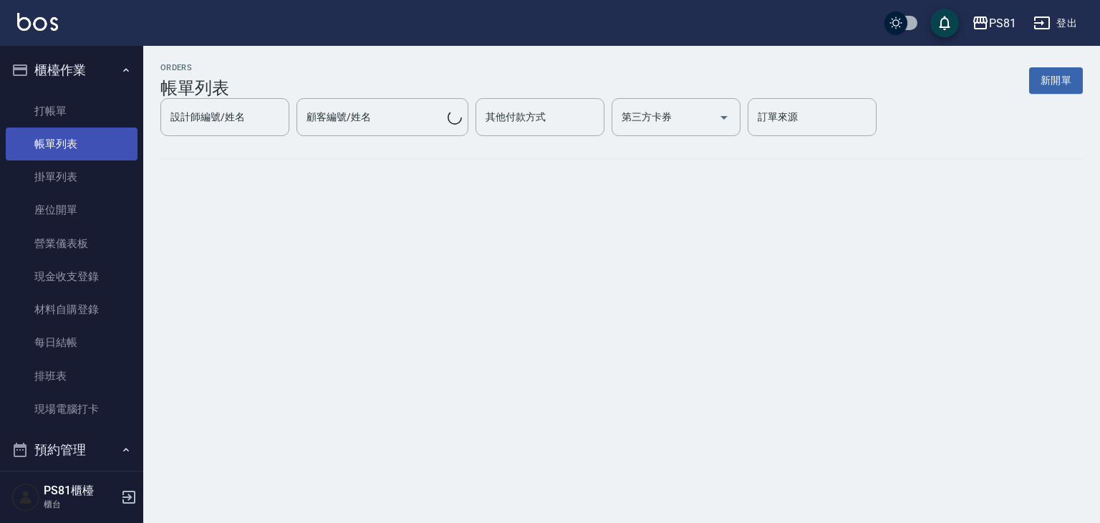
click at [118, 146] on link "帳單列表" at bounding box center [72, 143] width 132 height 33
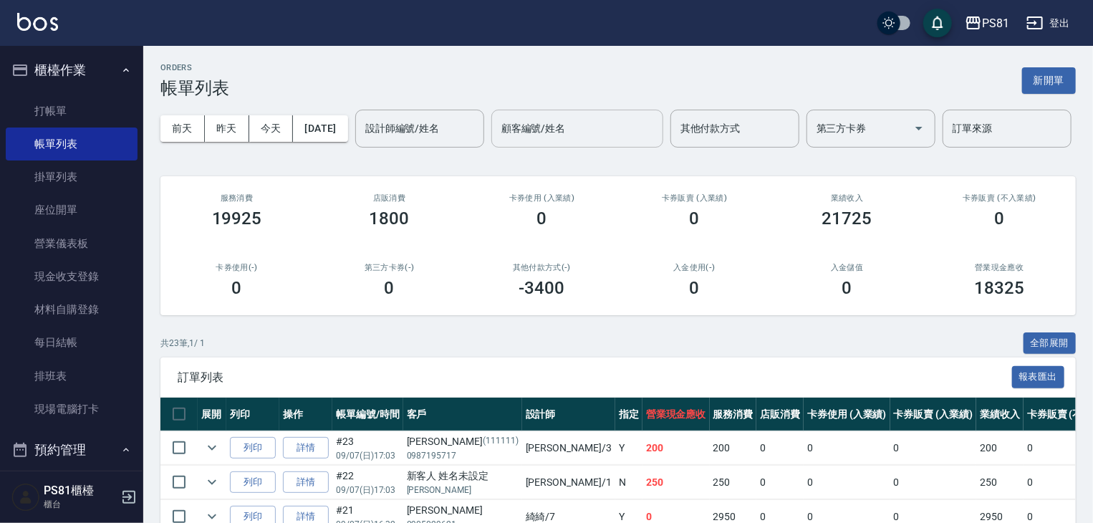
click at [498, 141] on input "顧客編號/姓名" at bounding box center [577, 128] width 159 height 25
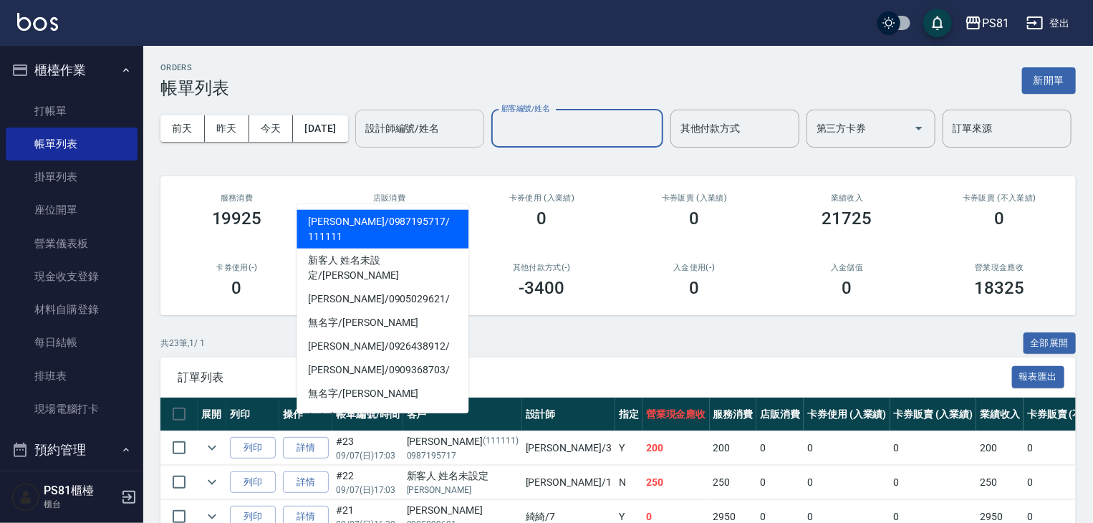
click at [362, 141] on input "設計師編號/姓名" at bounding box center [420, 128] width 116 height 25
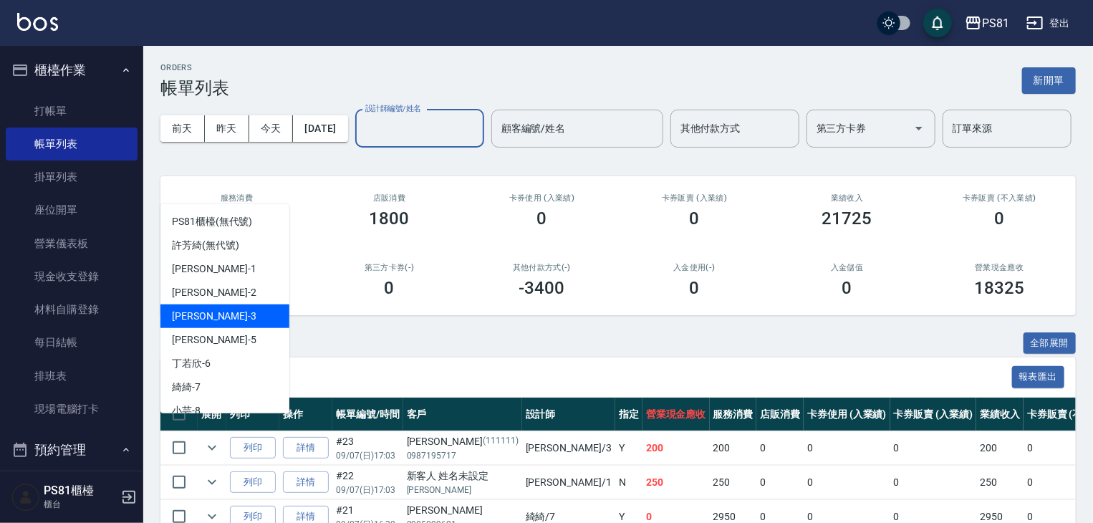
click at [197, 311] on span "晏菱 -3" at bounding box center [214, 316] width 84 height 15
type input "晏菱-3"
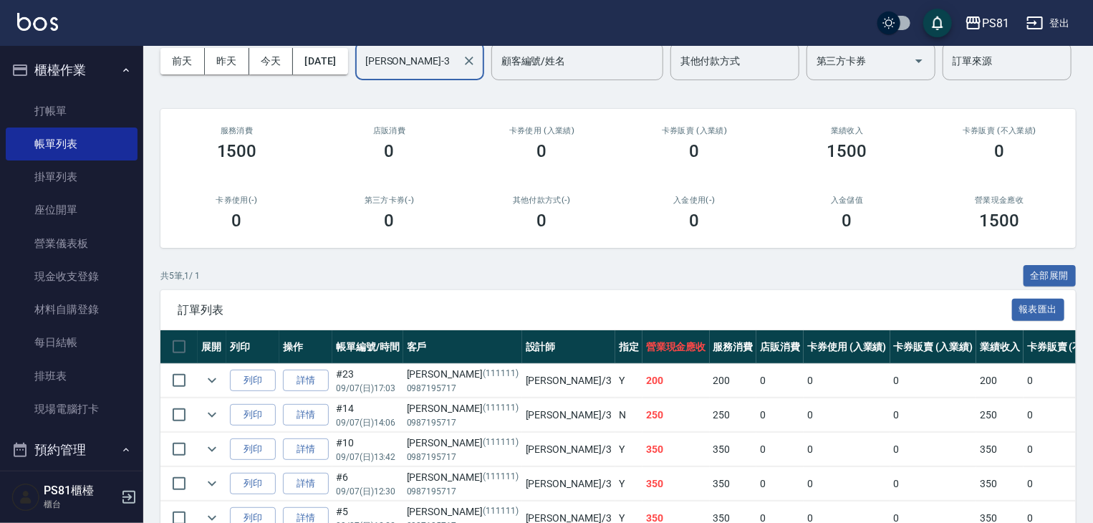
scroll to position [190, 0]
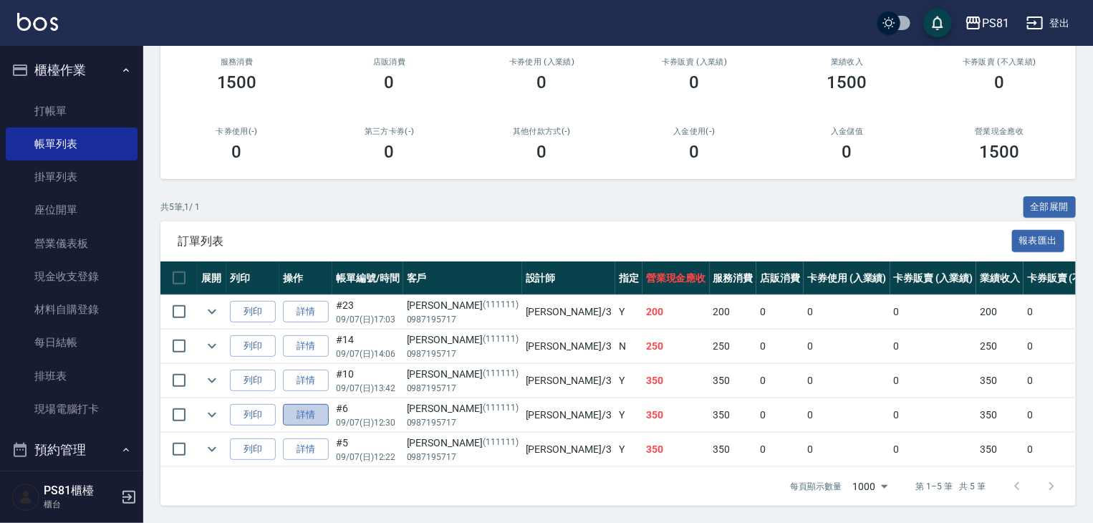
click at [298, 404] on link "詳情" at bounding box center [306, 415] width 46 height 22
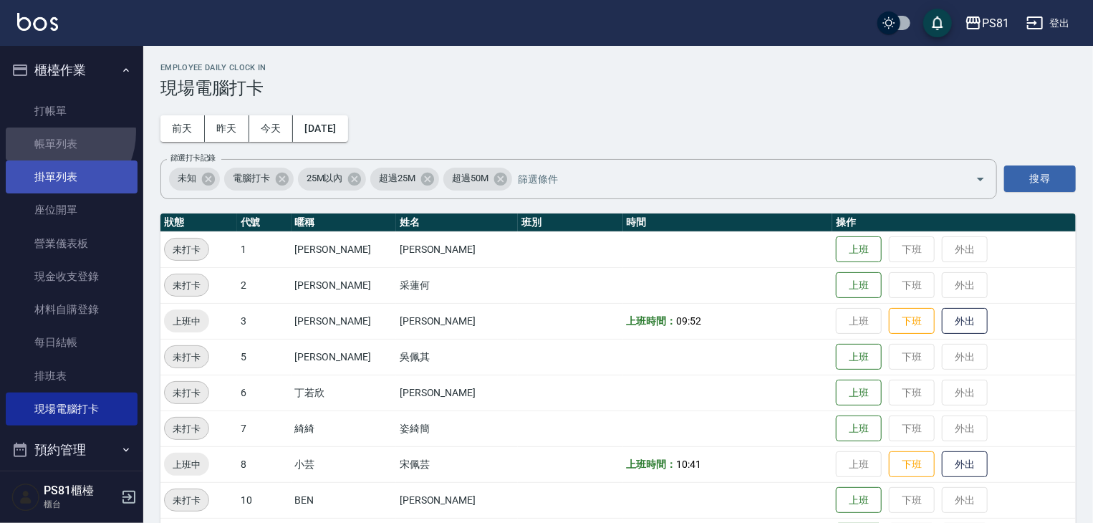
drag, startPoint x: 55, startPoint y: 132, endPoint x: 72, endPoint y: 188, distance: 57.5
click at [56, 132] on link "帳單列表" at bounding box center [72, 143] width 132 height 33
